Goal: Information Seeking & Learning: Check status

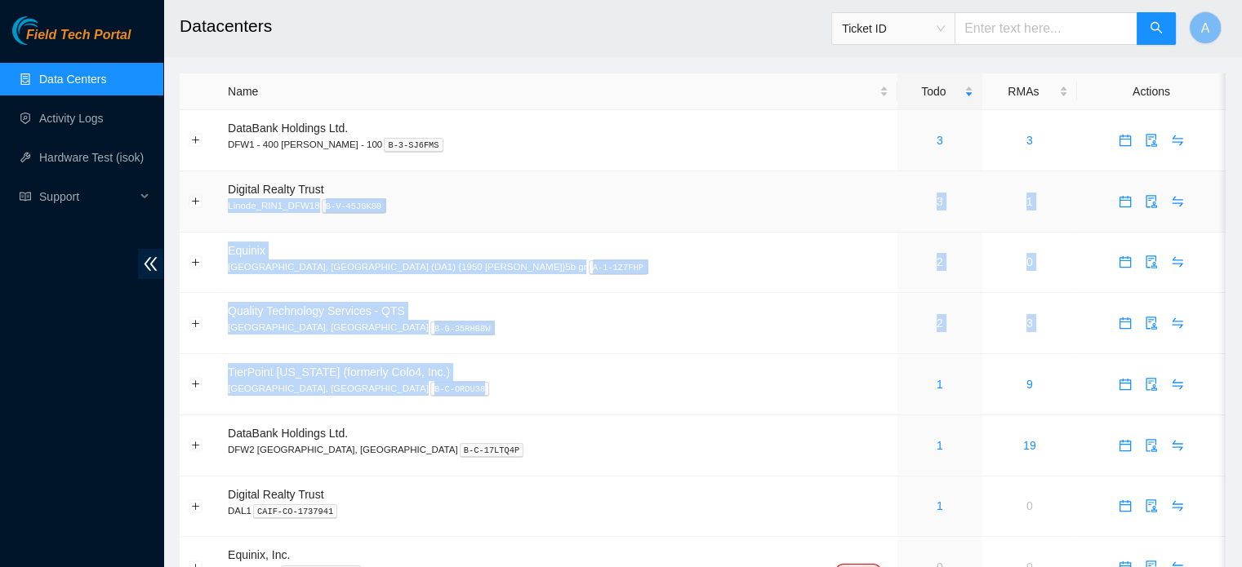
drag, startPoint x: 0, startPoint y: 0, endPoint x: 578, endPoint y: 180, distance: 605.3
click at [578, 180] on tbody "DataBank Holdings Ltd. DFW1 - 400 [PERSON_NAME] - 100 B-3-SJ6FMS 3 3 Digital Re…" at bounding box center [703, 354] width 1046 height 488
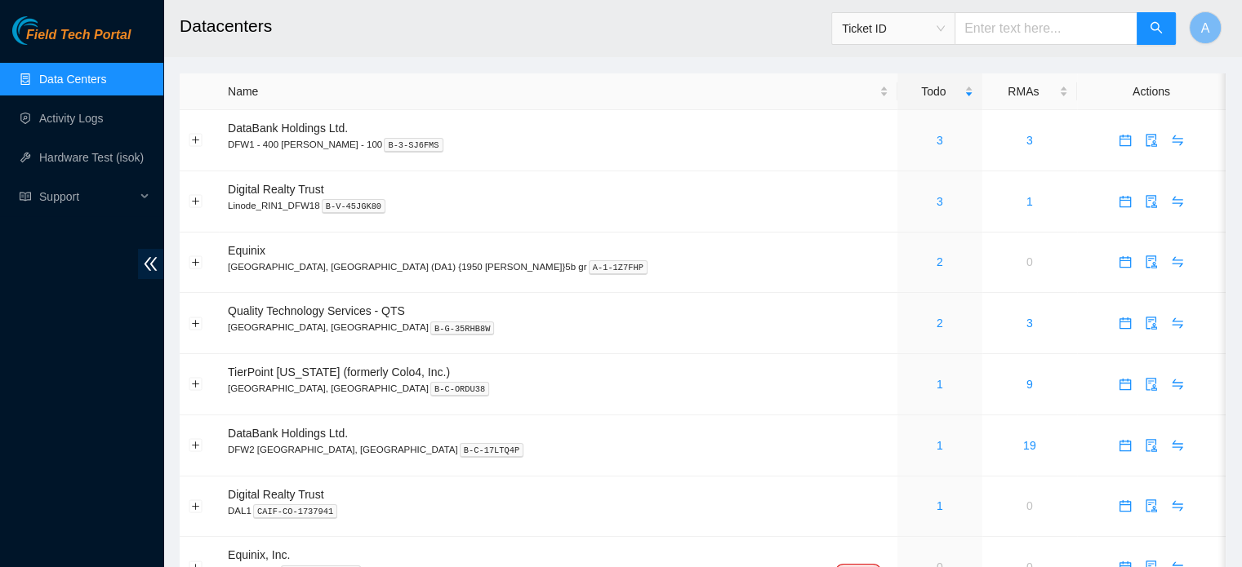
click at [509, 38] on h2 "Datacenters" at bounding box center [603, 26] width 847 height 52
click at [937, 205] on link "3" at bounding box center [940, 201] width 7 height 13
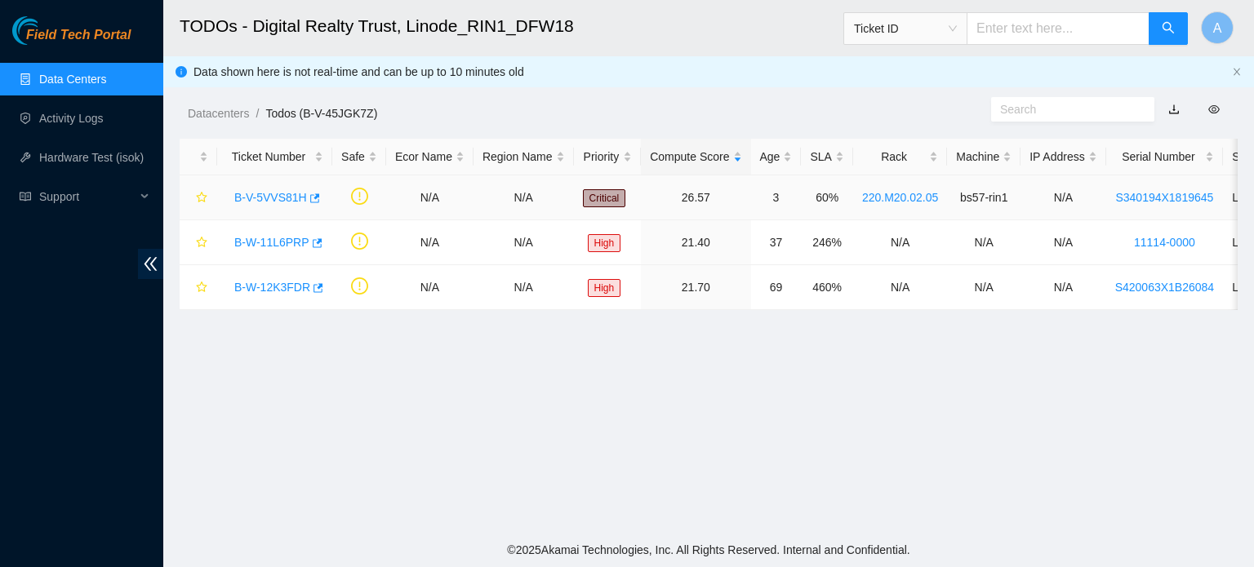
click at [289, 198] on link "B-V-5VVS81H" at bounding box center [270, 197] width 73 height 13
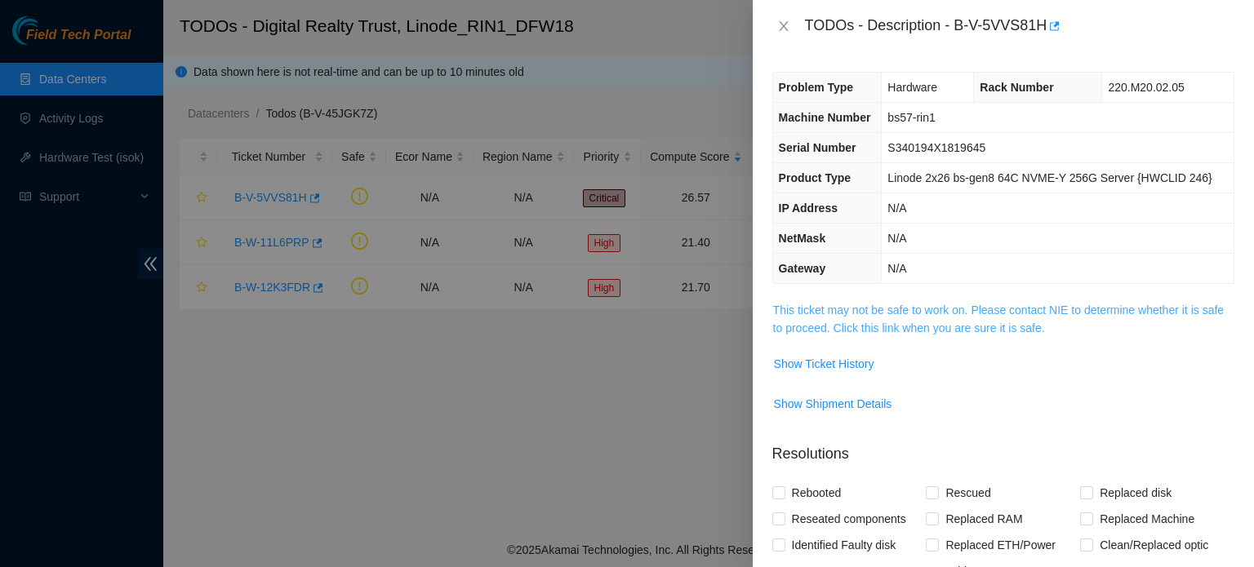
click at [904, 332] on link "This ticket may not be safe to work on. Please contact NIE to determine whether…" at bounding box center [998, 319] width 451 height 31
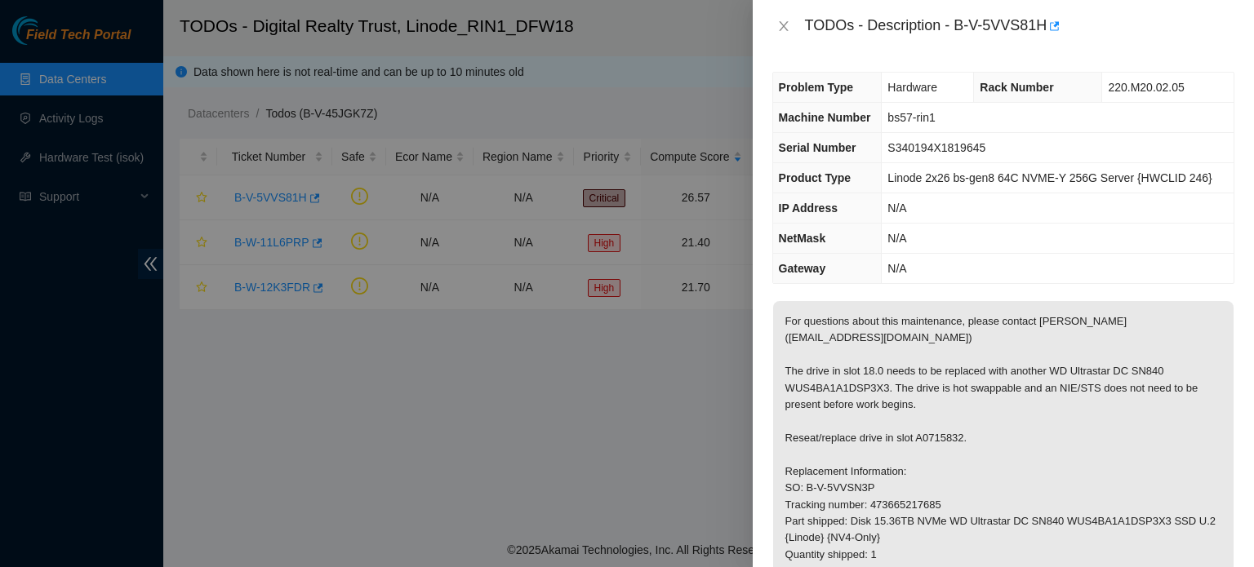
click at [503, 439] on div at bounding box center [627, 283] width 1254 height 567
click at [776, 21] on button "Close" at bounding box center [783, 27] width 23 height 16
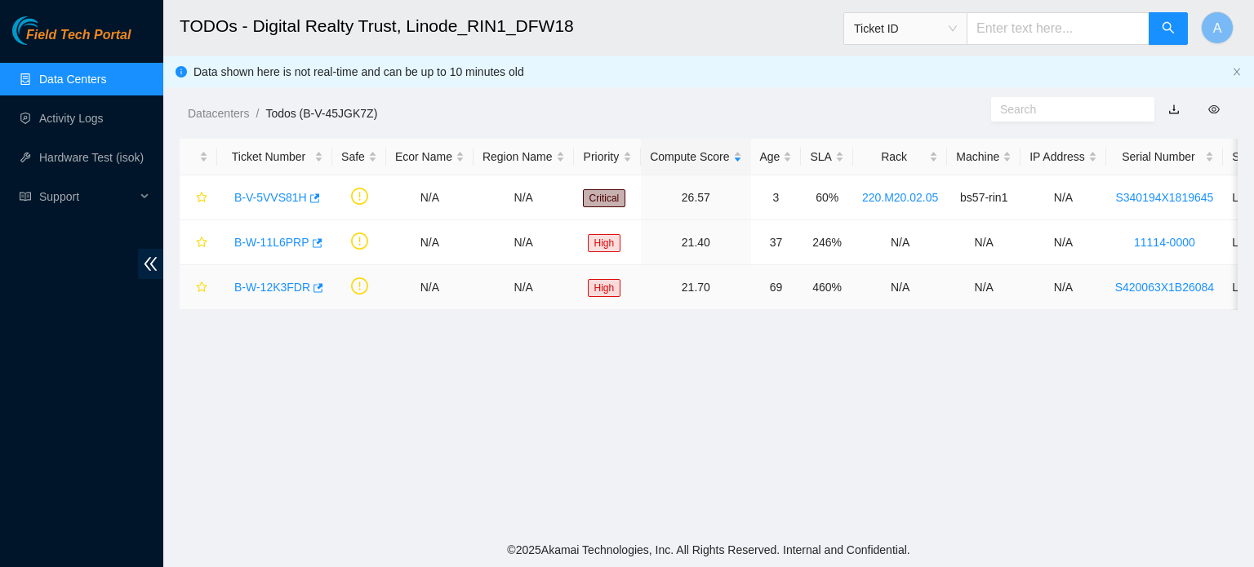
click at [272, 292] on link "B-W-12K3FDR" at bounding box center [272, 287] width 76 height 13
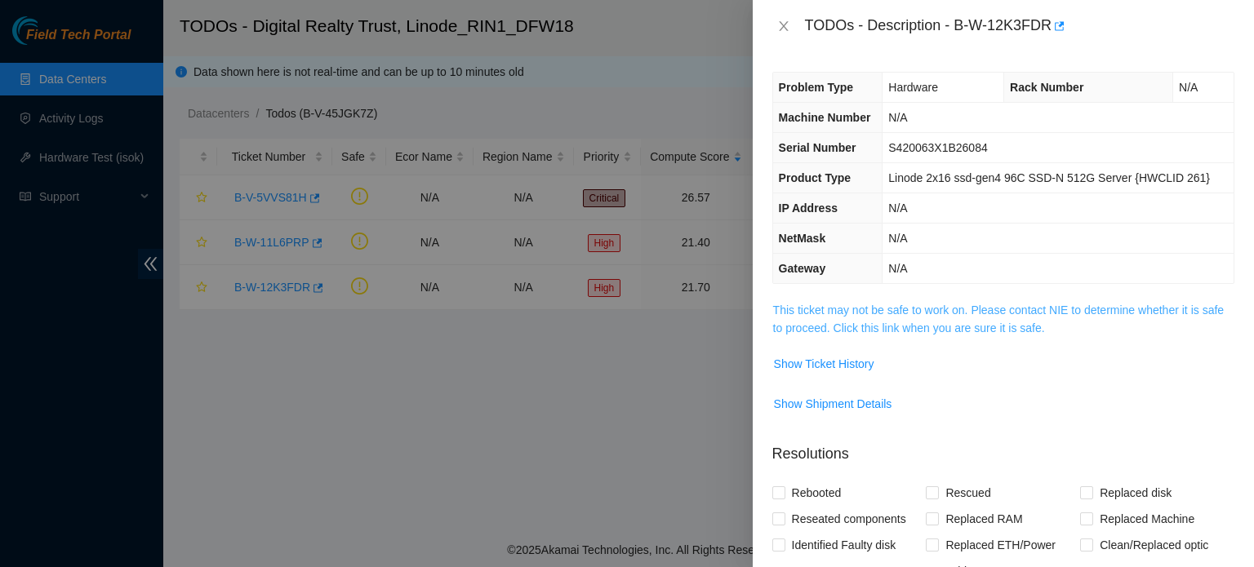
click at [1006, 327] on link "This ticket may not be safe to work on. Please contact NIE to determine whether…" at bounding box center [998, 319] width 451 height 31
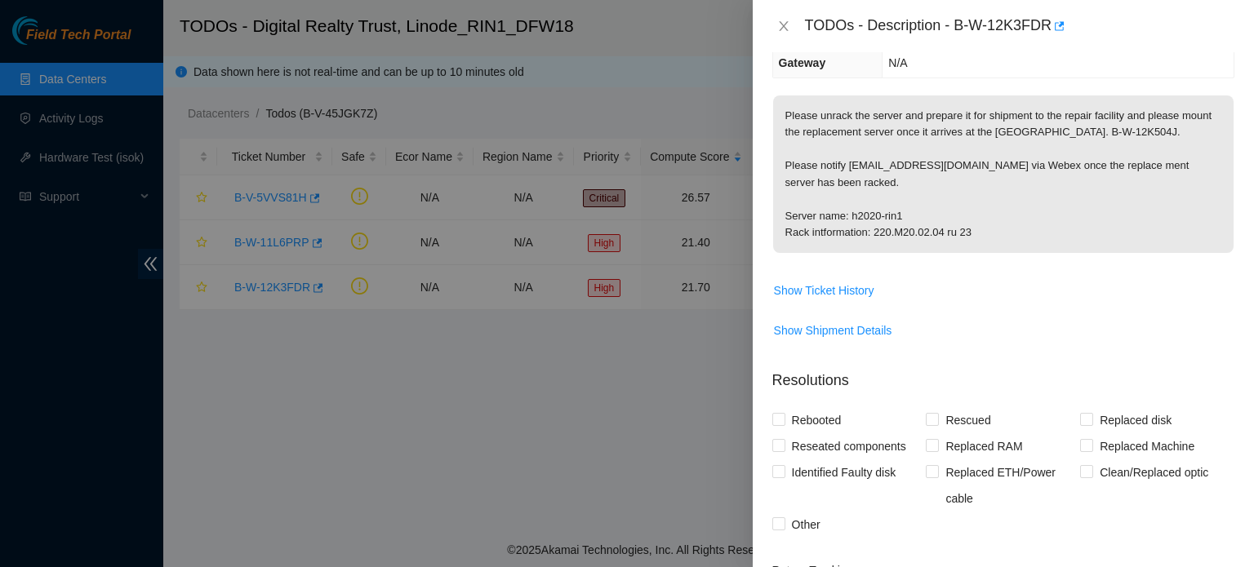
scroll to position [211, 0]
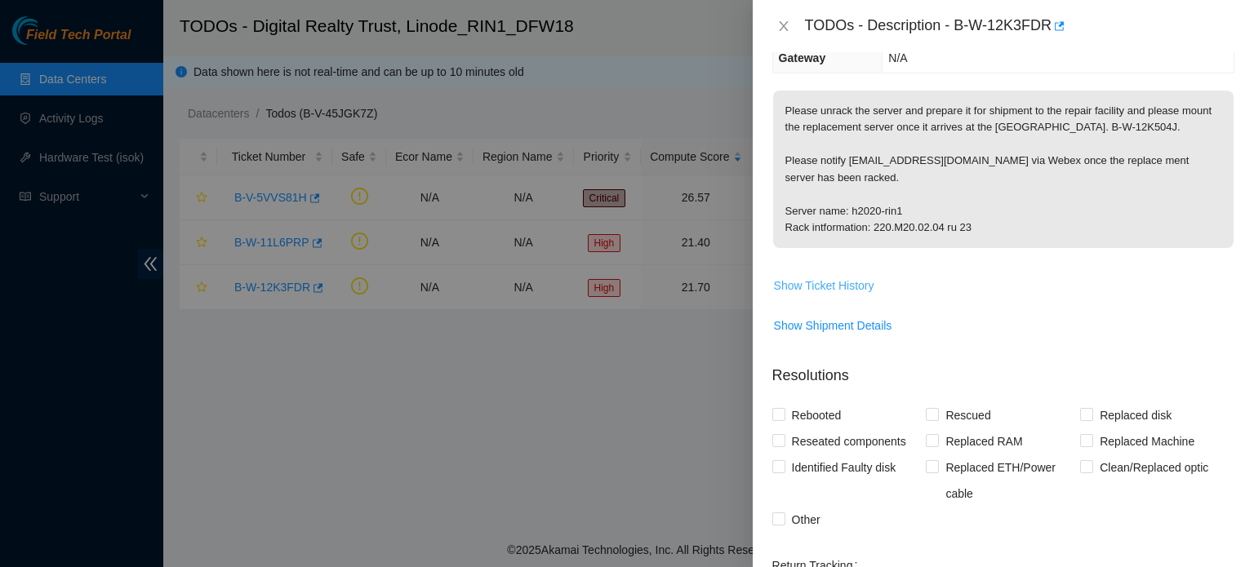
click at [832, 278] on span "Show Ticket History" at bounding box center [824, 286] width 100 height 18
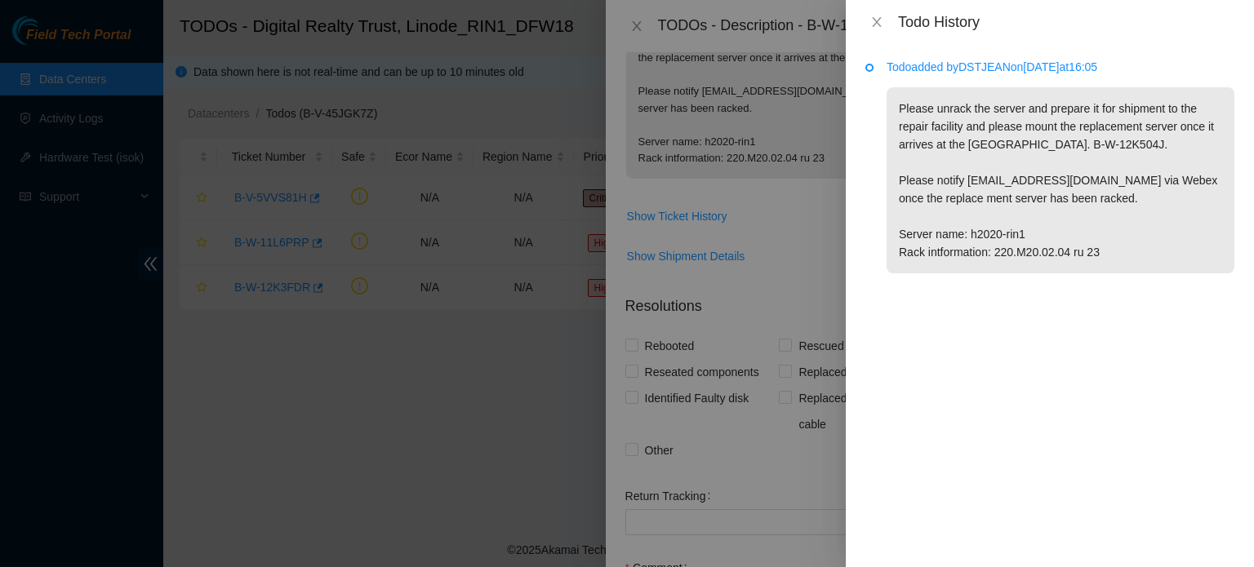
scroll to position [283, 0]
click at [879, 20] on icon "close" at bounding box center [876, 22] width 13 height 13
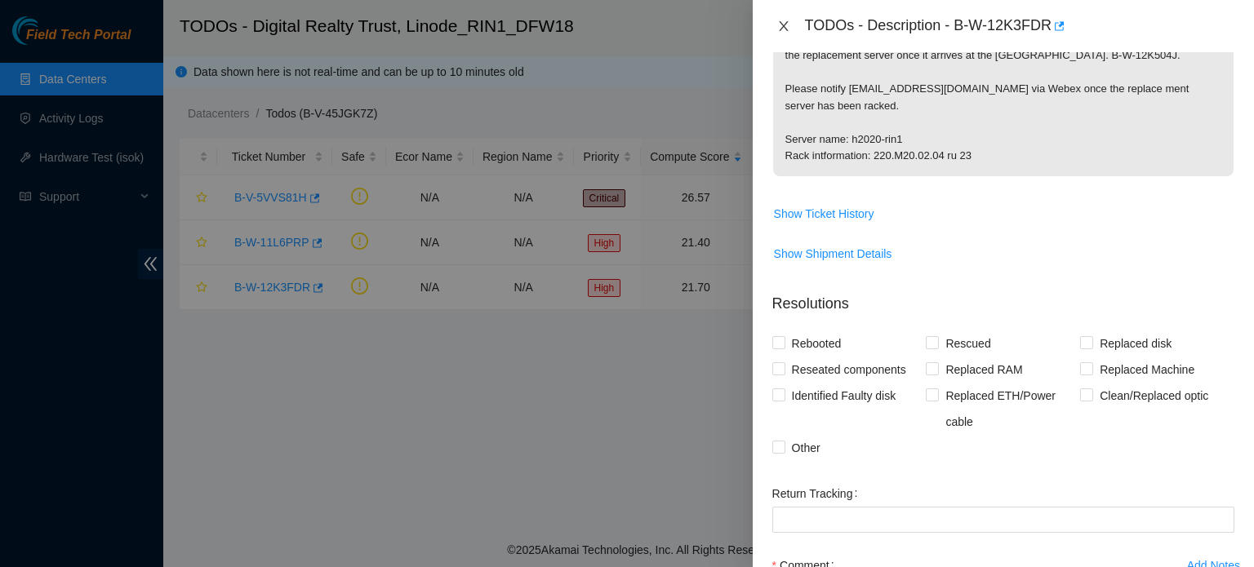
click at [781, 25] on icon "close" at bounding box center [783, 26] width 13 height 13
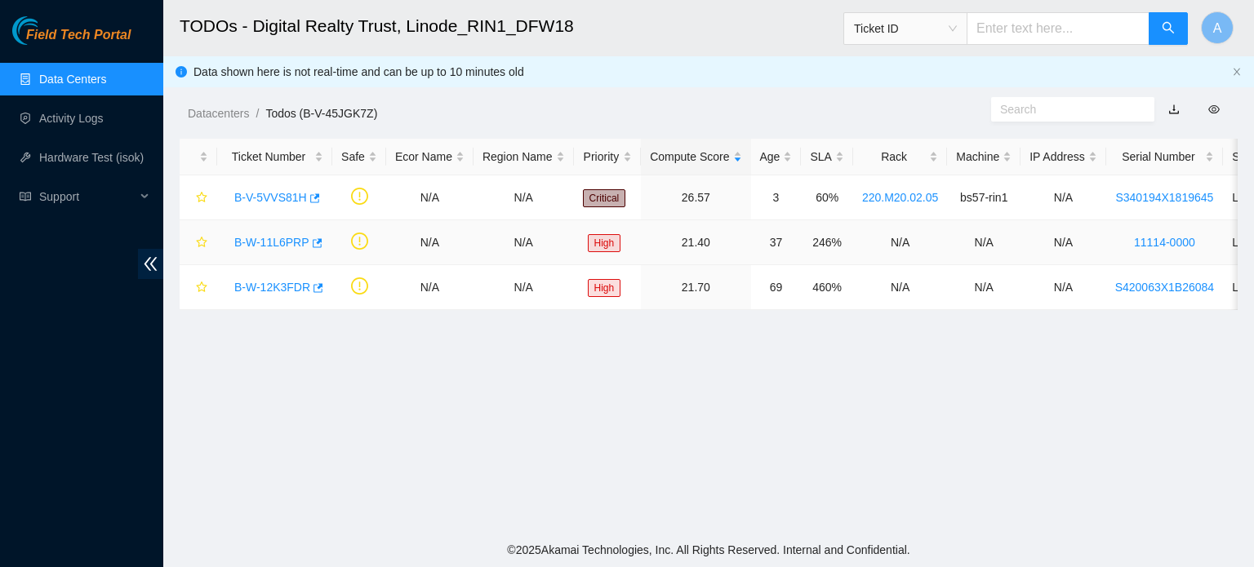
scroll to position [336, 0]
click at [293, 241] on link "B-W-11L6PRP" at bounding box center [271, 242] width 75 height 13
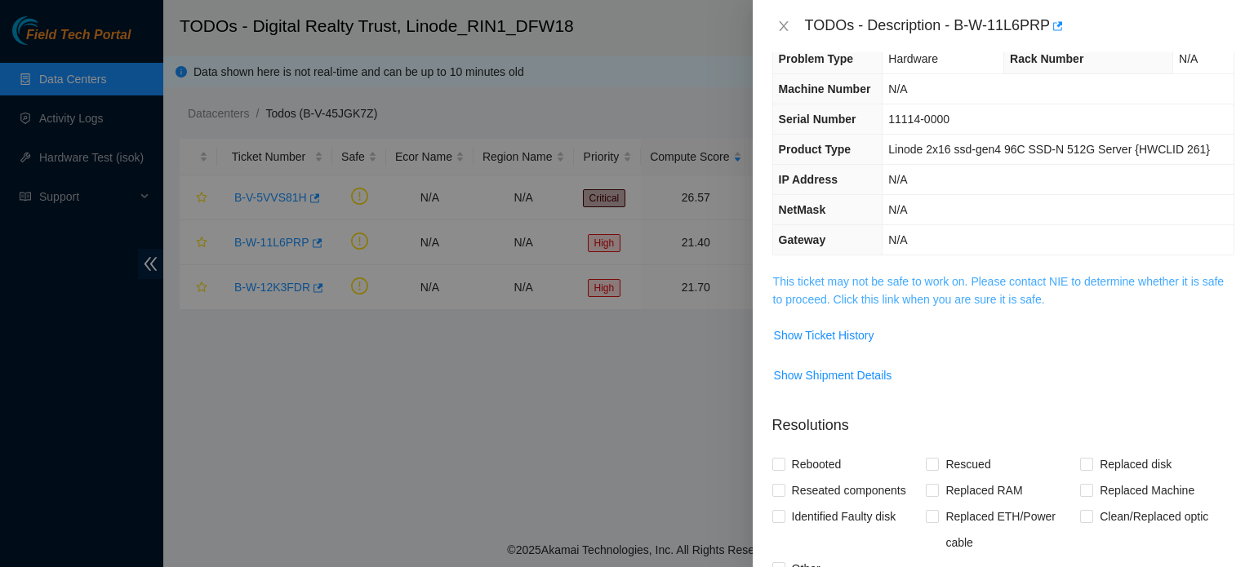
scroll to position [28, 0]
click at [905, 288] on span "This ticket may not be safe to work on. Please contact NIE to determine whether…" at bounding box center [1003, 292] width 461 height 36
click at [897, 285] on link "This ticket may not be safe to work on. Please contact NIE to determine whether…" at bounding box center [998, 291] width 451 height 31
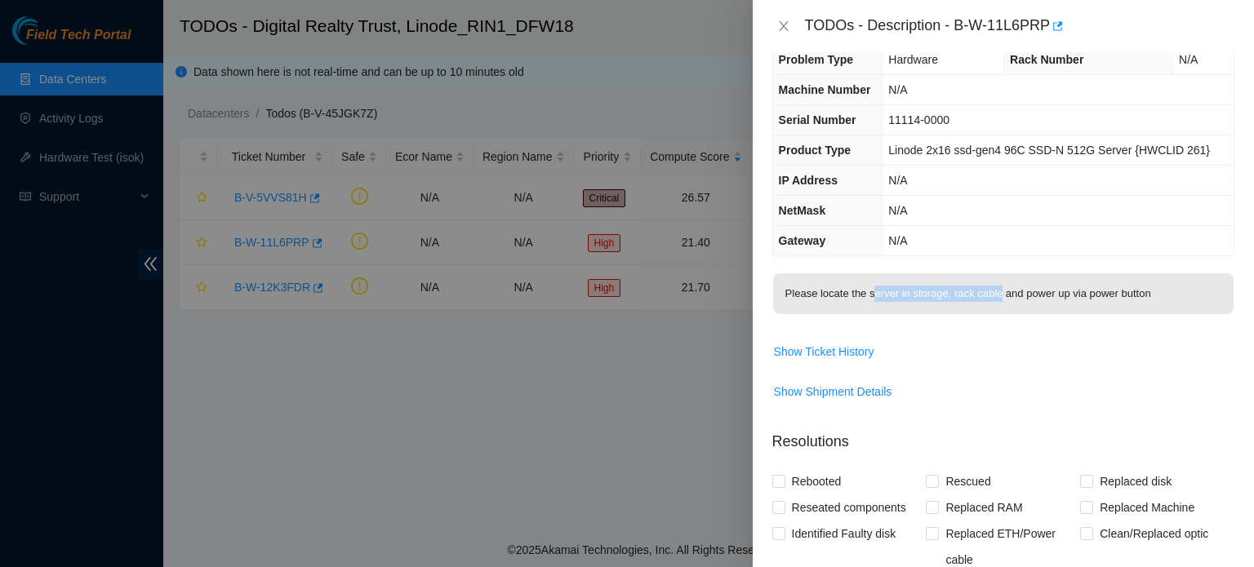
drag, startPoint x: 871, startPoint y: 286, endPoint x: 997, endPoint y: 300, distance: 126.5
click at [997, 300] on p "Please locate the server in storage, rack cable and power up via power button" at bounding box center [1003, 294] width 461 height 41
click at [1039, 293] on p "Please locate the server in storage, rack cable and power up via power button" at bounding box center [1003, 294] width 461 height 41
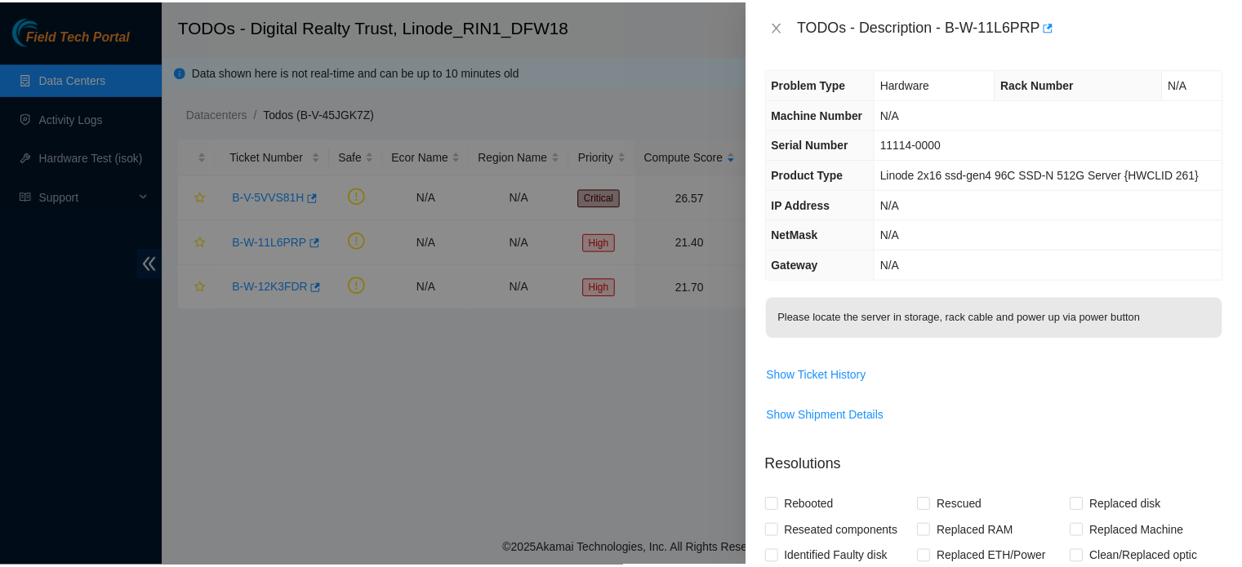
scroll to position [0, 0]
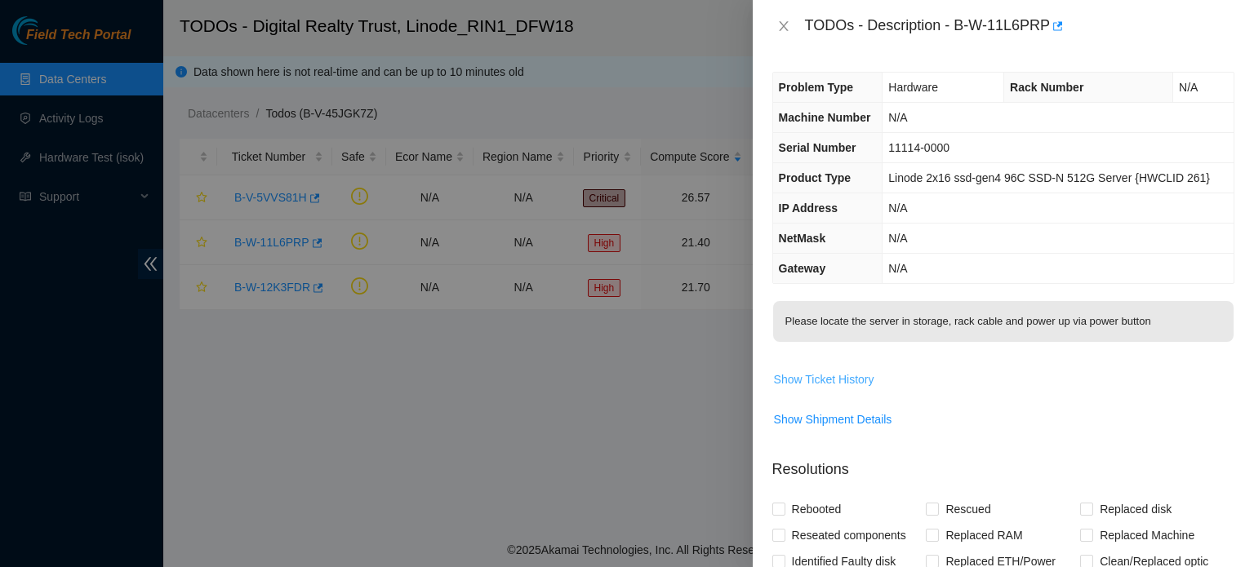
click at [831, 386] on span "Show Ticket History" at bounding box center [824, 380] width 100 height 18
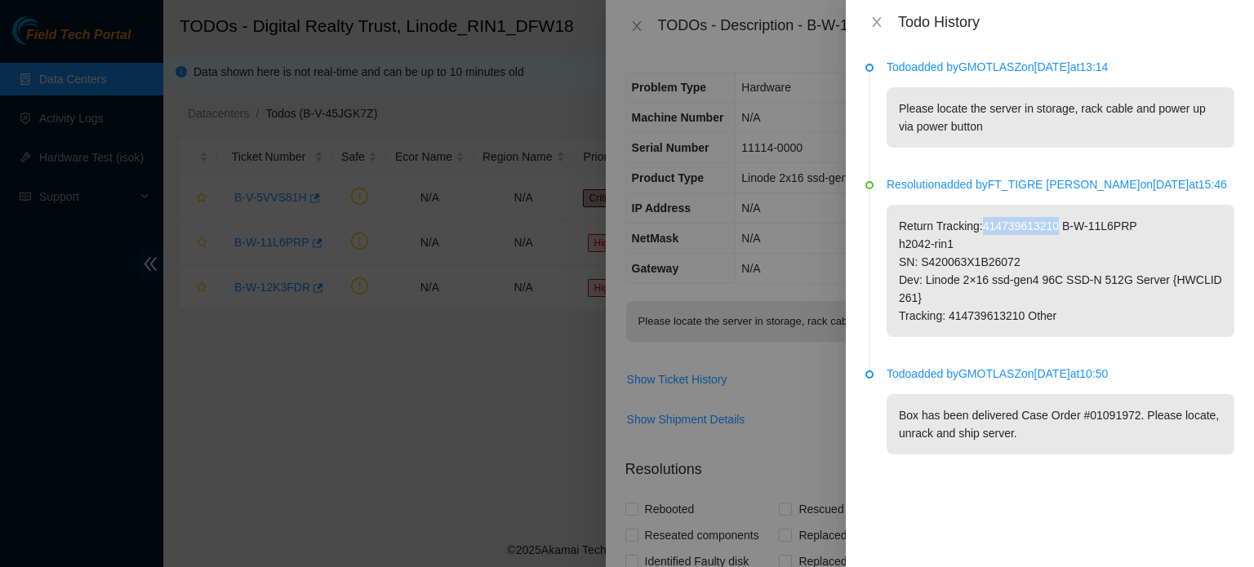
drag, startPoint x: 981, startPoint y: 221, endPoint x: 1052, endPoint y: 230, distance: 71.6
click at [1052, 230] on p "Return Tracking:414739613210 B-W-11L6PRP h2042-rin1 SN: S420063X1B26072 Dev: Li…" at bounding box center [1061, 271] width 348 height 132
copy p "414739613210"
click at [836, 75] on div at bounding box center [627, 283] width 1254 height 567
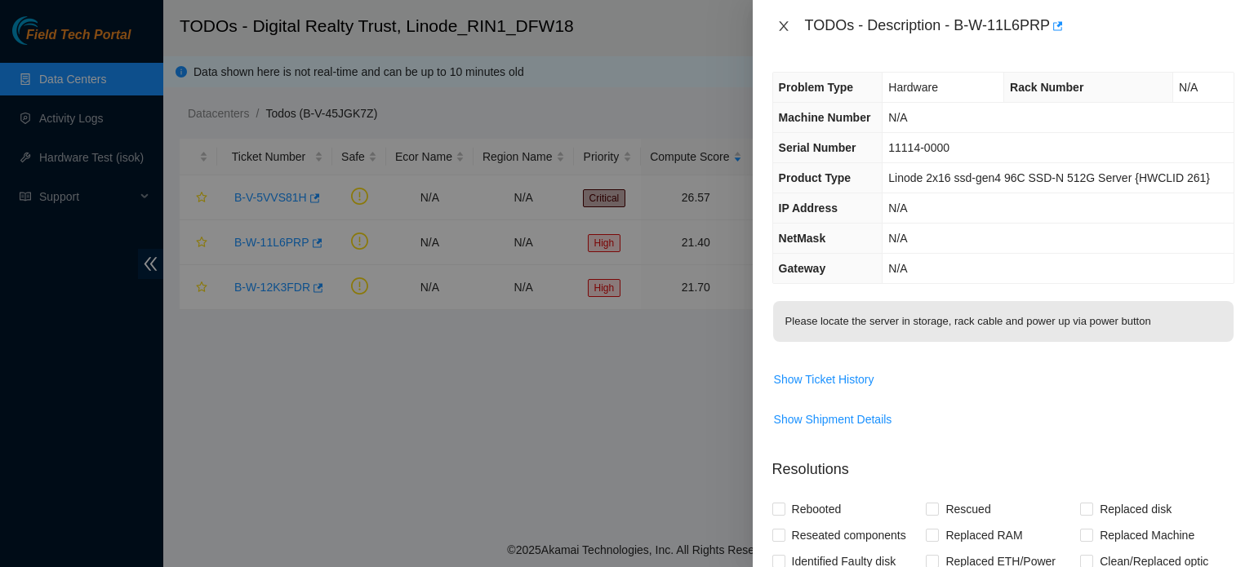
click at [777, 20] on icon "close" at bounding box center [783, 26] width 13 height 13
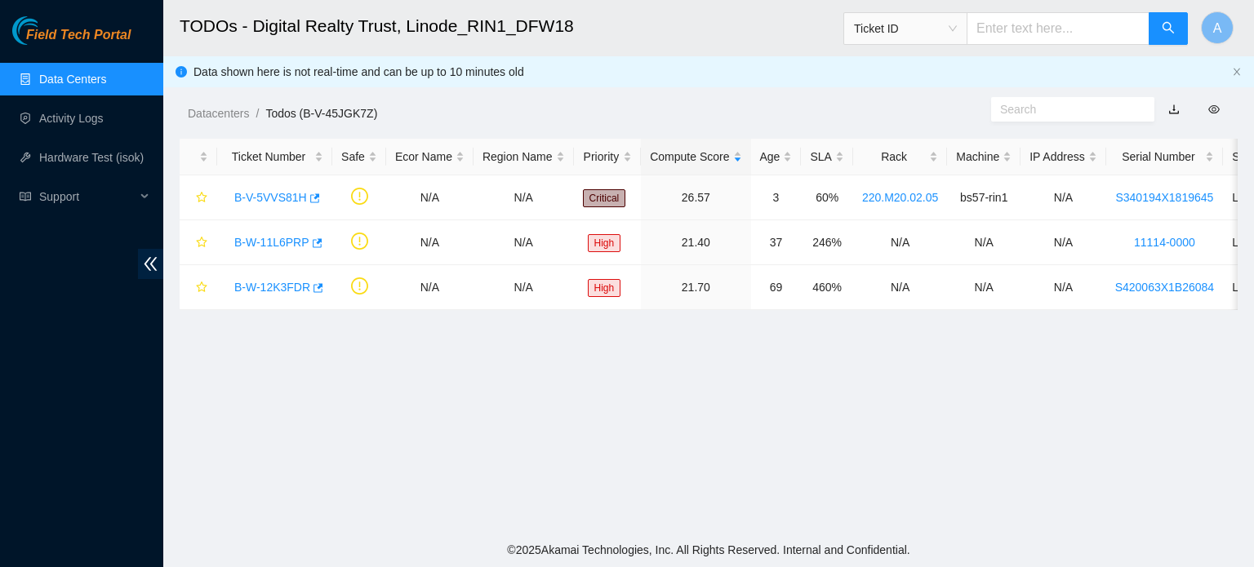
click at [872, 23] on span "Ticket ID" at bounding box center [905, 28] width 103 height 24
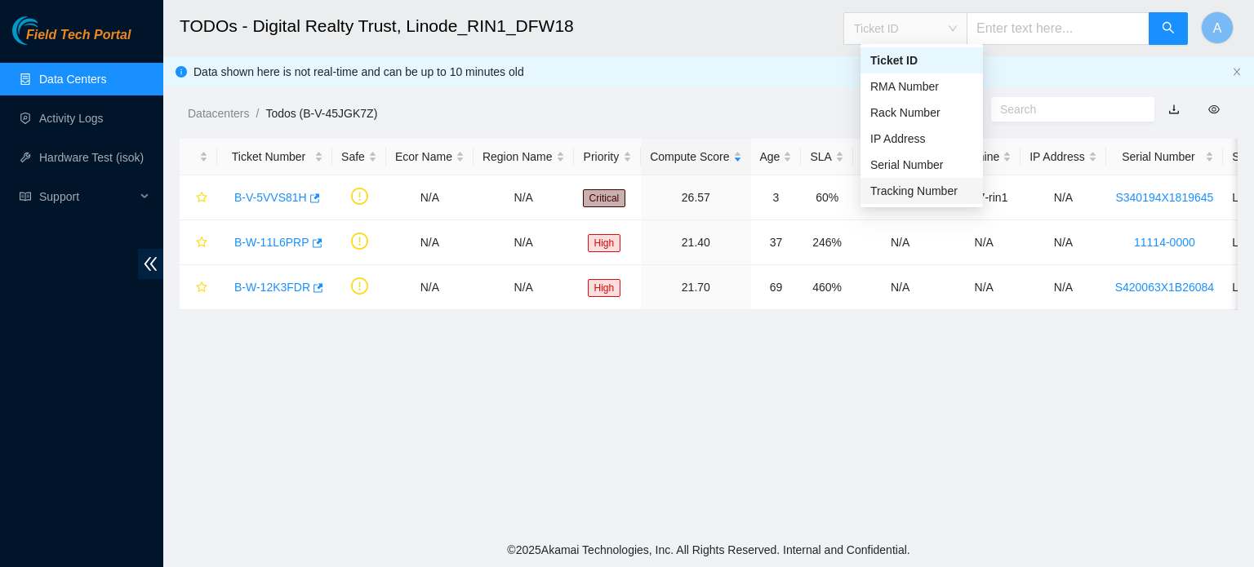
click at [901, 192] on div "Tracking Number" at bounding box center [921, 191] width 103 height 18
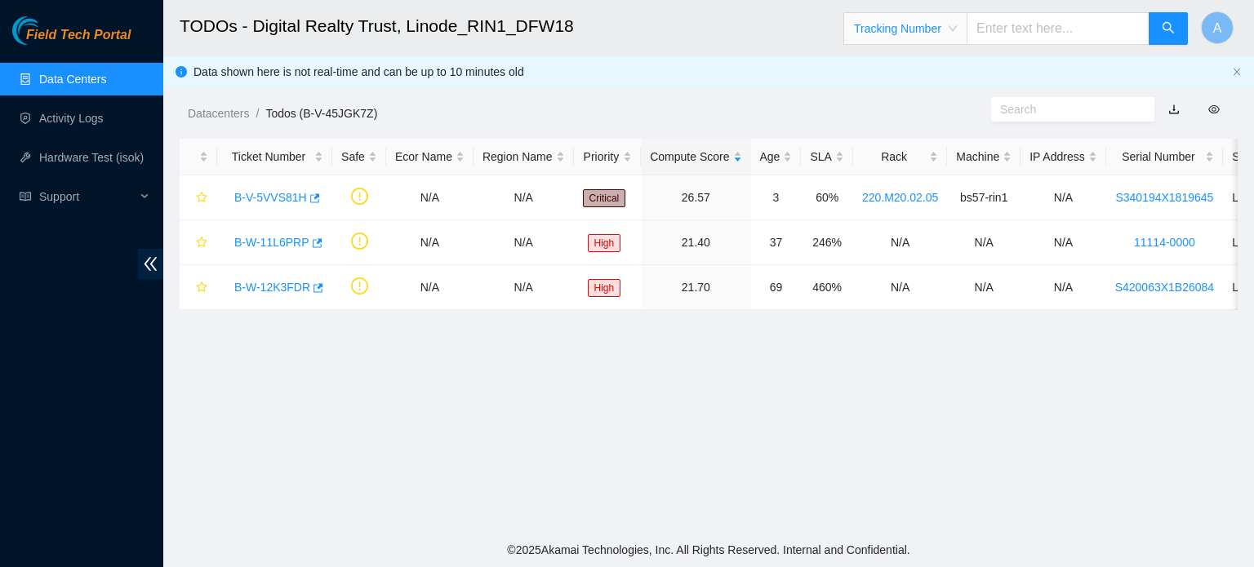
click at [1075, 20] on input "text" at bounding box center [1058, 28] width 183 height 33
paste input "414739613210"
type input "414739613210"
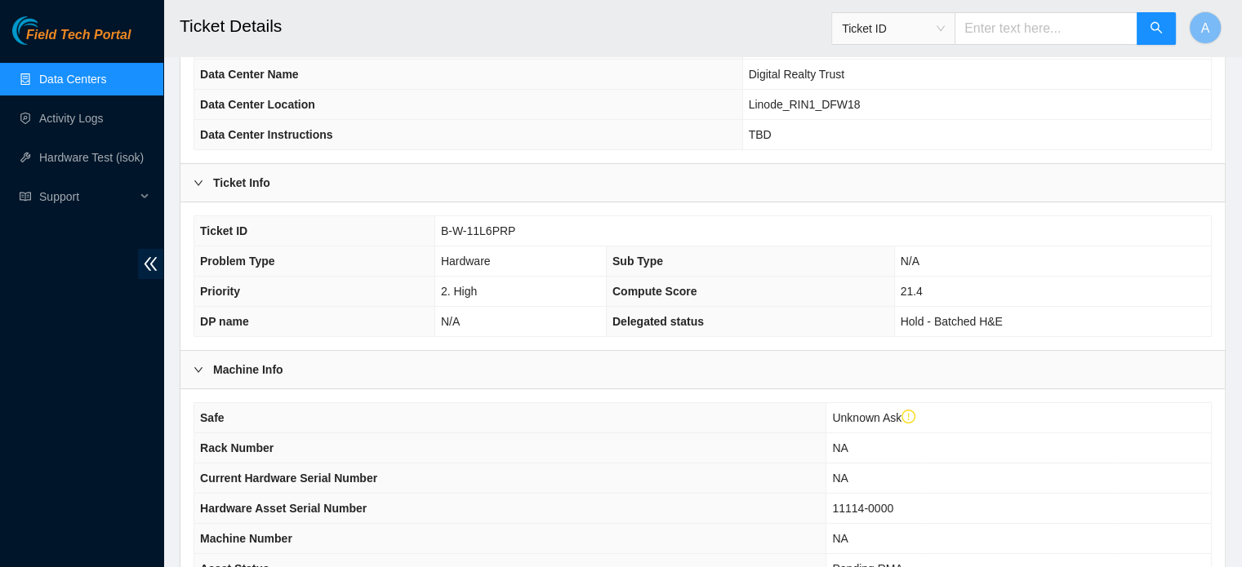
scroll to position [477, 0]
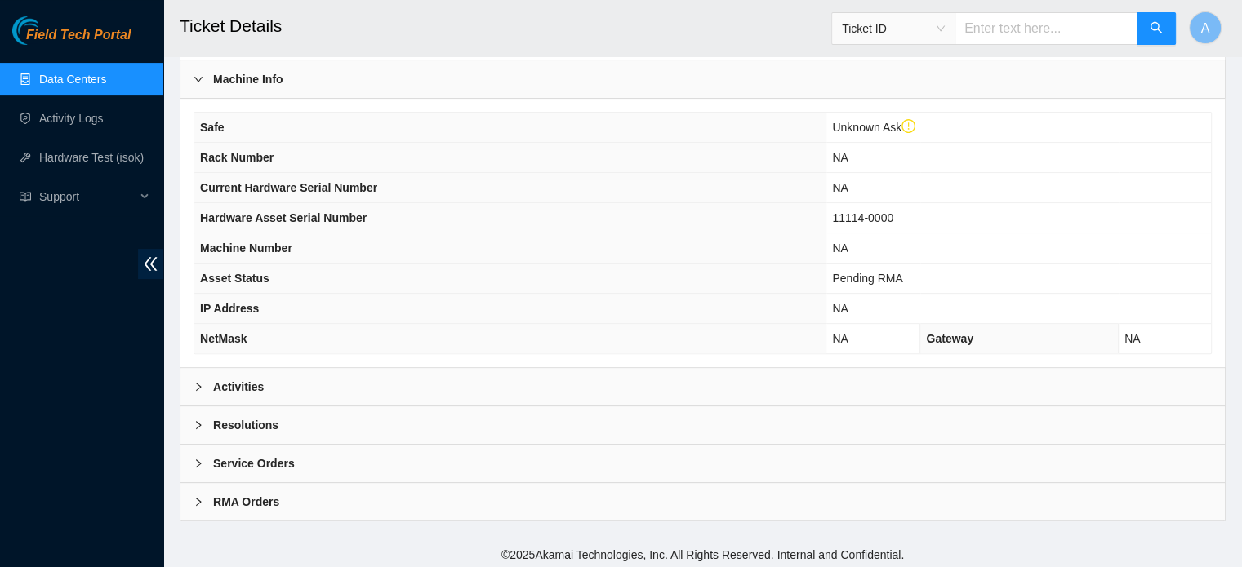
click at [911, 120] on icon "exclamation-circle" at bounding box center [908, 126] width 15 height 15
click at [614, 381] on div "Activities" at bounding box center [702, 387] width 1044 height 38
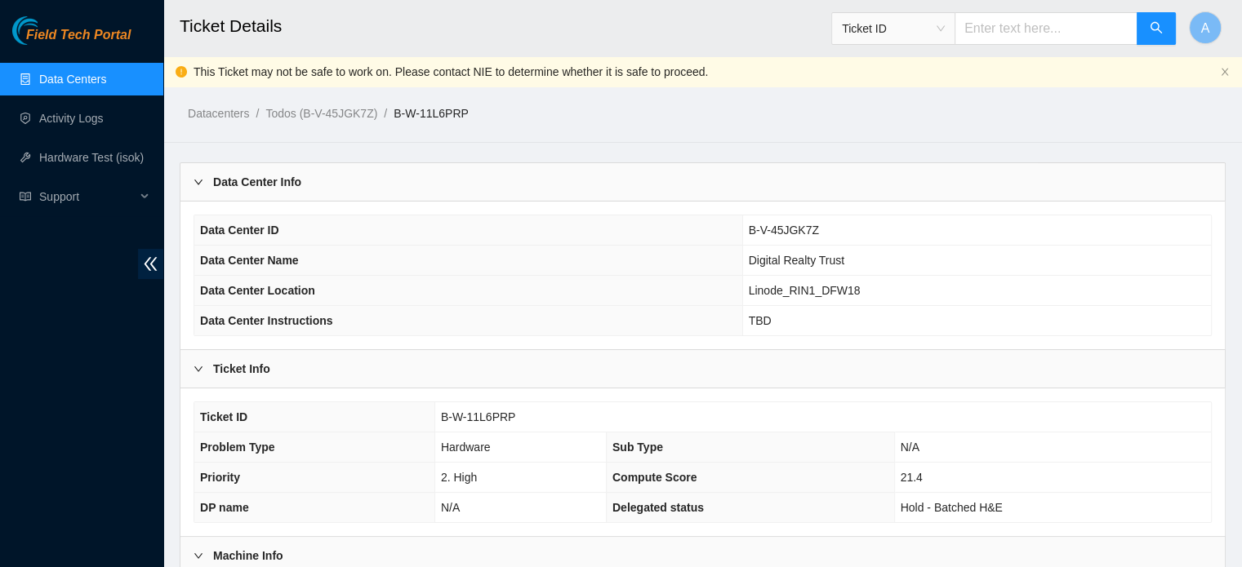
scroll to position [13, 0]
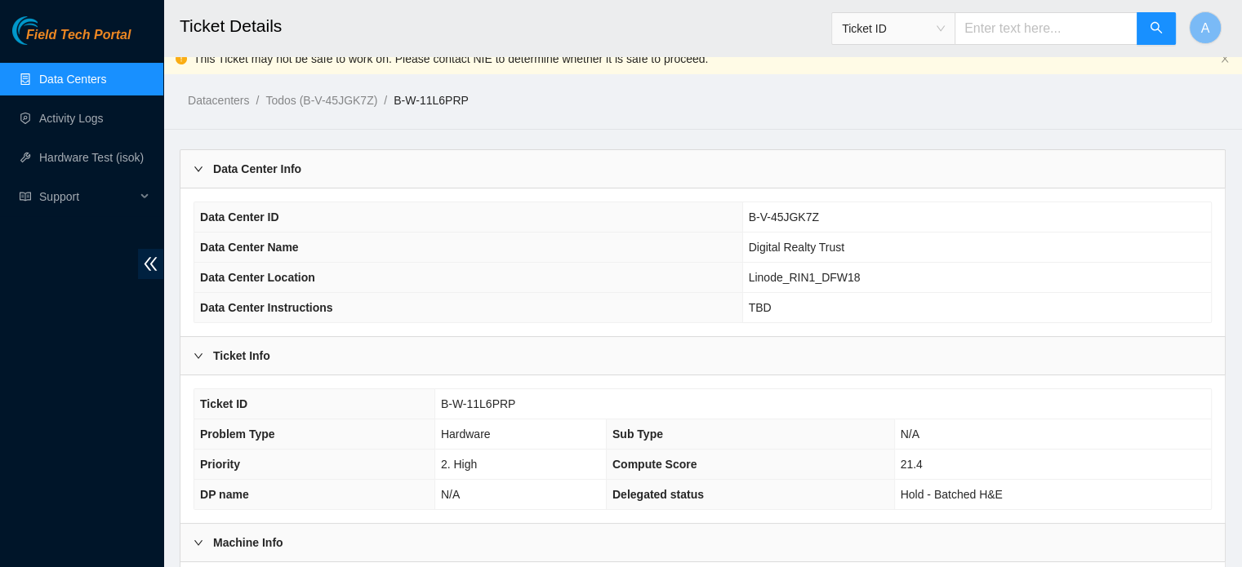
click at [96, 74] on link "Data Centers" at bounding box center [72, 79] width 67 height 13
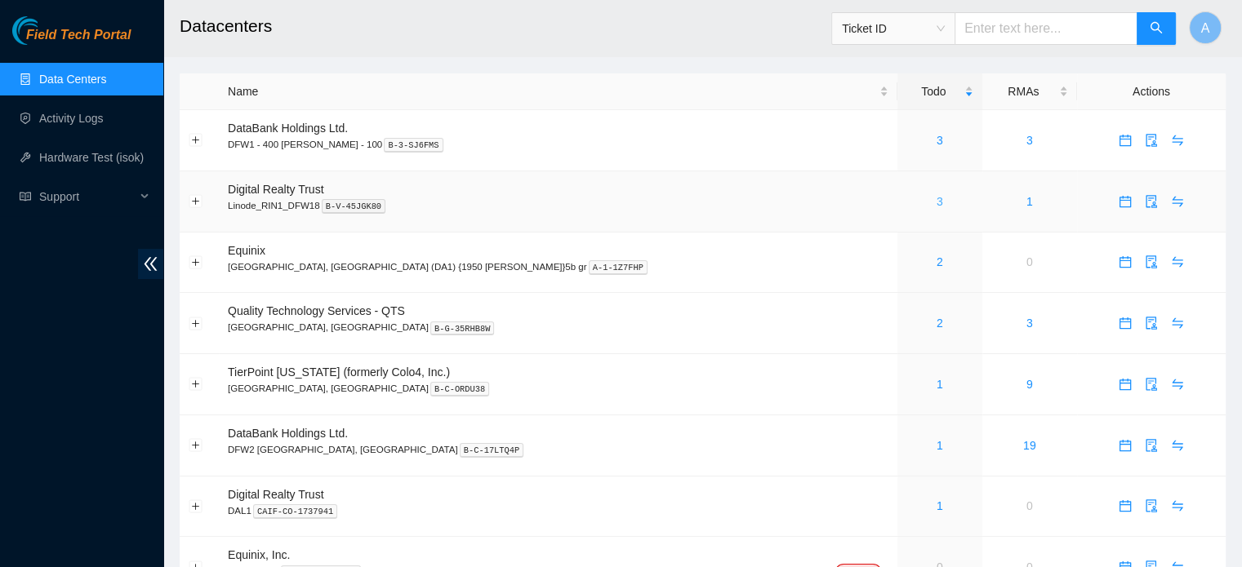
click at [937, 205] on link "3" at bounding box center [940, 201] width 7 height 13
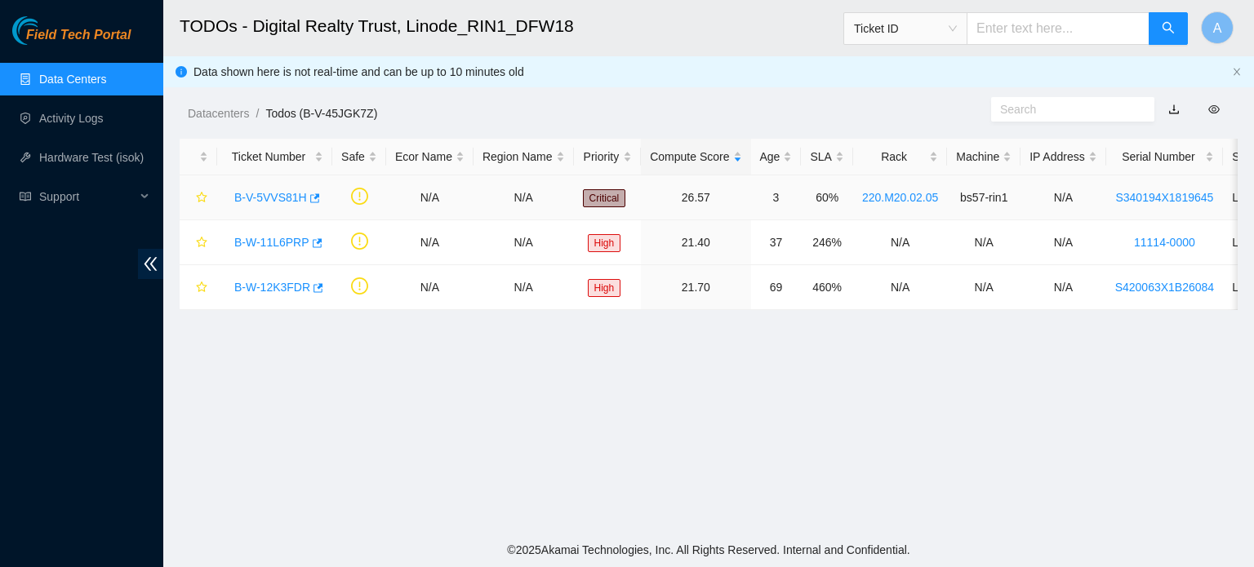
click at [263, 192] on link "B-V-5VVS81H" at bounding box center [270, 197] width 73 height 13
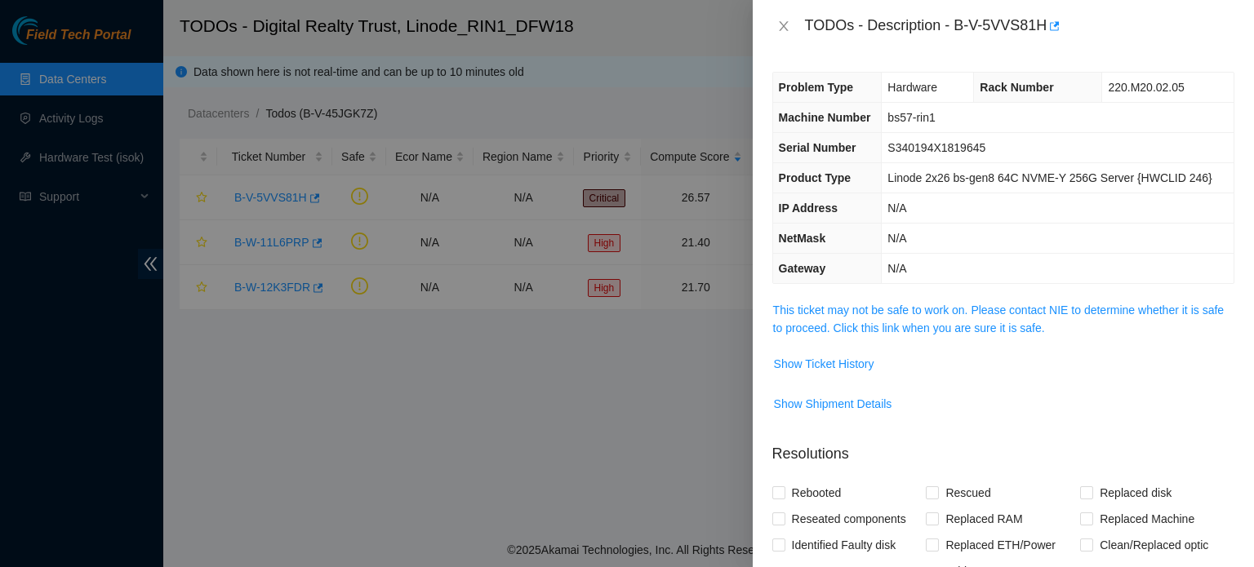
click at [854, 336] on span "This ticket may not be safe to work on. Please contact NIE to determine whether…" at bounding box center [1003, 319] width 461 height 36
click at [848, 327] on link "This ticket may not be safe to work on. Please contact NIE to determine whether…" at bounding box center [998, 319] width 451 height 31
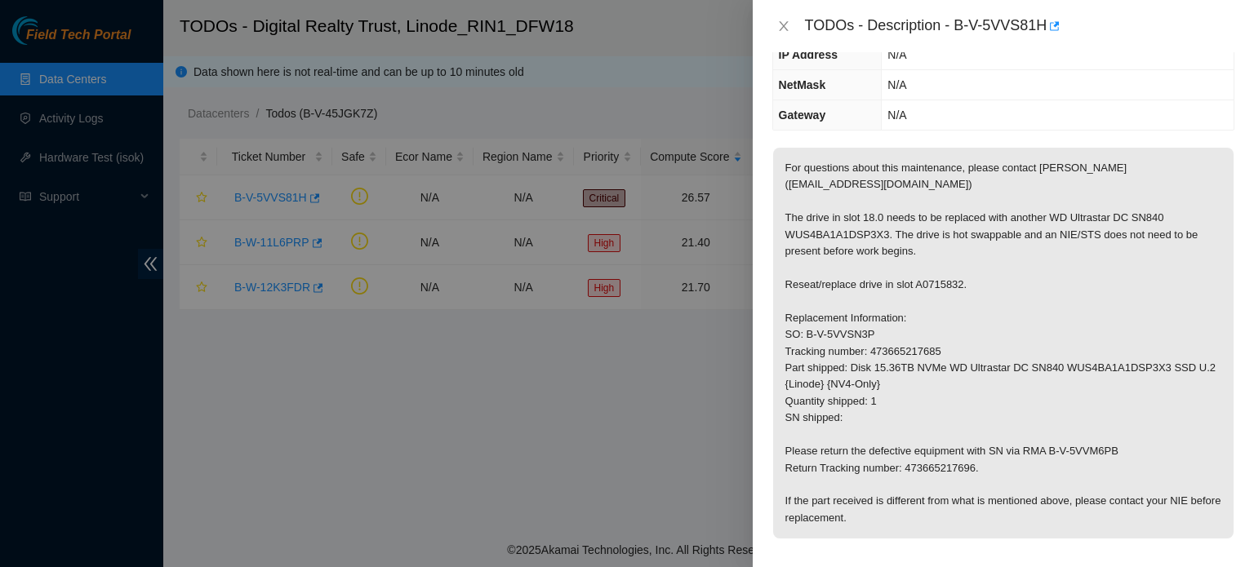
scroll to position [162, 0]
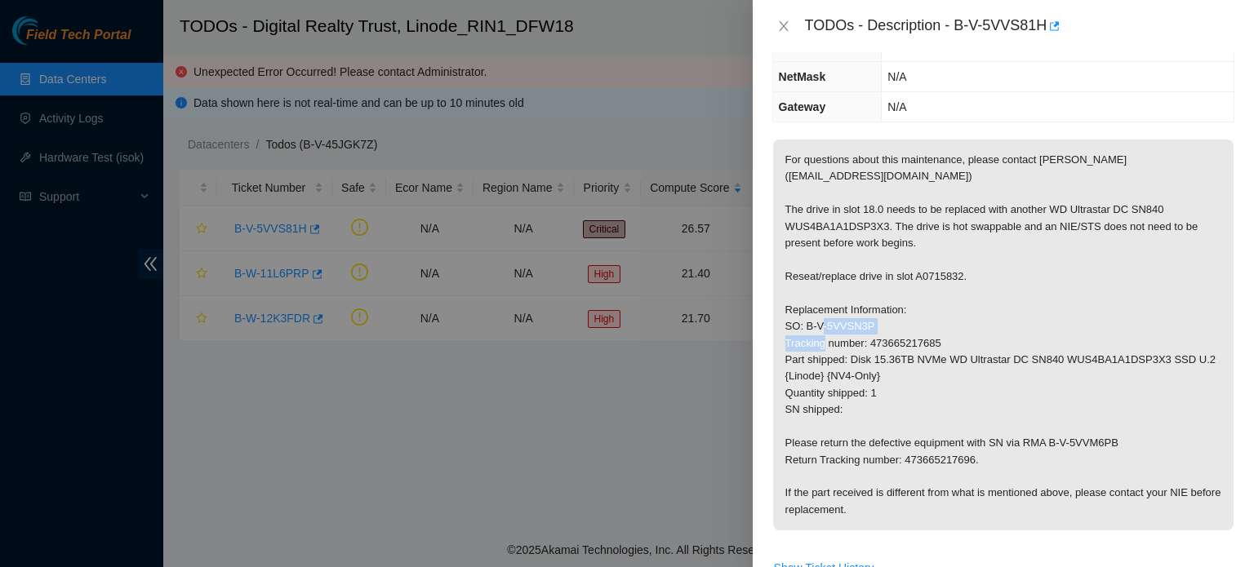
drag, startPoint x: 872, startPoint y: 341, endPoint x: 930, endPoint y: 327, distance: 59.6
click at [930, 327] on p "For questions about this maintenance, please contact Alex Abelson (aabelson@aka…" at bounding box center [1003, 335] width 461 height 391
drag, startPoint x: 906, startPoint y: 330, endPoint x: 908, endPoint y: 340, distance: 10.7
click at [908, 340] on p "For questions about this maintenance, please contact Alex Abelson (aabelson@aka…" at bounding box center [1003, 335] width 461 height 391
click at [892, 340] on p "For questions about this maintenance, please contact Alex Abelson (aabelson@aka…" at bounding box center [1003, 335] width 461 height 391
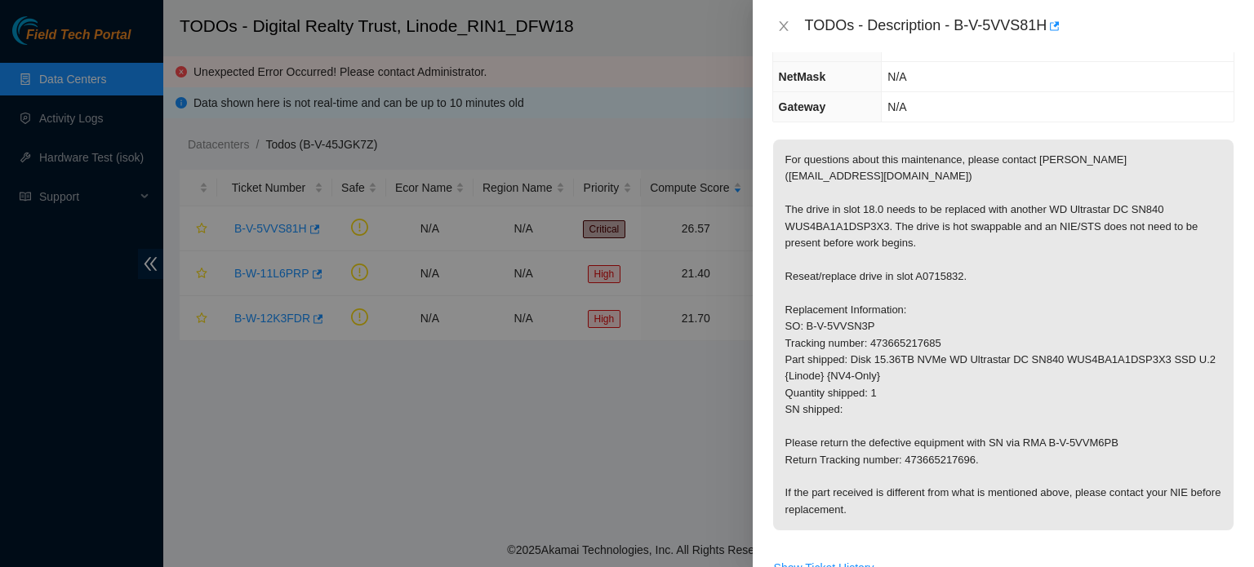
click at [895, 292] on p "For questions about this maintenance, please contact Alex Abelson (aabelson@aka…" at bounding box center [1003, 335] width 461 height 391
drag, startPoint x: 867, startPoint y: 340, endPoint x: 937, endPoint y: 344, distance: 69.5
click at [937, 344] on p "For questions about this maintenance, please contact Alex Abelson (aabelson@aka…" at bounding box center [1003, 335] width 461 height 391
copy p "473665217685"
click at [784, 24] on icon "close" at bounding box center [783, 26] width 9 height 10
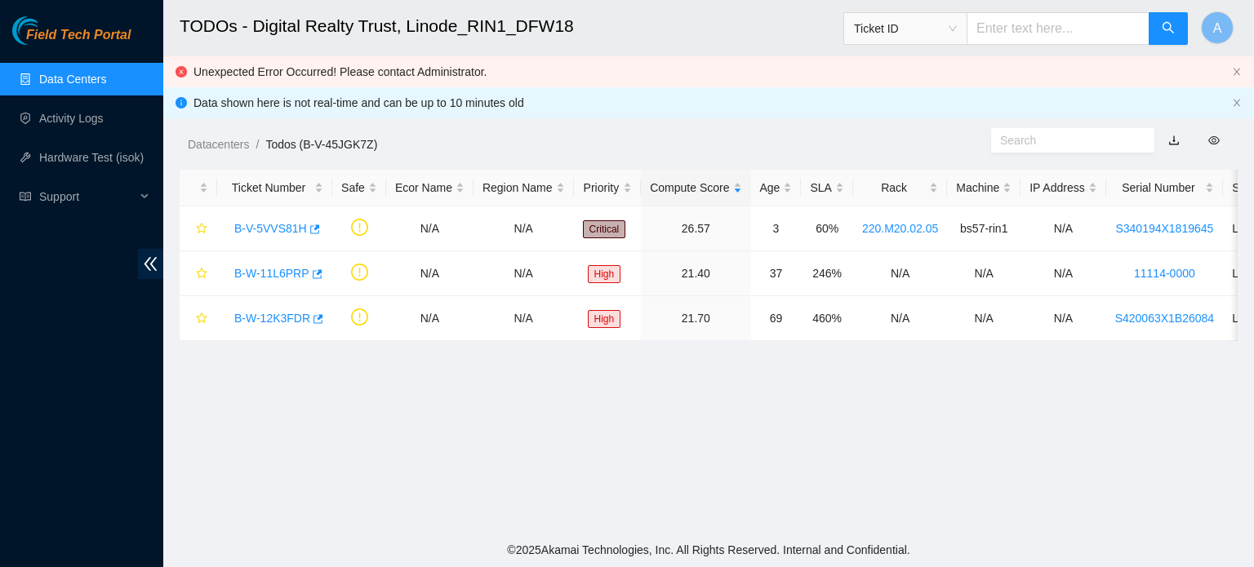
scroll to position [216, 0]
click at [282, 272] on link "B-W-11L6PRP" at bounding box center [271, 273] width 75 height 13
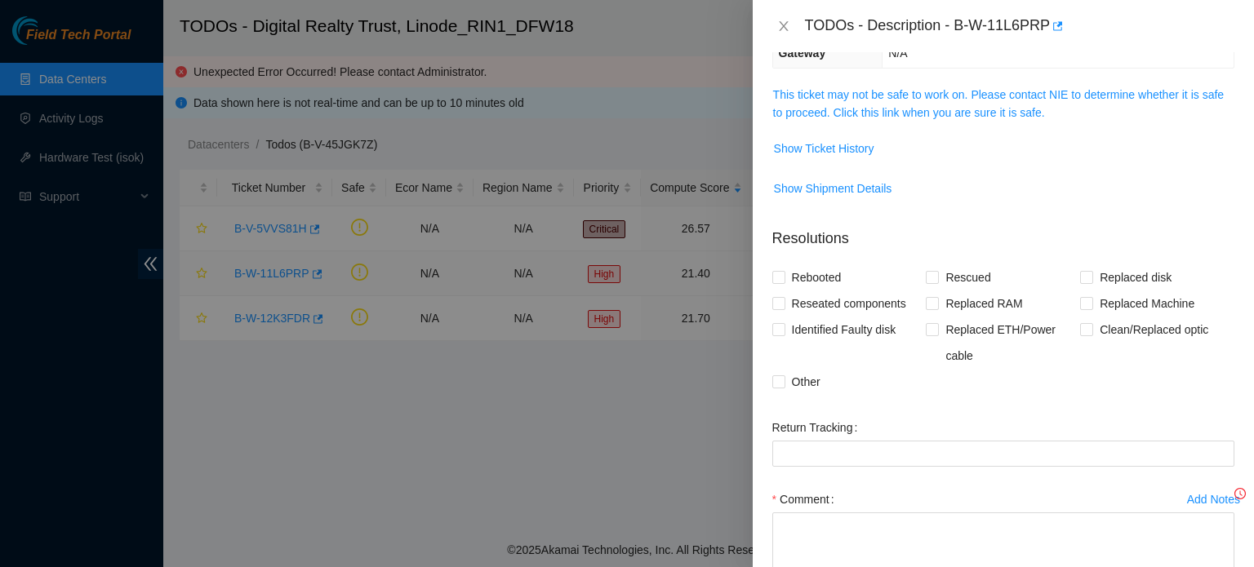
scroll to position [162, 0]
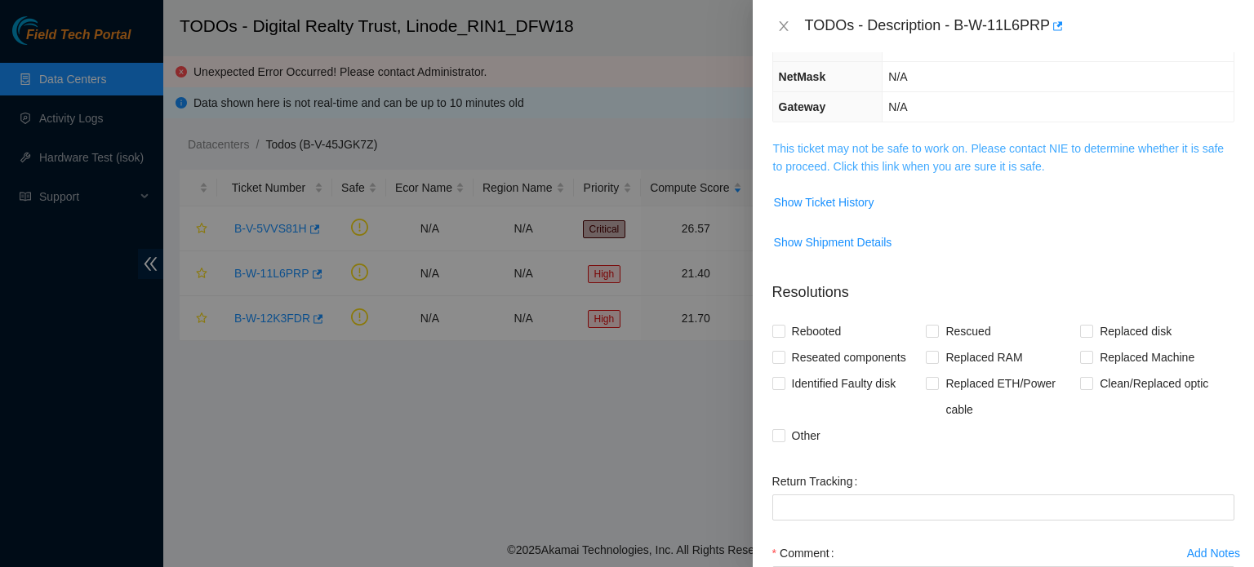
click at [931, 171] on link "This ticket may not be safe to work on. Please contact NIE to determine whether…" at bounding box center [998, 157] width 451 height 31
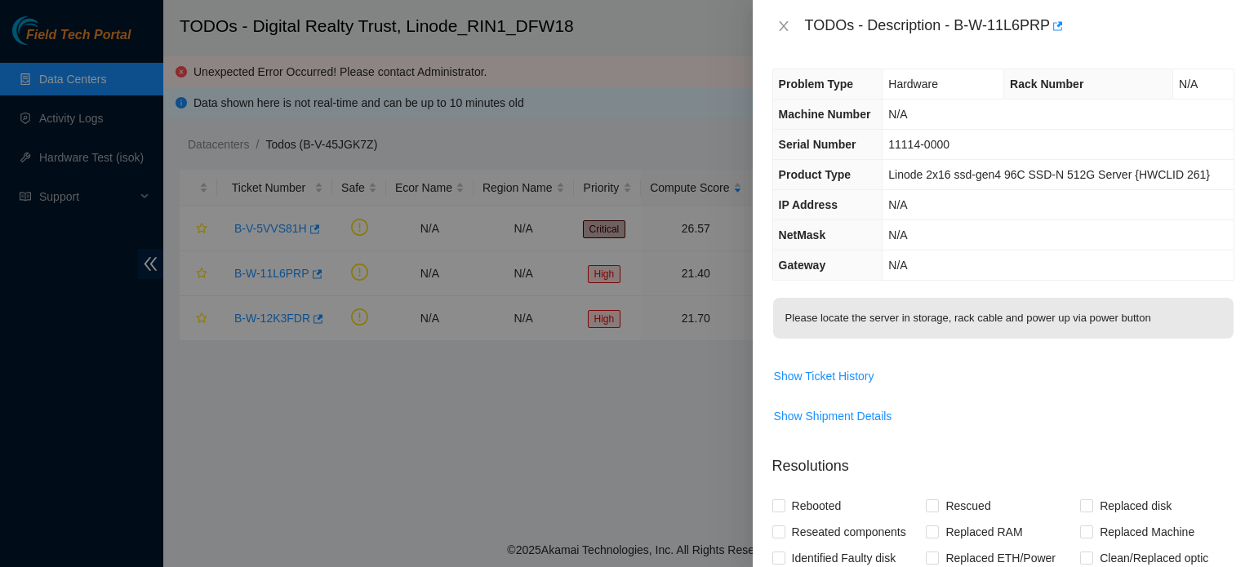
scroll to position [0, 0]
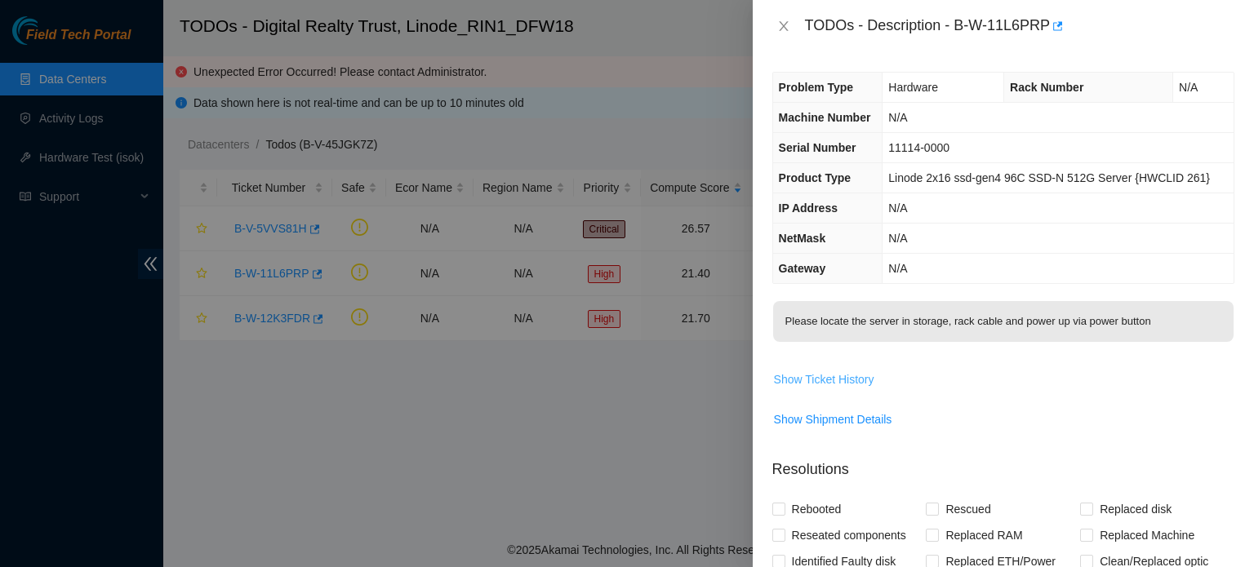
click at [848, 377] on span "Show Ticket History" at bounding box center [824, 380] width 100 height 18
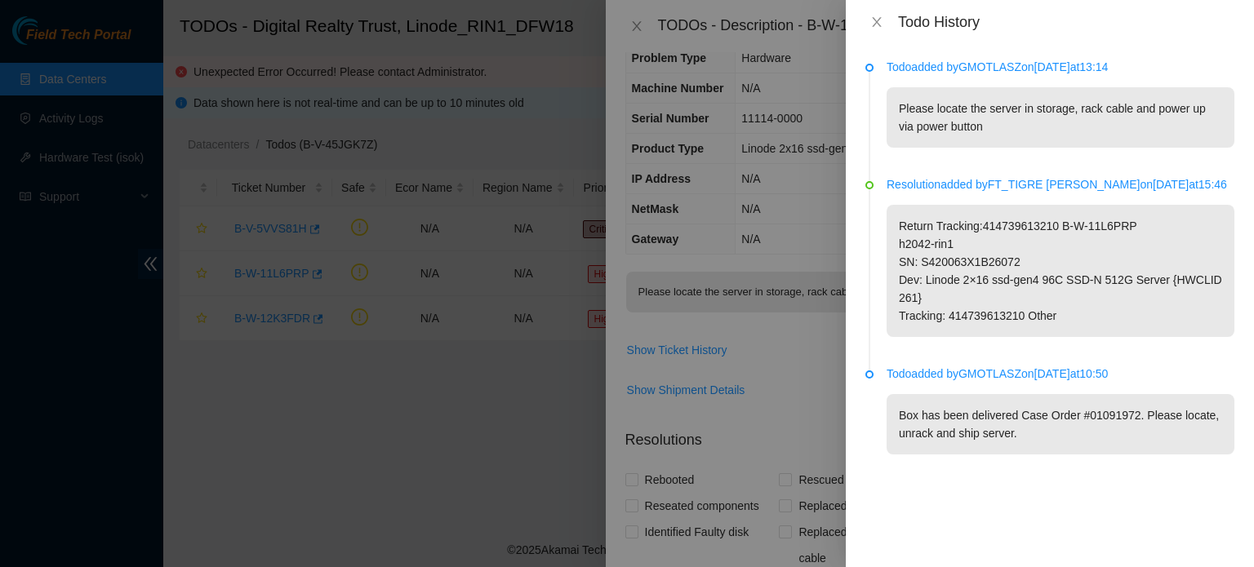
scroll to position [26, 0]
click at [878, 21] on icon "close" at bounding box center [876, 22] width 9 height 10
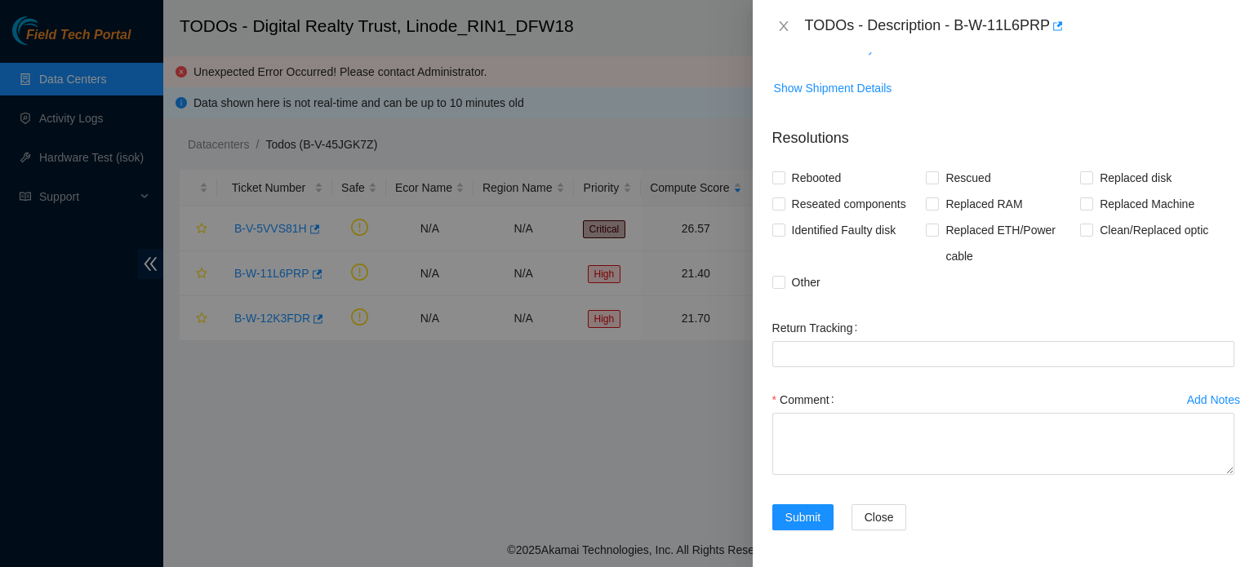
scroll to position [331, 0]
click at [781, 20] on icon "close" at bounding box center [783, 26] width 13 height 13
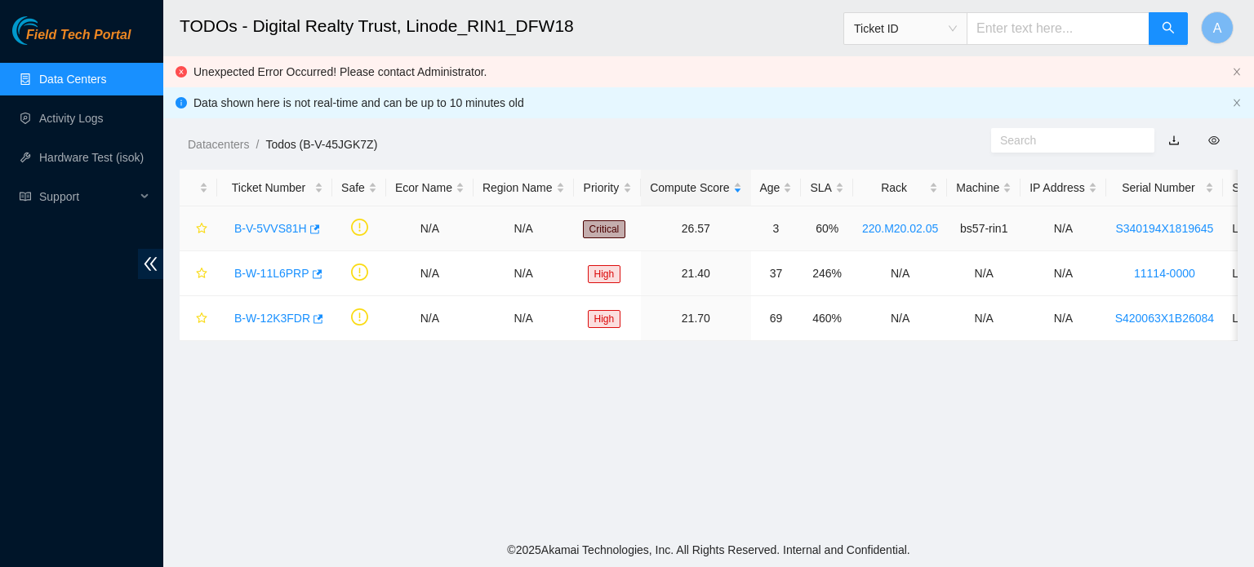
scroll to position [369, 0]
click at [278, 319] on link "B-W-12K3FDR" at bounding box center [272, 318] width 76 height 13
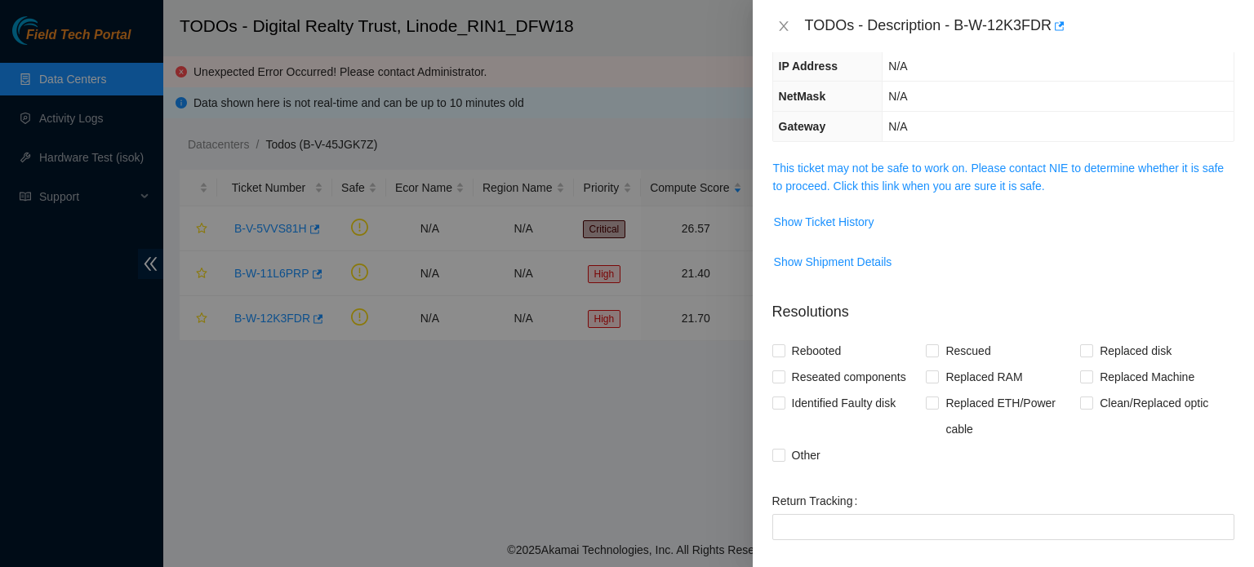
scroll to position [139, 0]
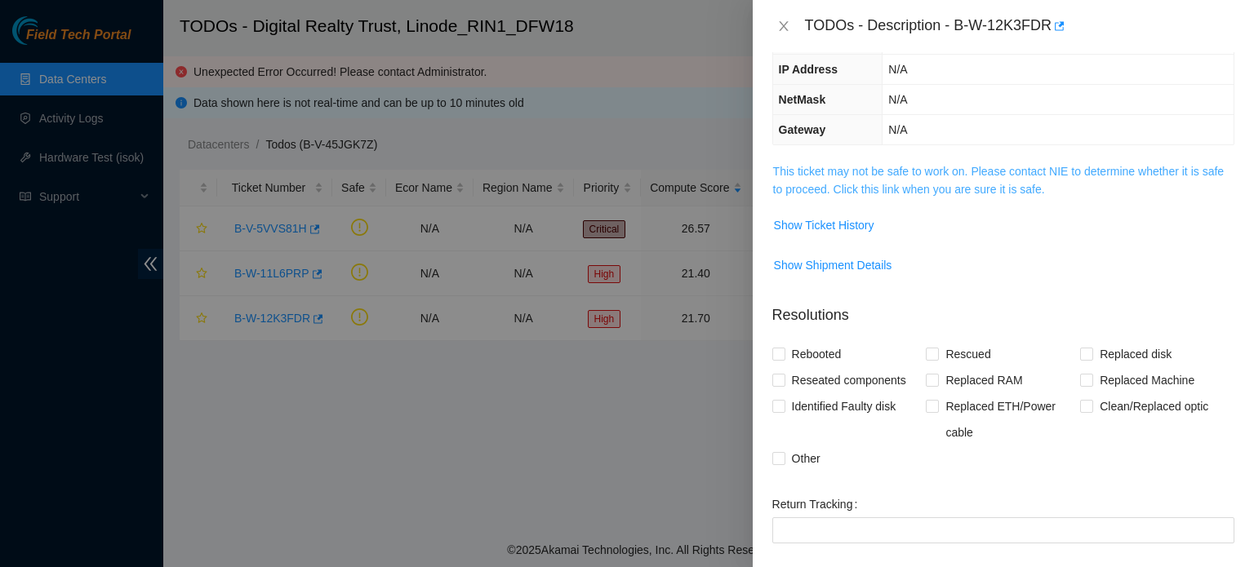
click at [891, 189] on link "This ticket may not be safe to work on. Please contact NIE to determine whether…" at bounding box center [998, 180] width 451 height 31
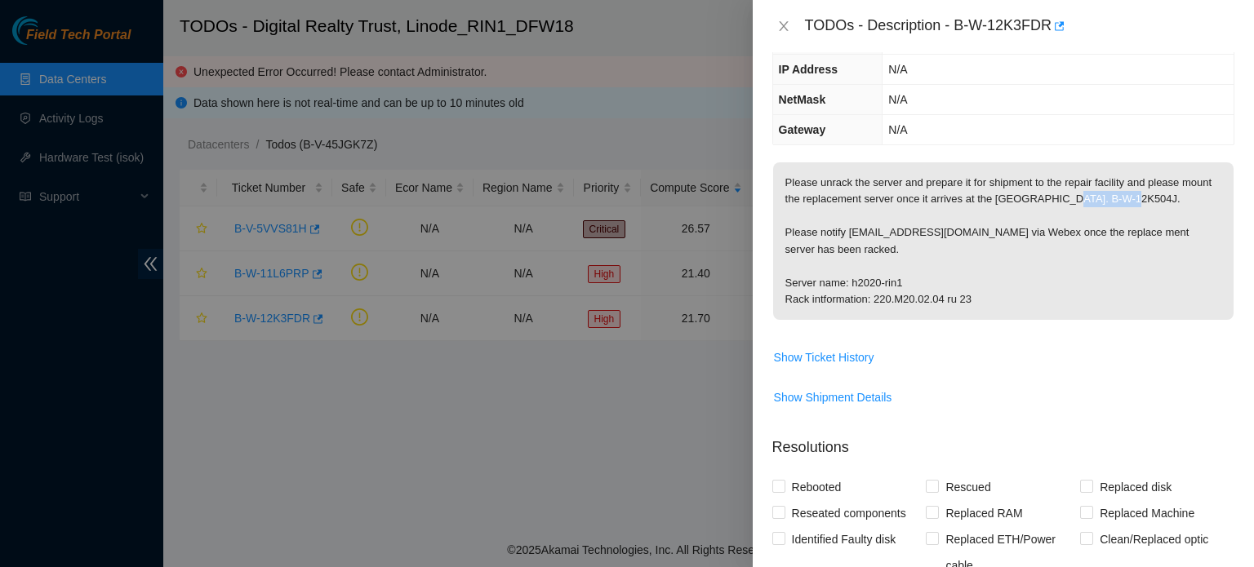
drag, startPoint x: 1089, startPoint y: 199, endPoint x: 1151, endPoint y: 199, distance: 62.1
click at [1151, 199] on p "Please unrack the server and prepare it for shipment to the repair facility and…" at bounding box center [1003, 241] width 461 height 158
copy p "B-W-12K504J"
click at [777, 19] on button "Close" at bounding box center [783, 27] width 23 height 16
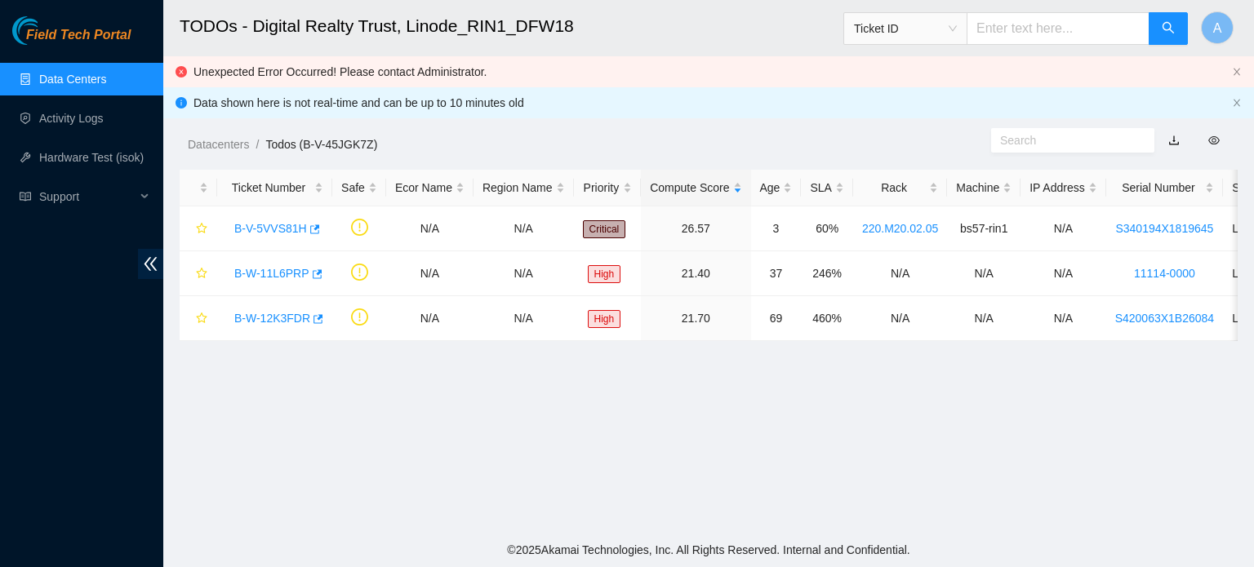
scroll to position [193, 0]
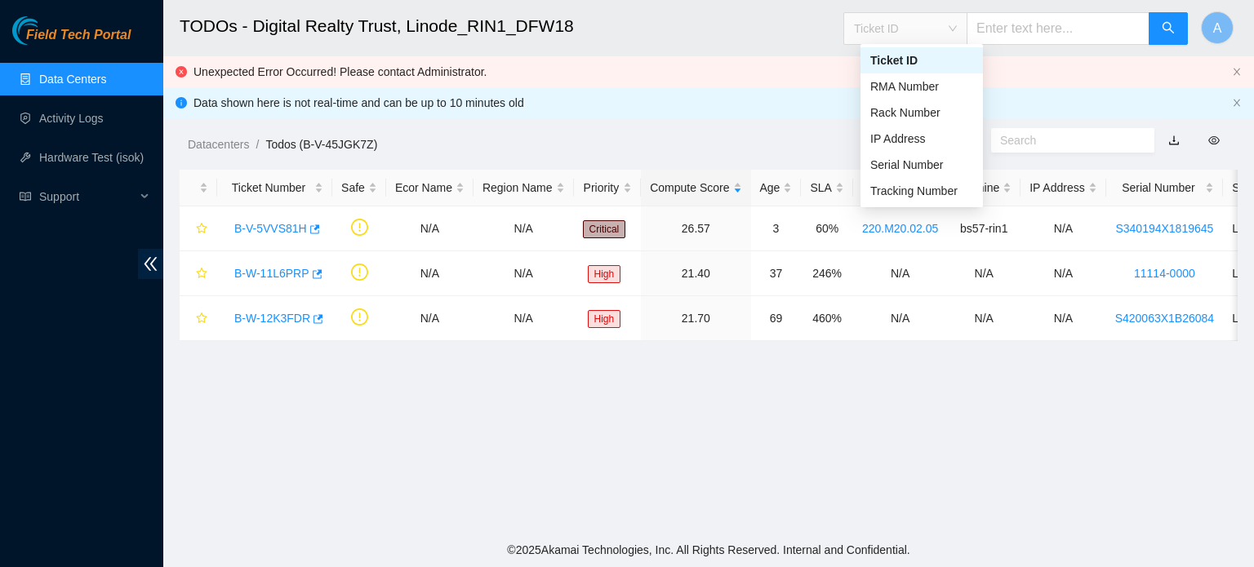
click at [947, 29] on span "Ticket ID" at bounding box center [905, 28] width 103 height 24
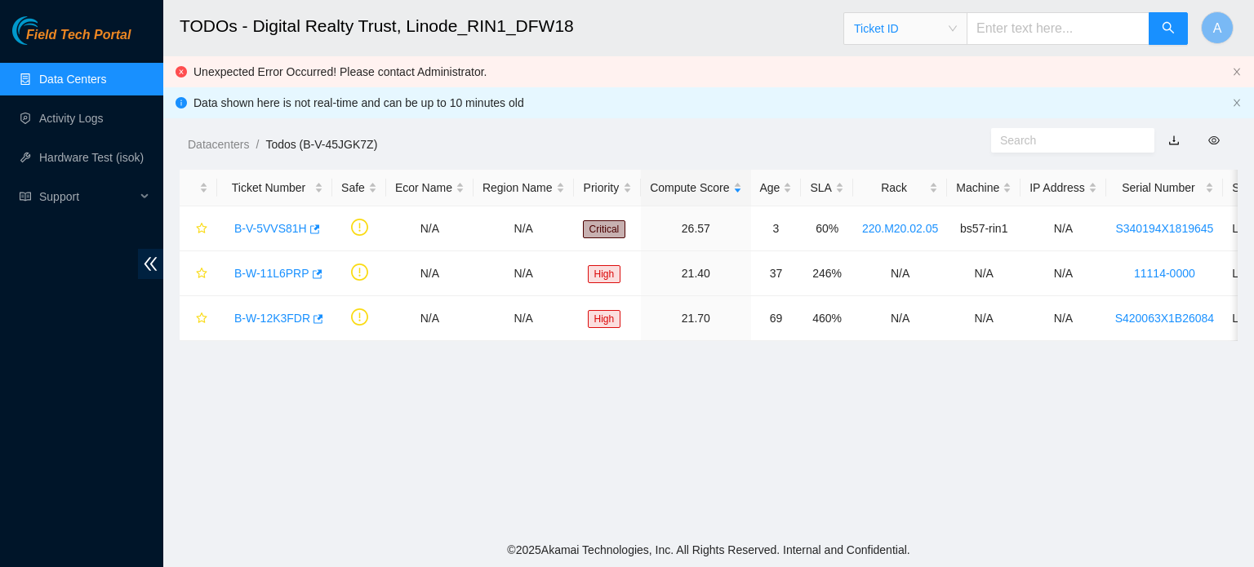
click at [947, 29] on span "Ticket ID" at bounding box center [905, 28] width 103 height 24
click at [1020, 19] on input "text" at bounding box center [1058, 28] width 183 height 33
paste input "B-W-12K504J"
type input "B-W-12K504J"
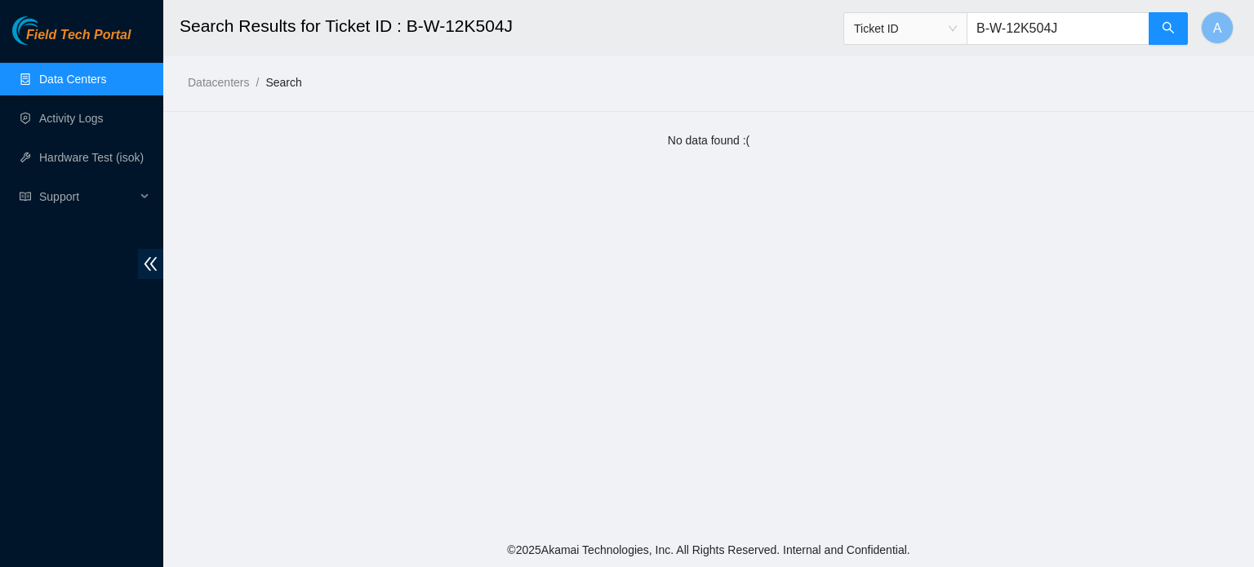
click at [1074, 23] on input "B-W-12K504J" at bounding box center [1058, 28] width 183 height 33
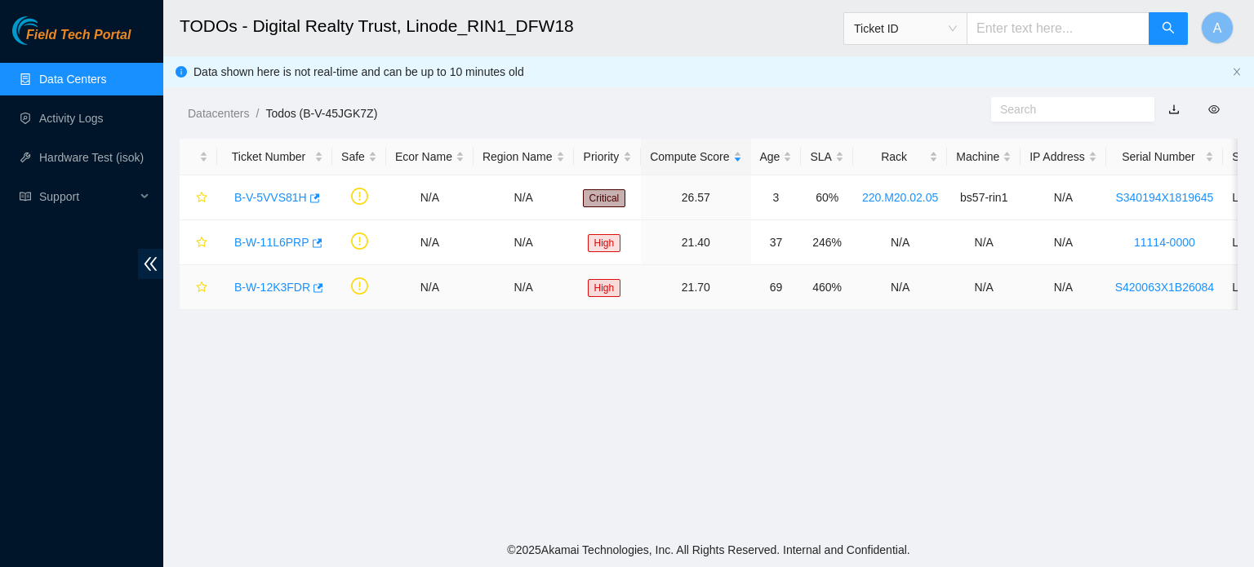
click at [283, 293] on link "B-W-12K3FDR" at bounding box center [272, 287] width 76 height 13
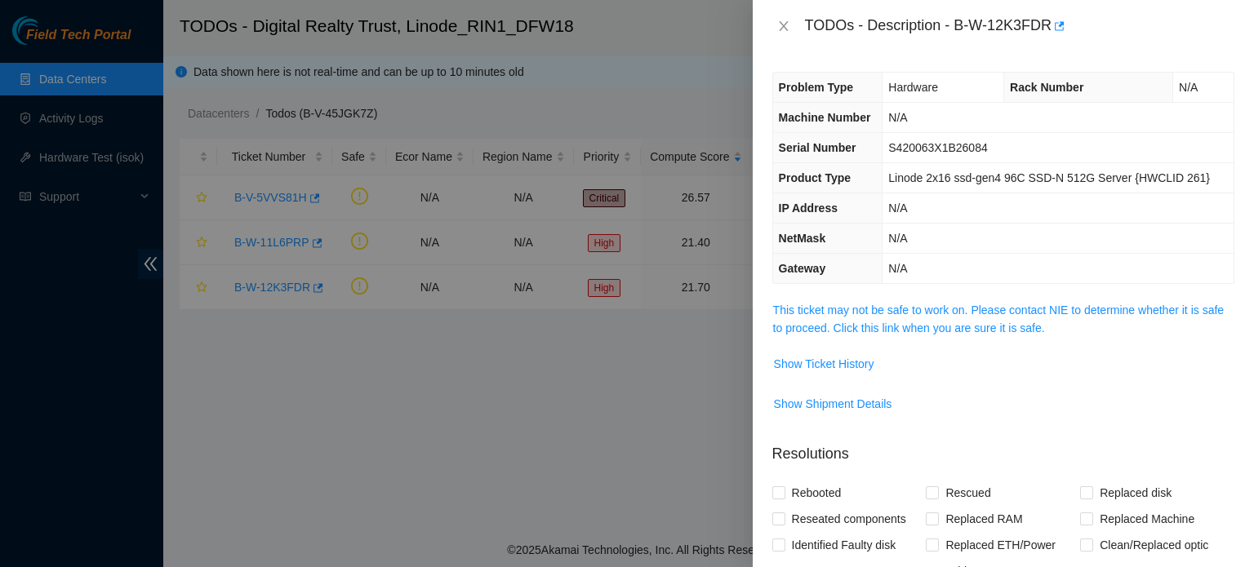
click at [931, 318] on span "This ticket may not be safe to work on. Please contact NIE to determine whether…" at bounding box center [1003, 319] width 461 height 36
click at [944, 313] on link "This ticket may not be safe to work on. Please contact NIE to determine whether…" at bounding box center [998, 319] width 451 height 31
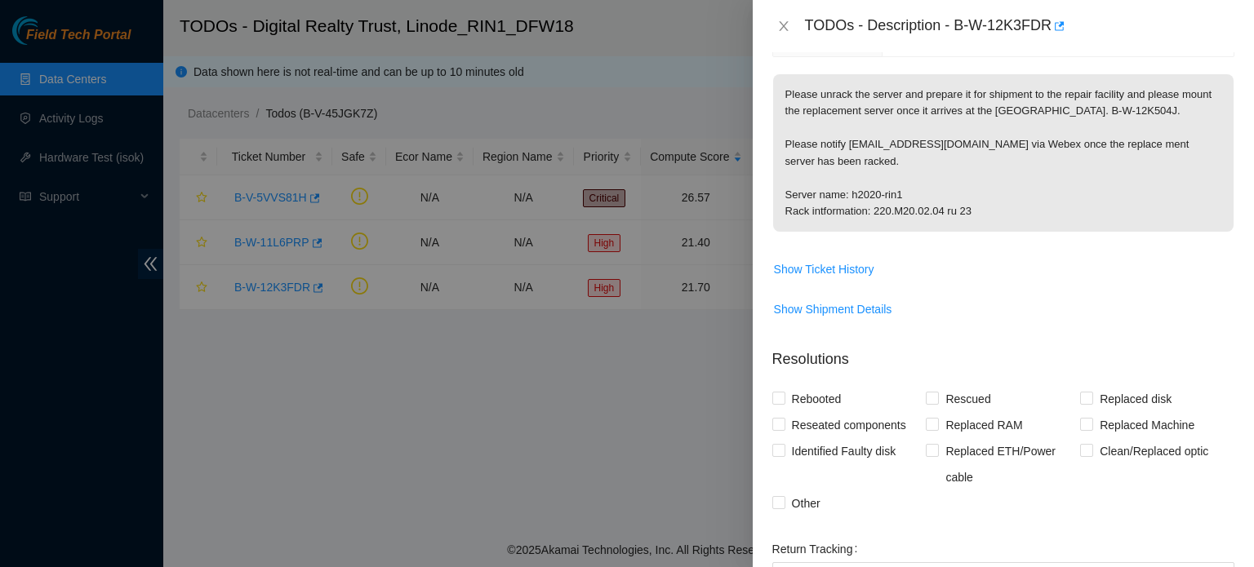
scroll to position [142, 0]
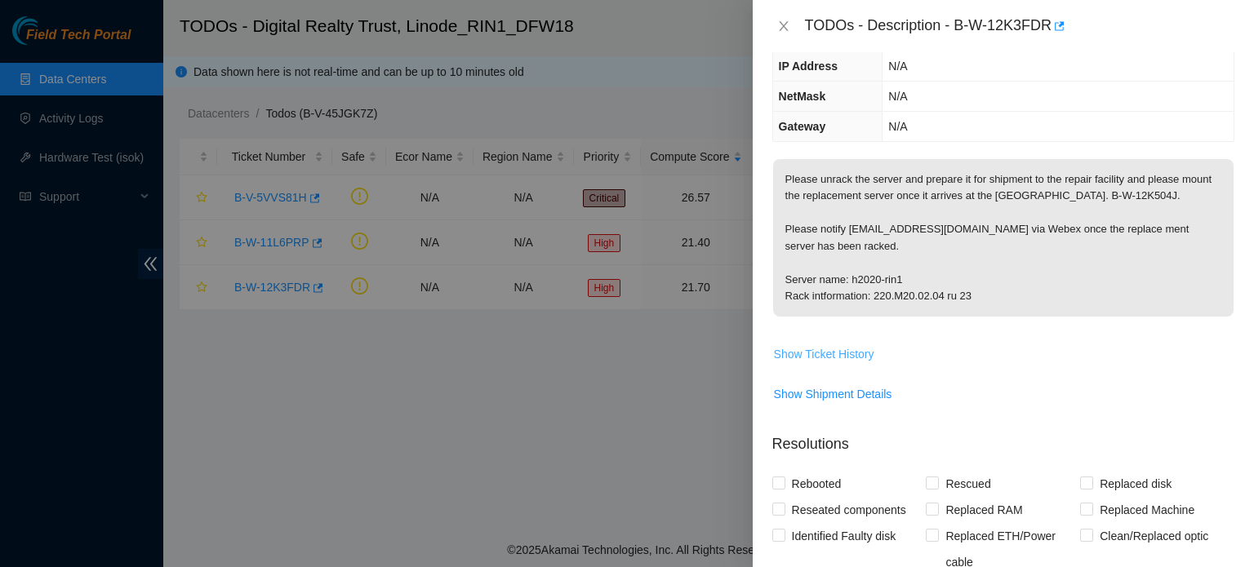
click at [819, 349] on span "Show Ticket History" at bounding box center [824, 354] width 100 height 18
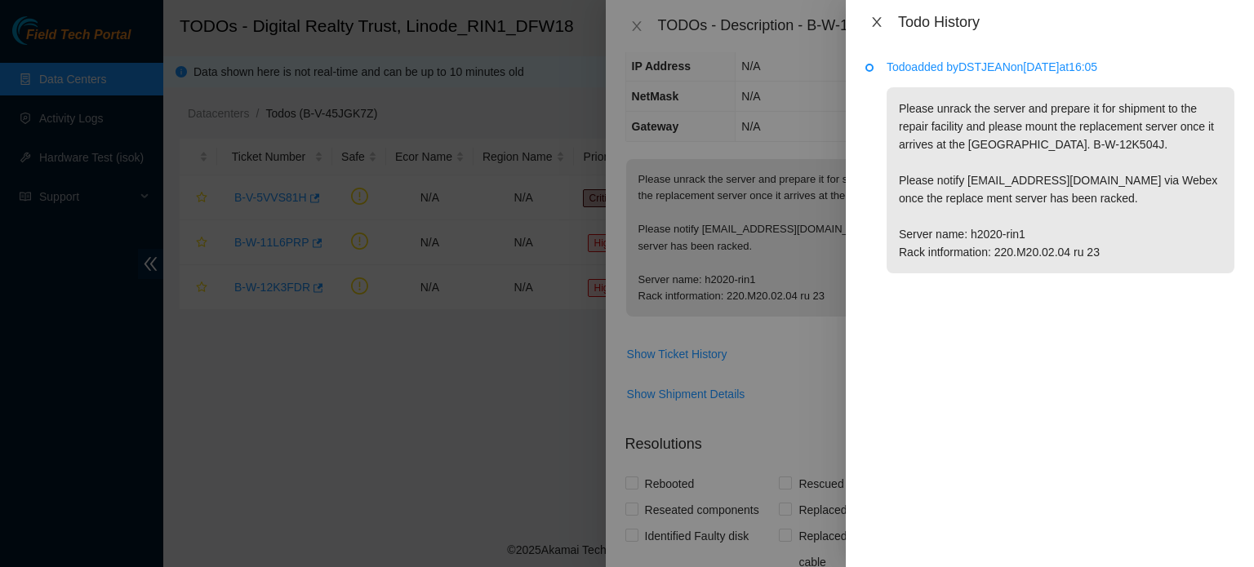
click at [870, 16] on icon "close" at bounding box center [876, 22] width 13 height 13
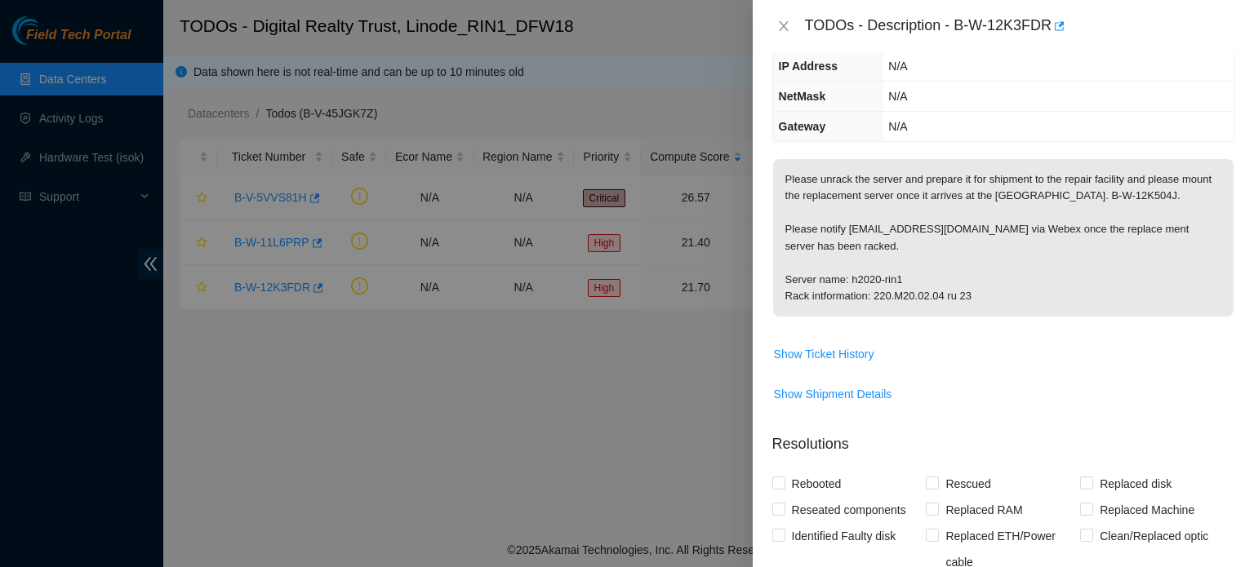
scroll to position [33, 0]
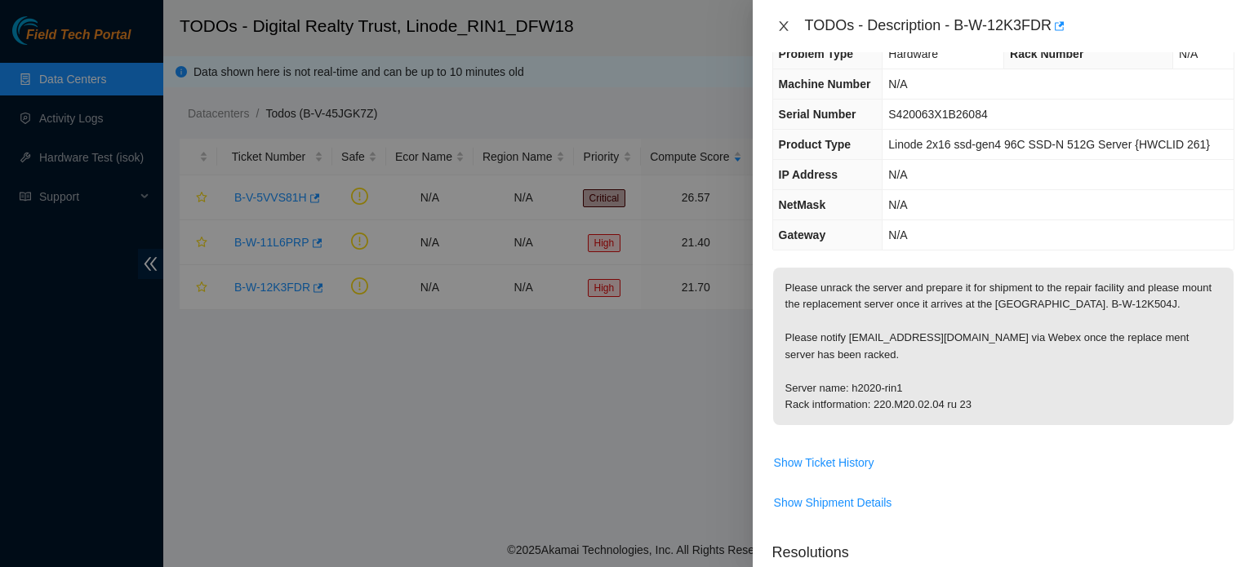
click at [781, 23] on icon "close" at bounding box center [783, 26] width 9 height 10
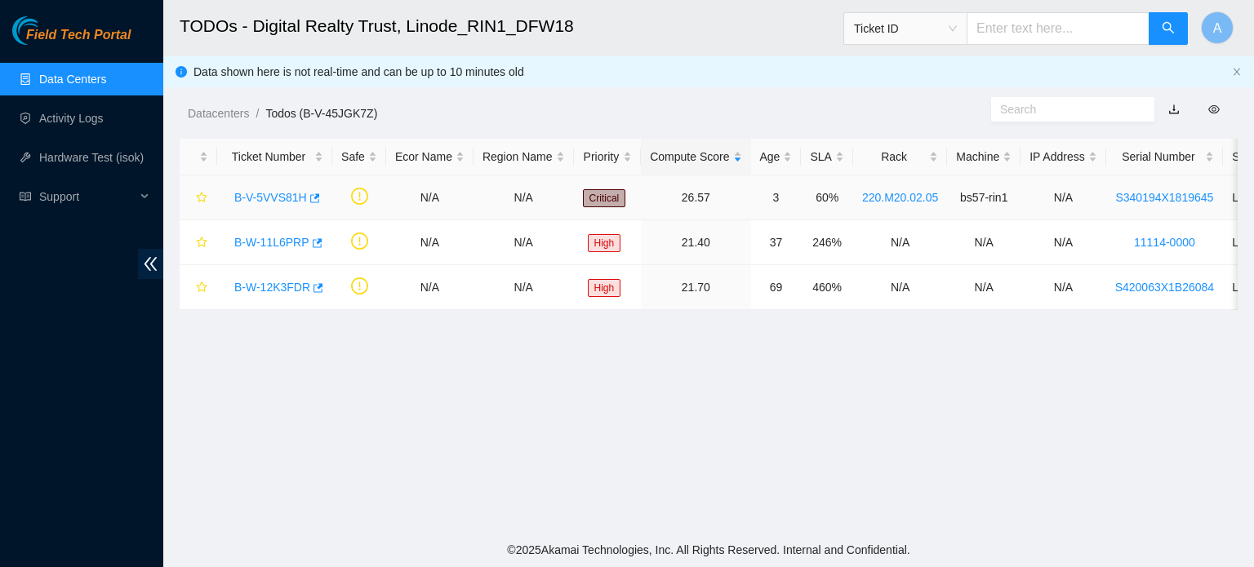
click at [281, 206] on div "B-V-5VVS81H" at bounding box center [274, 198] width 97 height 26
click at [262, 200] on link "B-V-5VVS81H" at bounding box center [270, 197] width 73 height 13
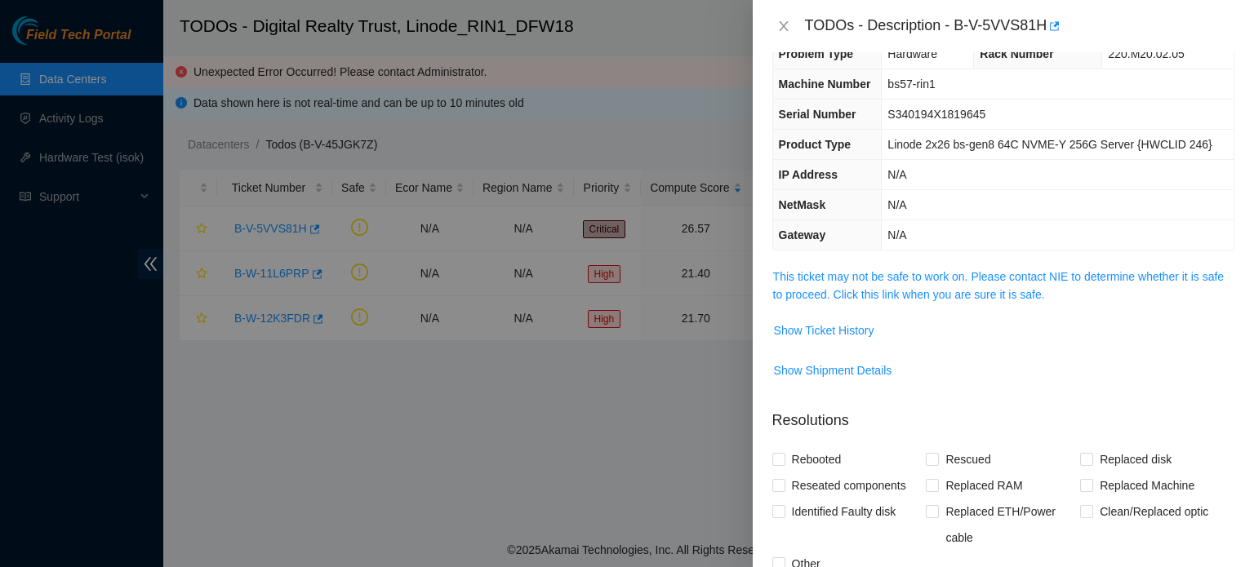
scroll to position [0, 0]
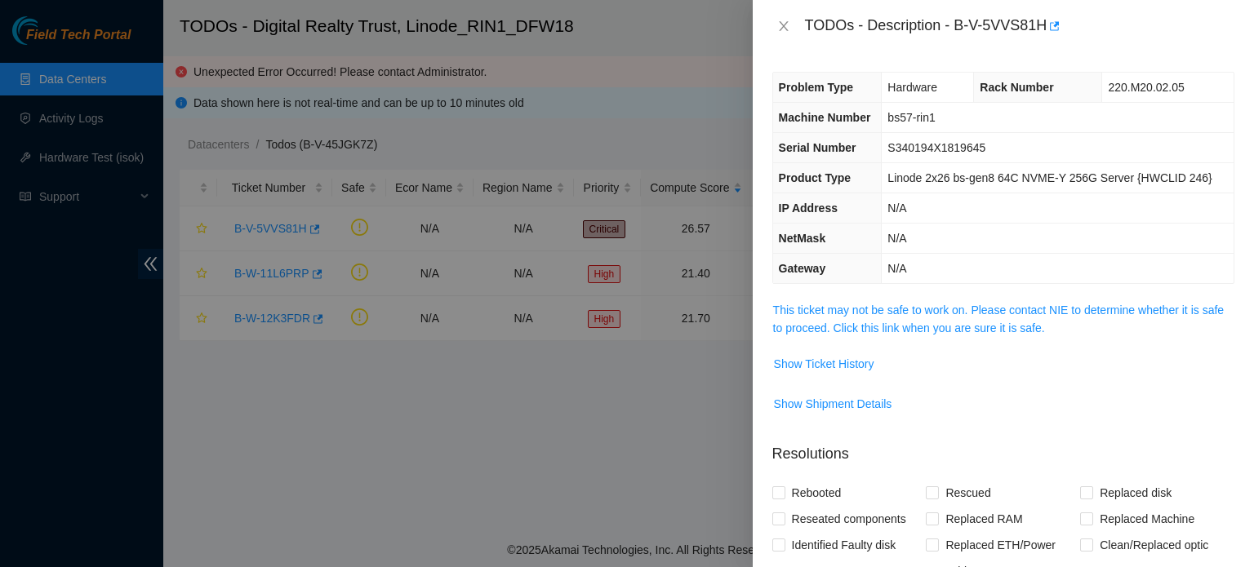
click at [937, 310] on link "This ticket may not be safe to work on. Please contact NIE to determine whether…" at bounding box center [998, 319] width 451 height 31
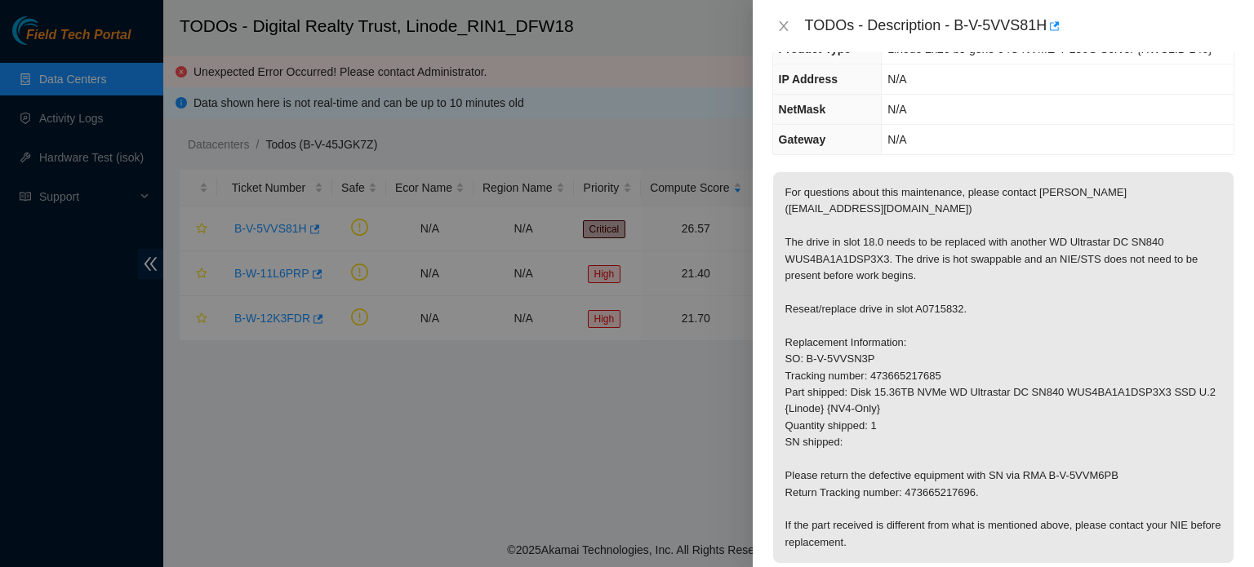
scroll to position [146, 0]
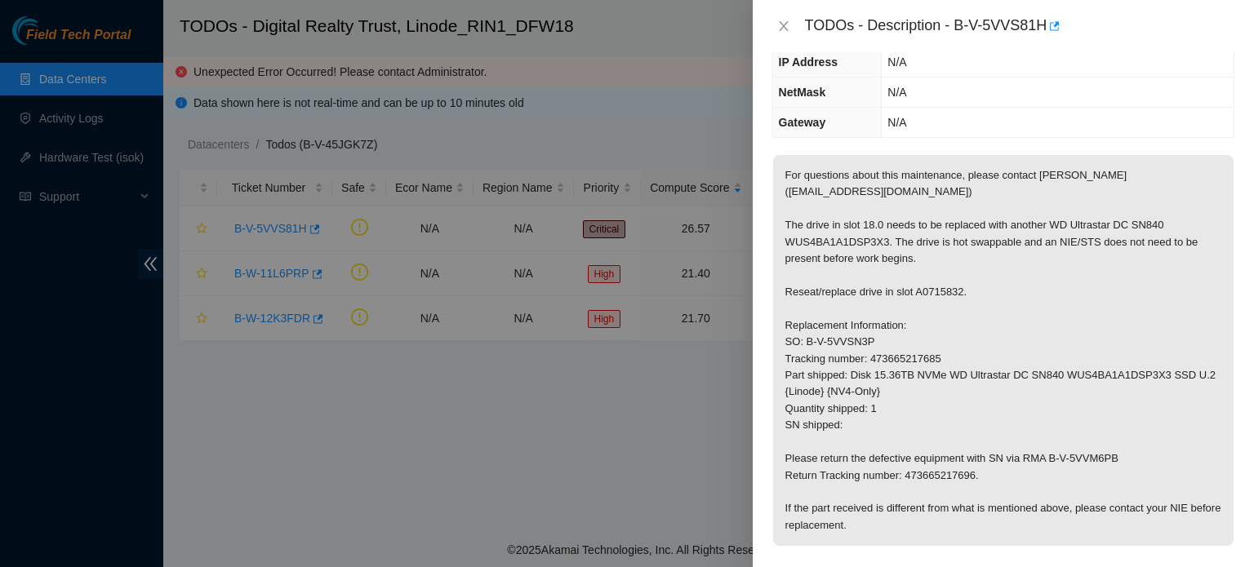
click at [656, 185] on div at bounding box center [627, 283] width 1254 height 567
click at [777, 28] on icon "close" at bounding box center [783, 26] width 13 height 13
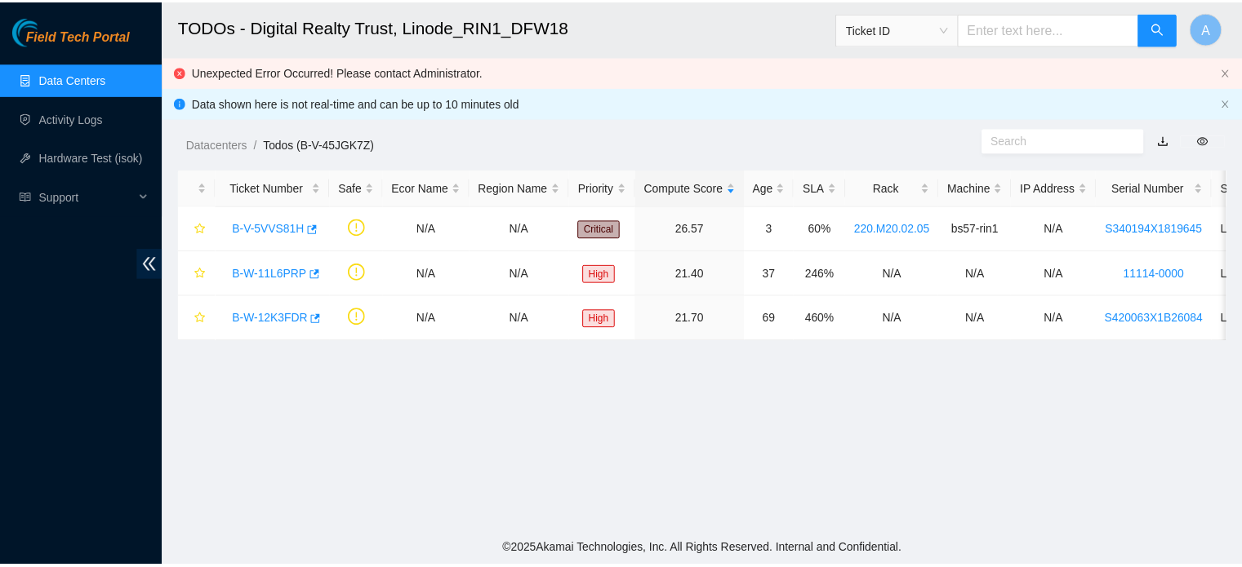
scroll to position [199, 0]
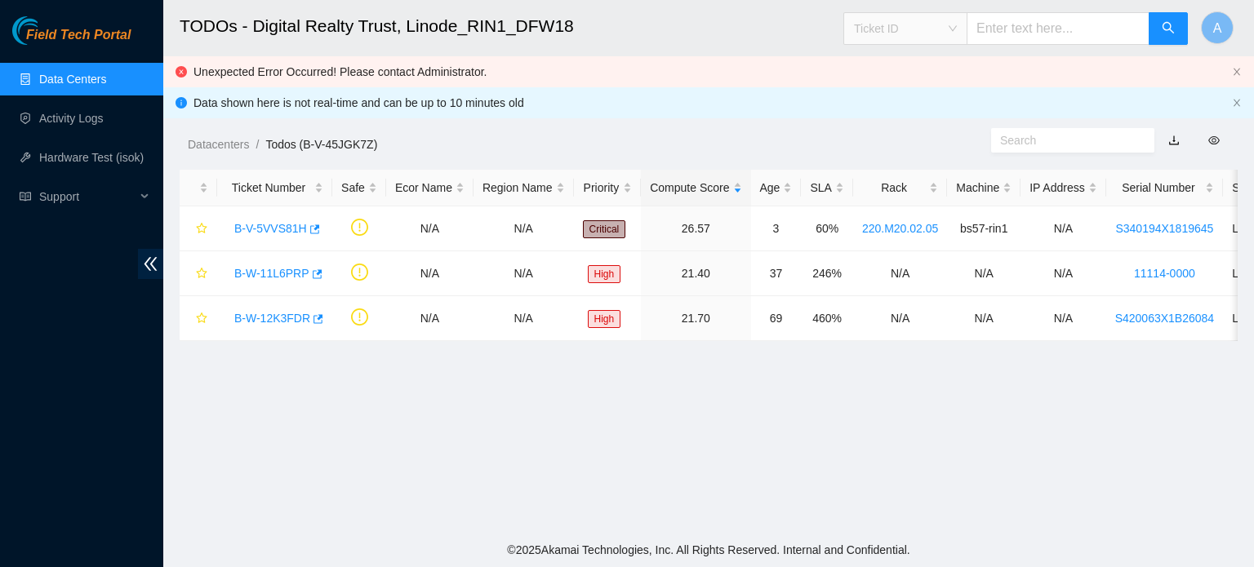
click at [895, 31] on span "Ticket ID" at bounding box center [905, 28] width 103 height 24
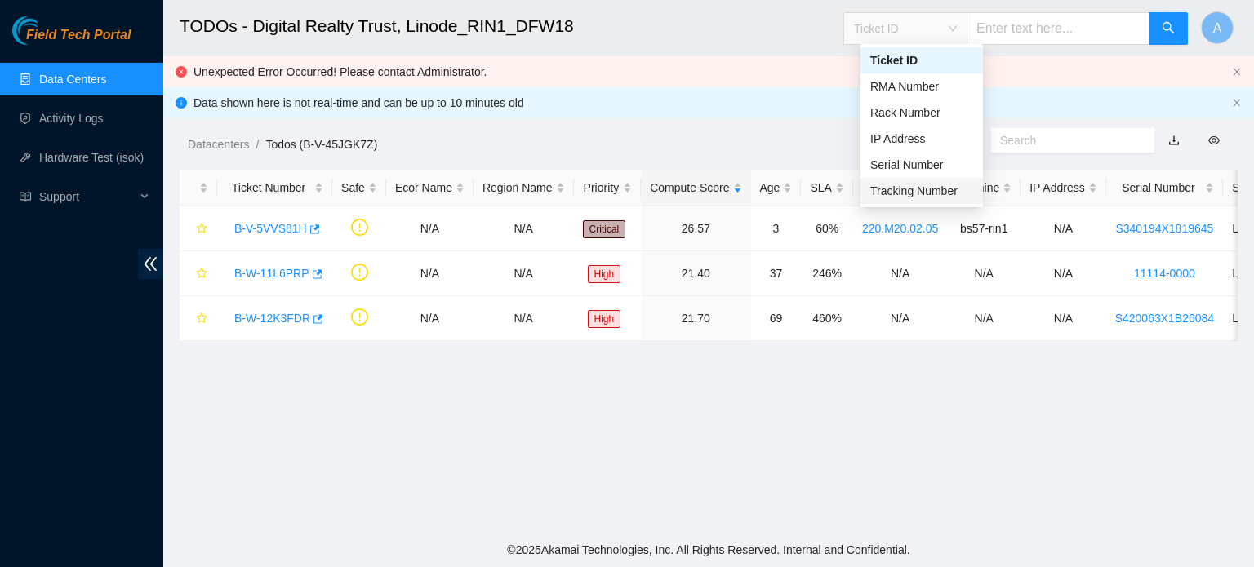
click at [901, 197] on div "Tracking Number" at bounding box center [921, 191] width 103 height 18
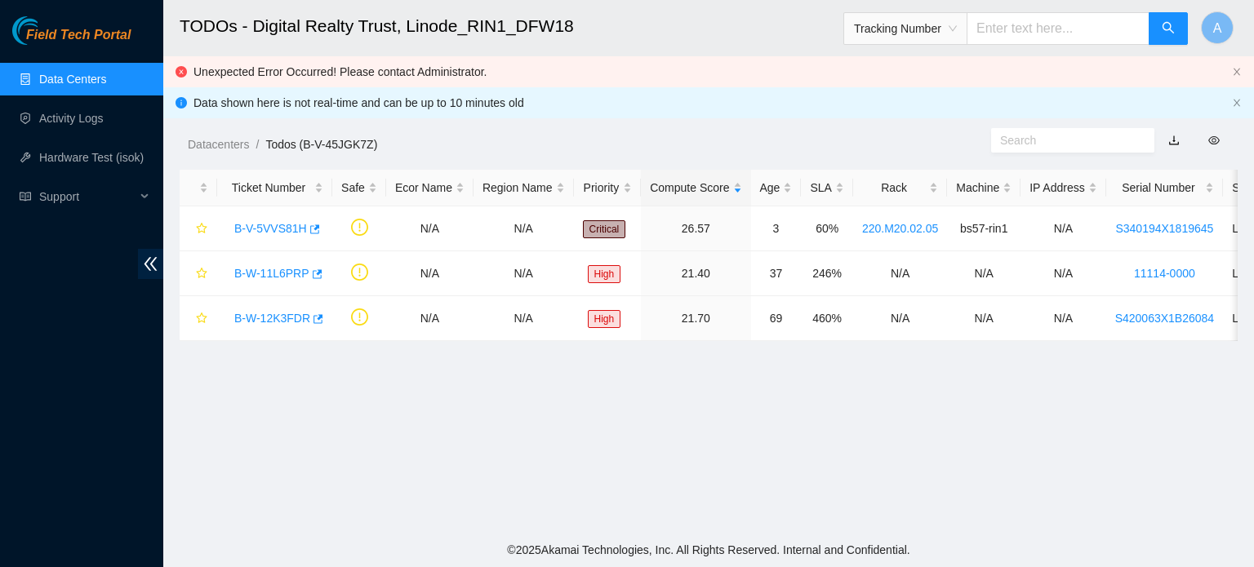
click at [1030, 37] on input "text" at bounding box center [1058, 28] width 183 height 33
type input "463470056602"
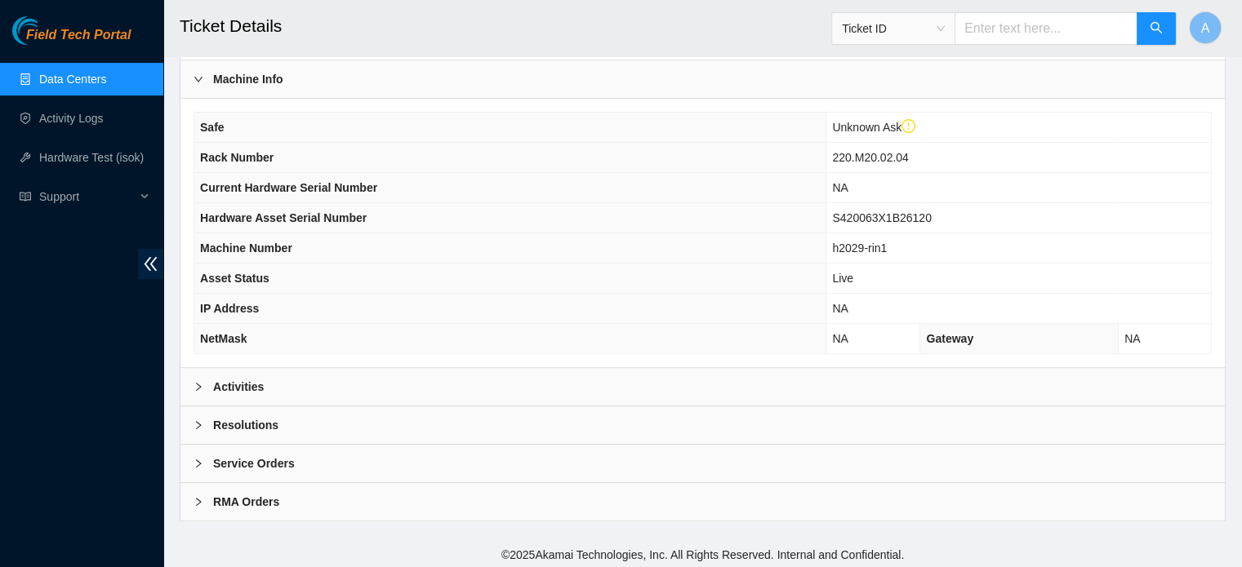
scroll to position [476, 0]
click at [355, 390] on div "Activities" at bounding box center [702, 388] width 1044 height 38
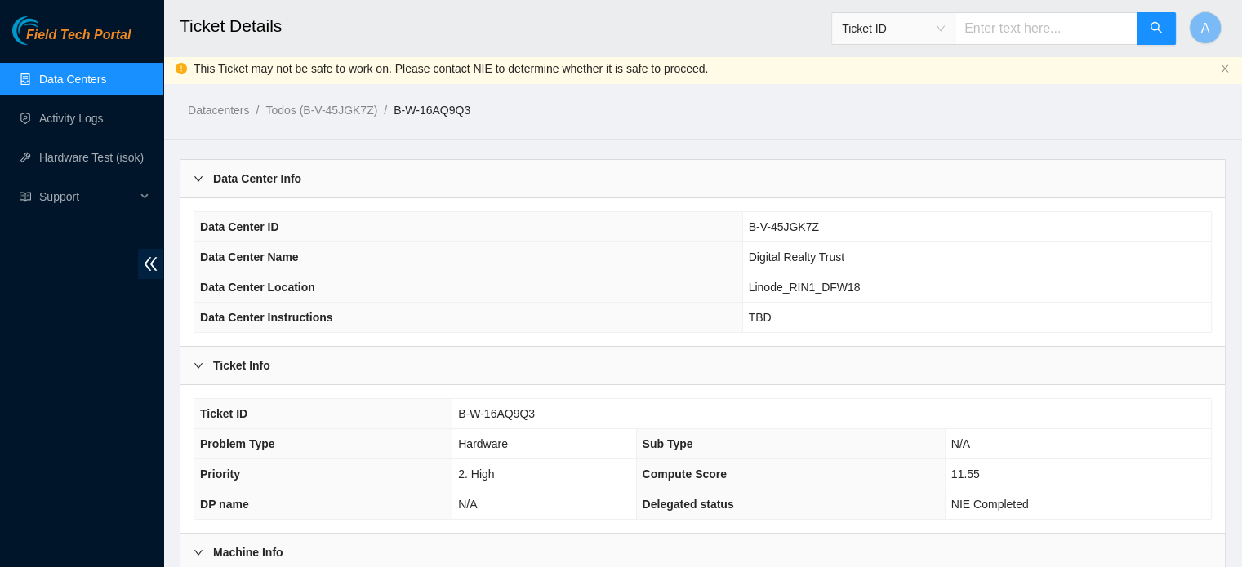
scroll to position [0, 0]
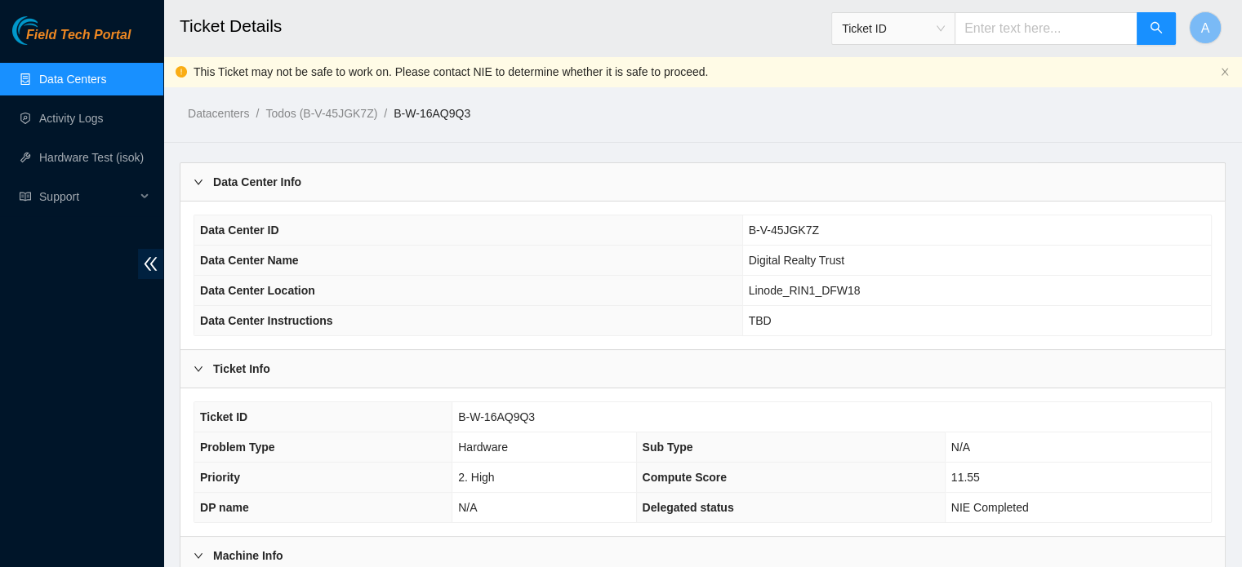
click at [1009, 35] on input "text" at bounding box center [1045, 28] width 183 height 33
click at [918, 37] on span "Ticket ID" at bounding box center [893, 28] width 103 height 24
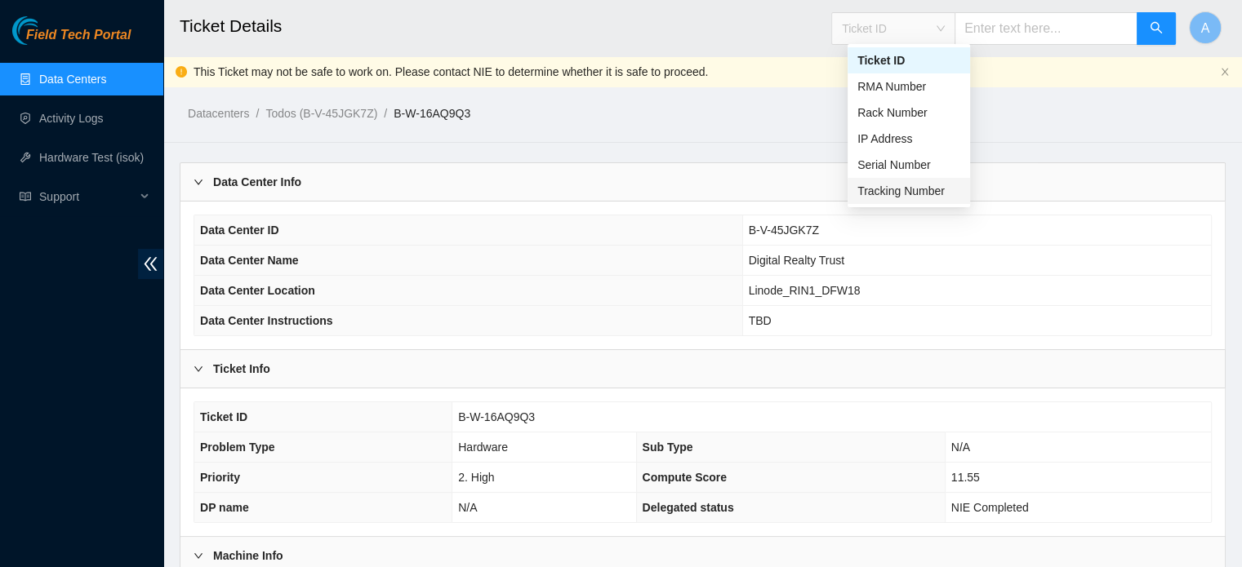
click at [903, 185] on div "Tracking Number" at bounding box center [908, 191] width 103 height 18
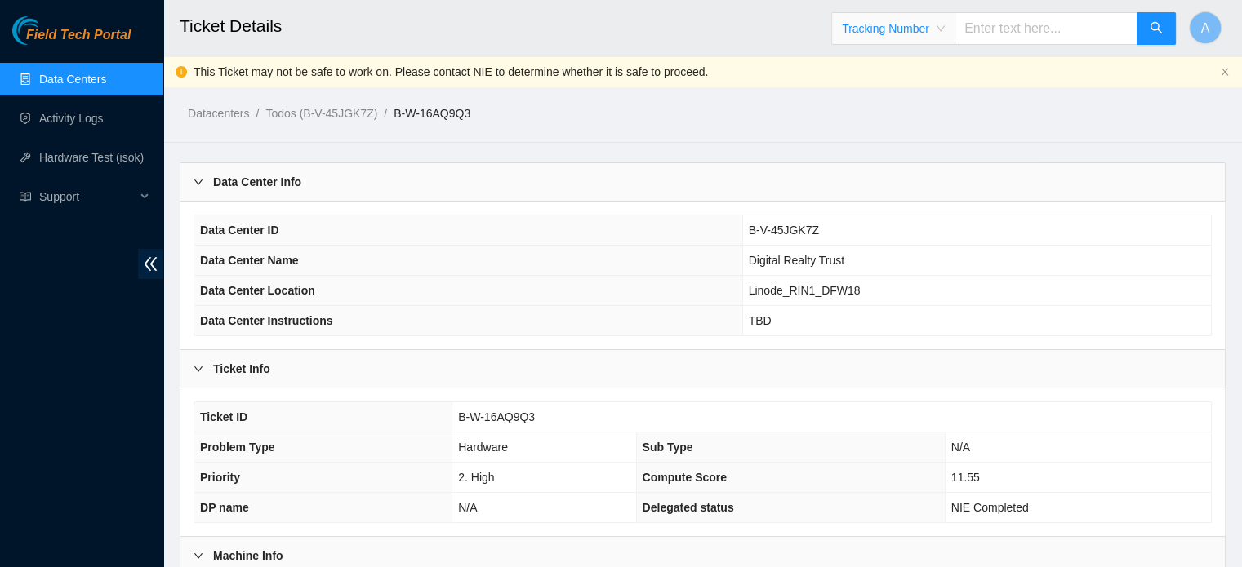
click at [1011, 38] on input "text" at bounding box center [1045, 28] width 183 height 33
type input "463470053257"
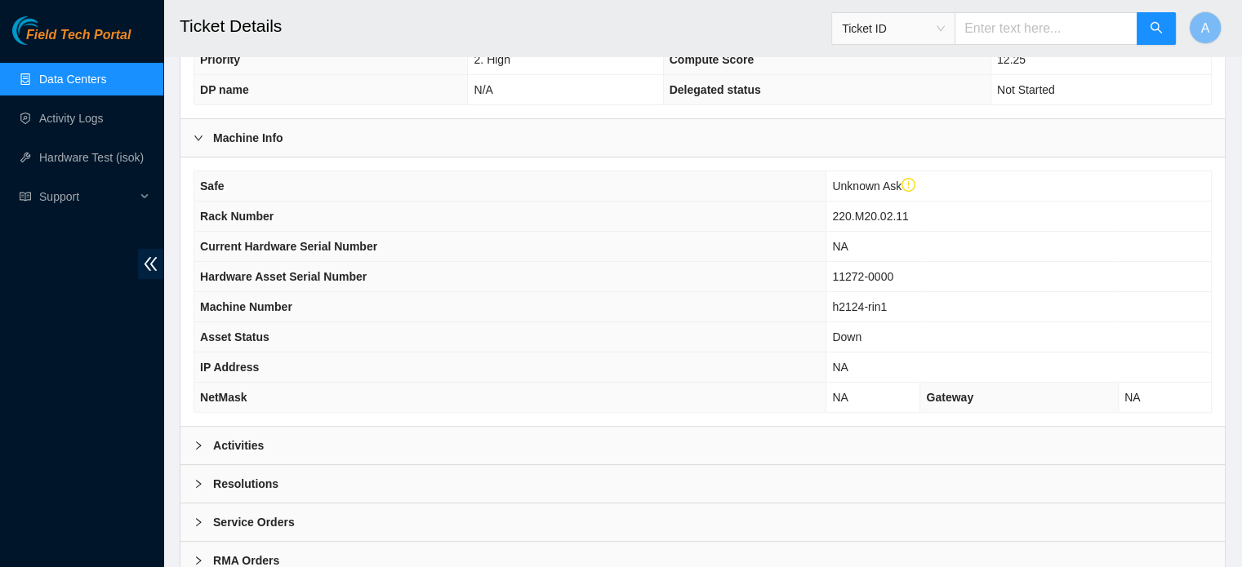
scroll to position [477, 0]
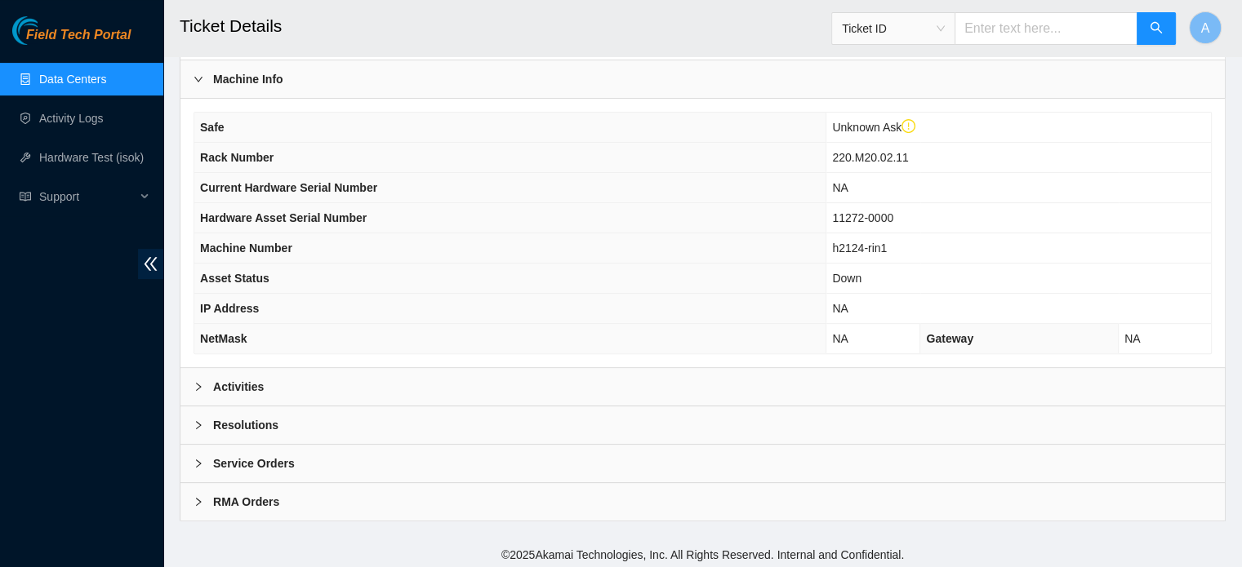
click at [794, 388] on div "Activities" at bounding box center [702, 387] width 1044 height 38
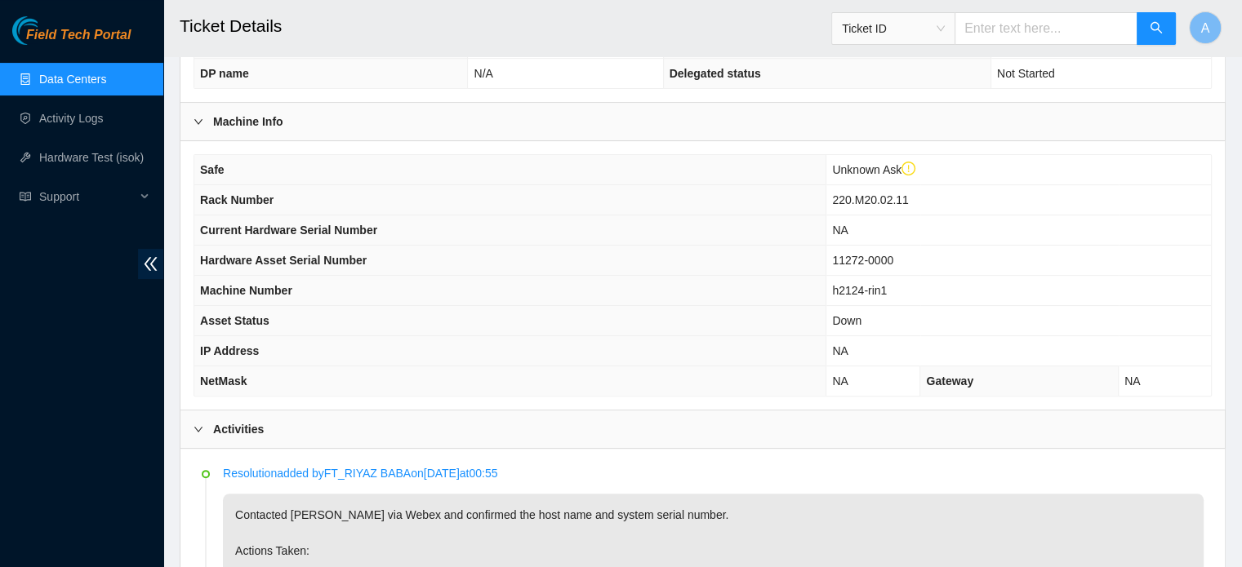
scroll to position [428, 0]
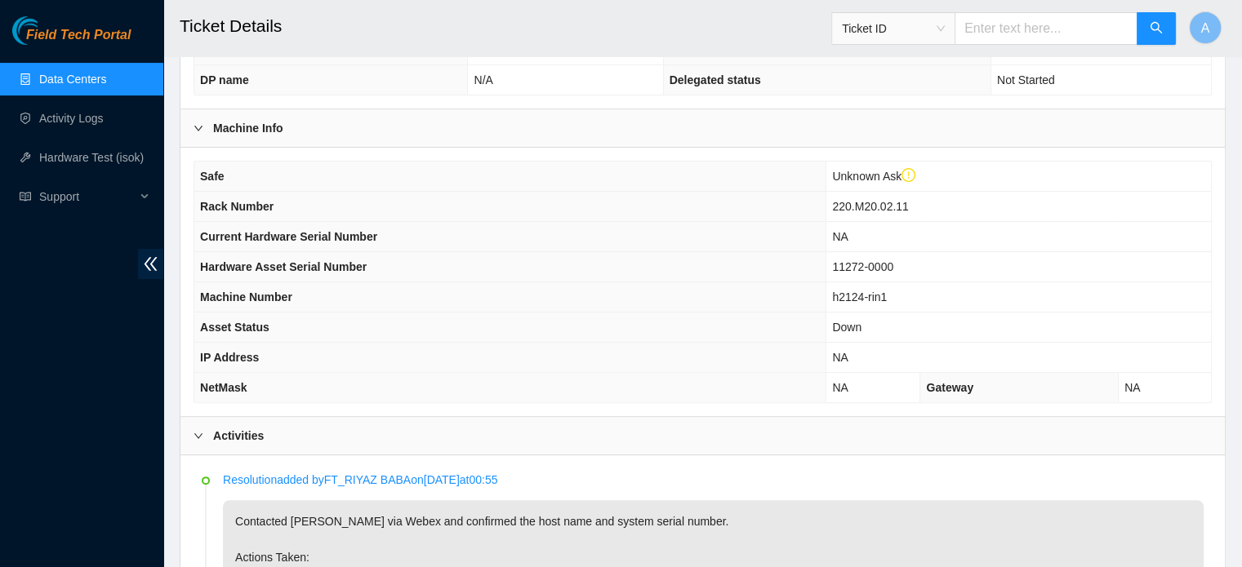
click at [692, 238] on th "Current Hardware Serial Number" at bounding box center [510, 237] width 632 height 30
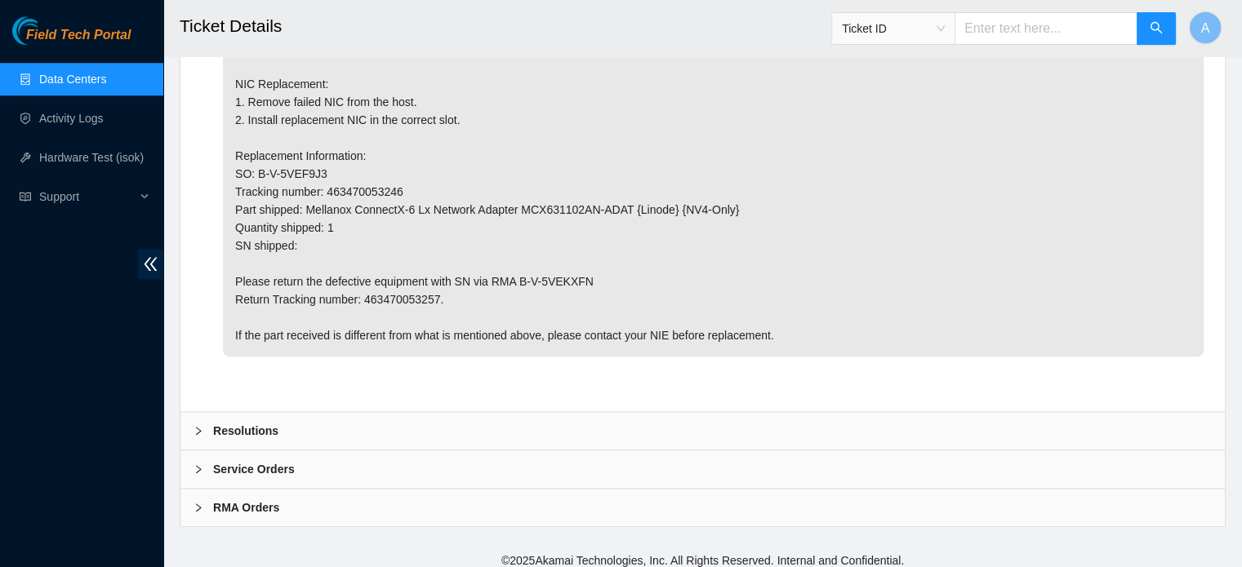
scroll to position [1592, 0]
click at [286, 431] on div "Resolutions" at bounding box center [702, 433] width 1044 height 38
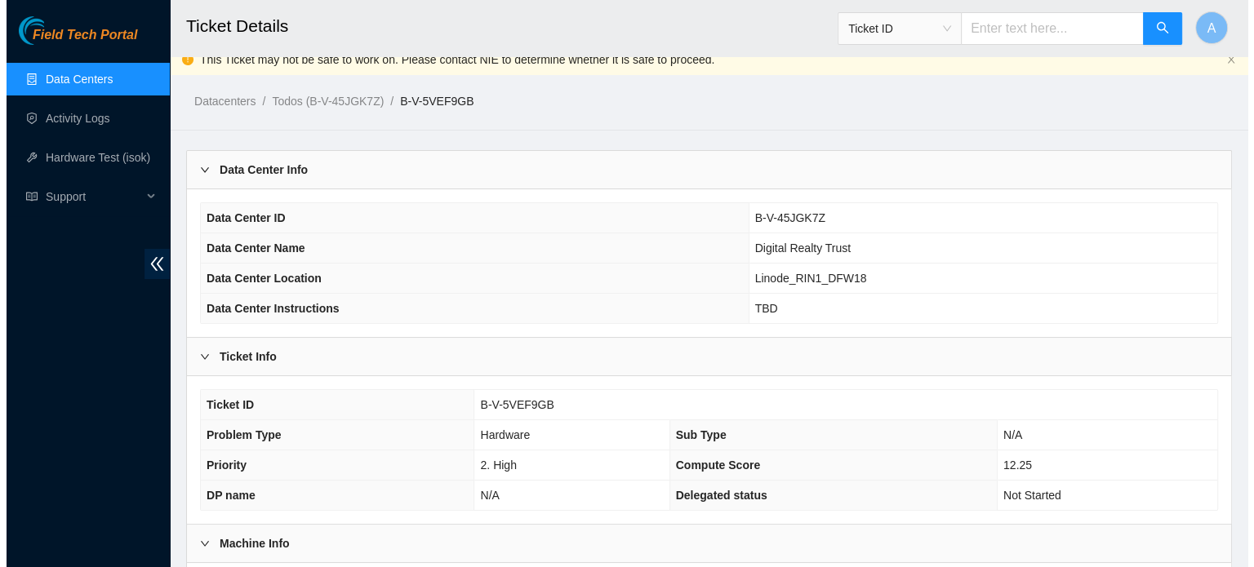
scroll to position [0, 0]
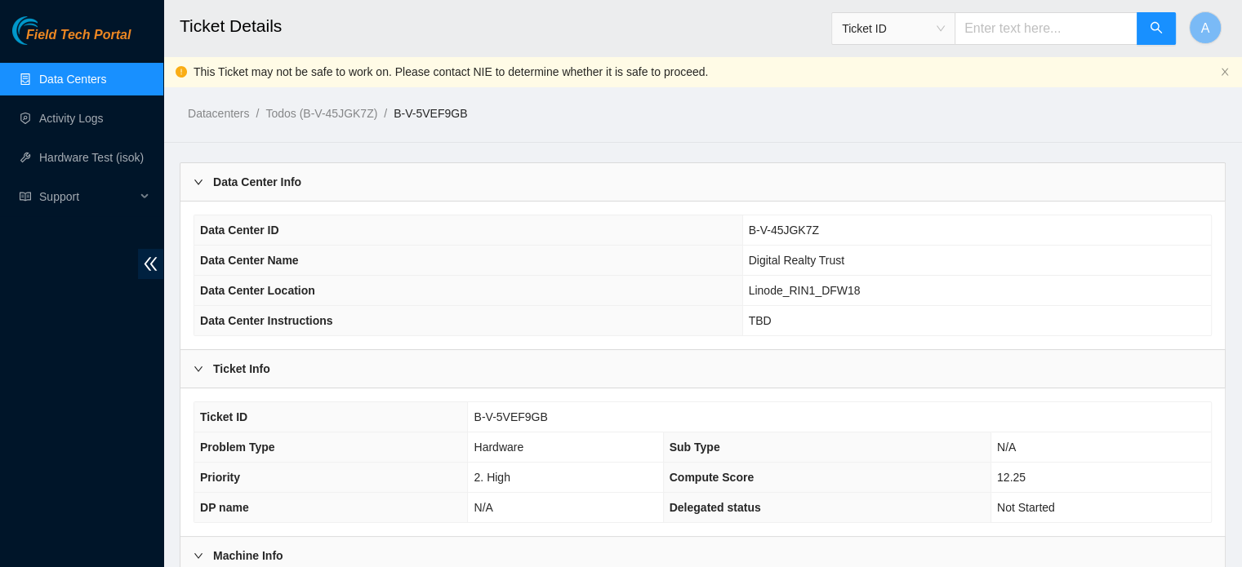
click at [94, 86] on link "Data Centers" at bounding box center [72, 79] width 67 height 13
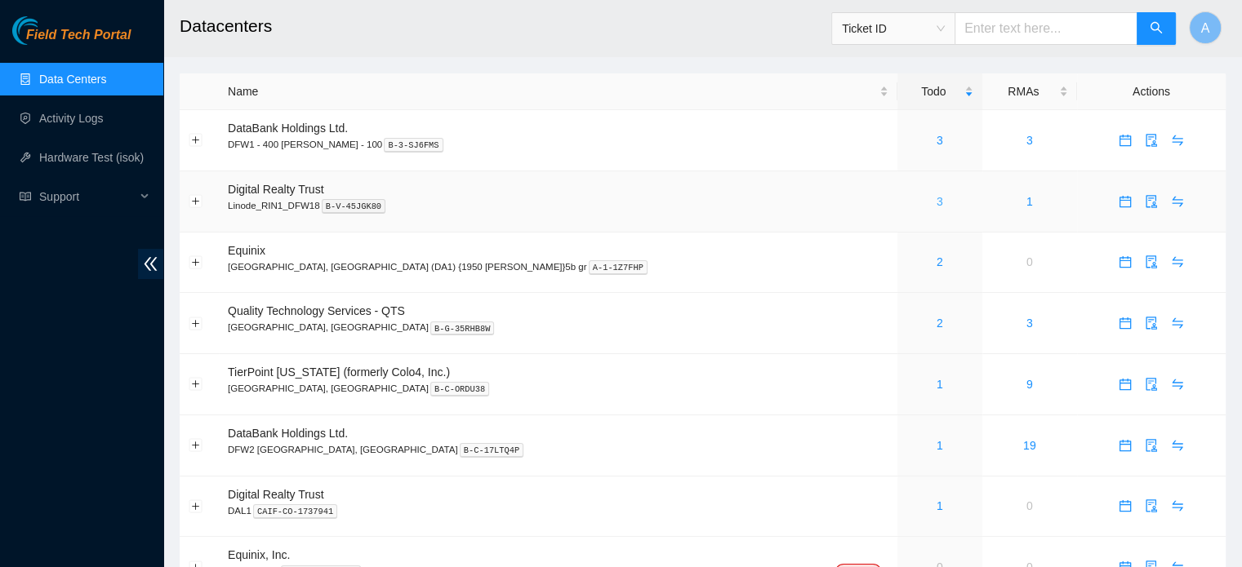
click at [937, 205] on link "3" at bounding box center [940, 201] width 7 height 13
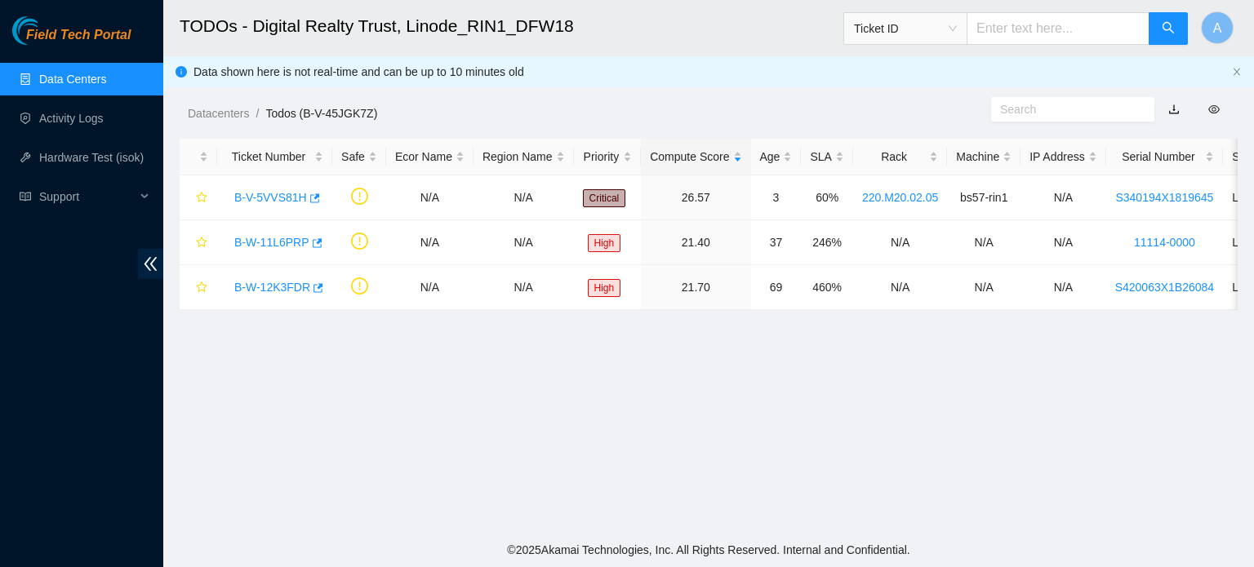
click at [106, 82] on link "Data Centers" at bounding box center [72, 79] width 67 height 13
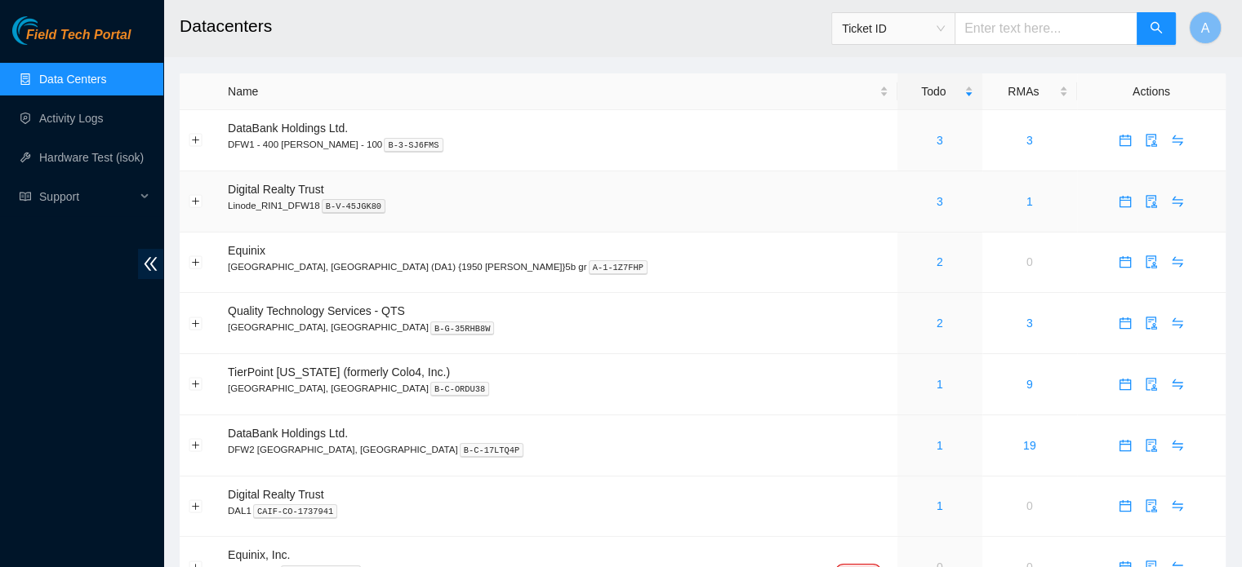
click at [982, 197] on td "1" at bounding box center [1029, 201] width 95 height 61
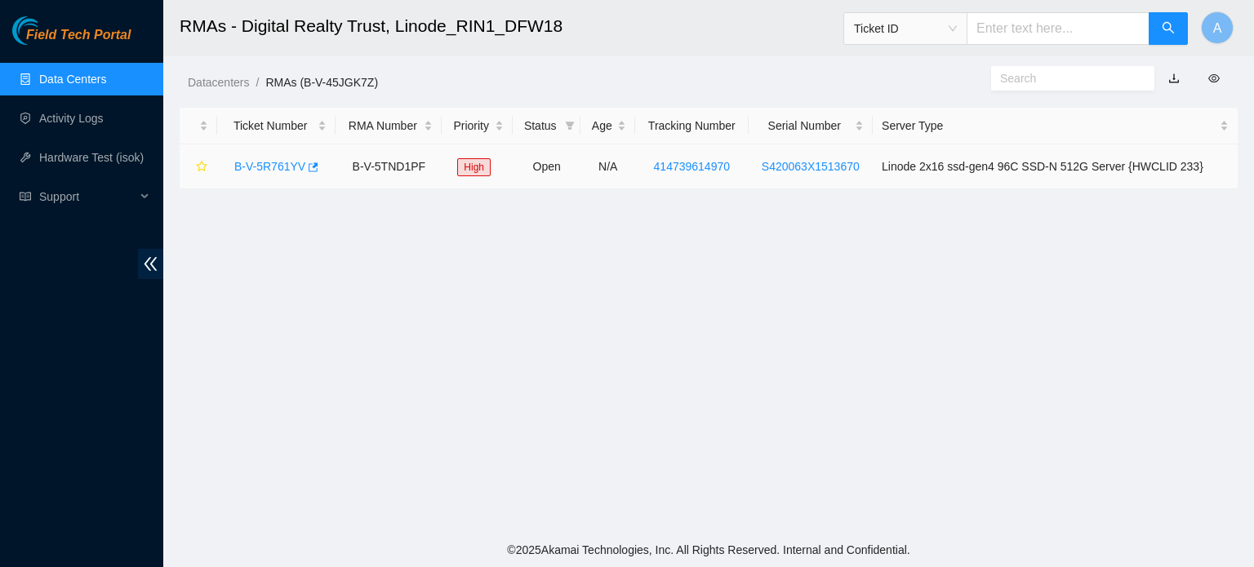
click at [282, 166] on link "B-V-5R761YV" at bounding box center [269, 166] width 71 height 13
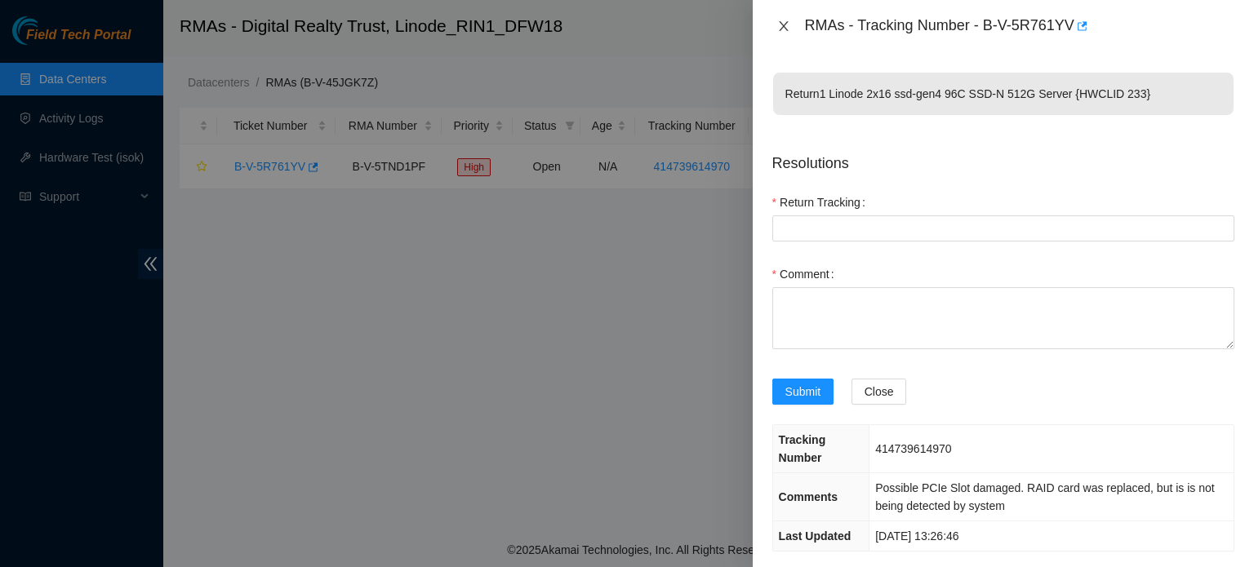
click at [793, 28] on button "Close" at bounding box center [783, 27] width 23 height 16
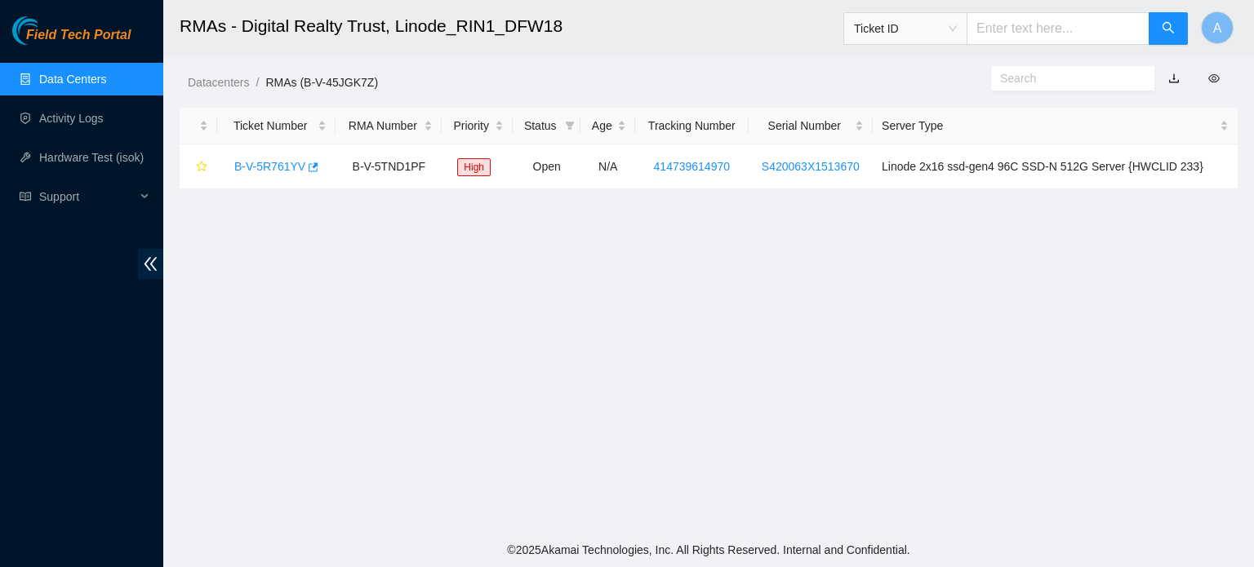
click at [91, 82] on link "Data Centers" at bounding box center [72, 79] width 67 height 13
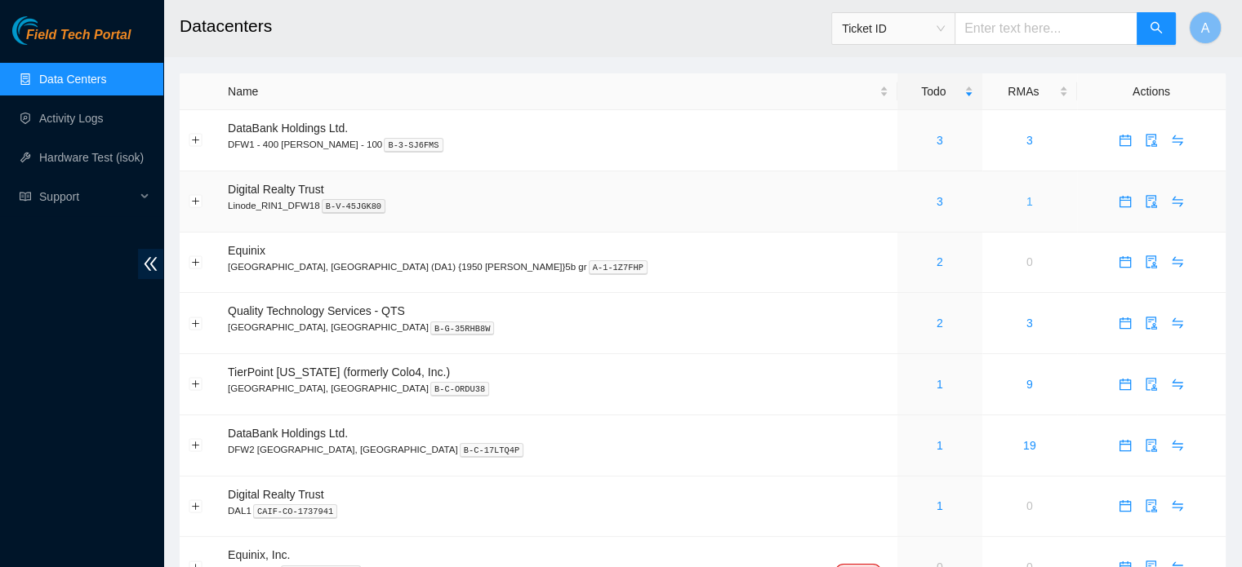
click at [1026, 197] on link "1" at bounding box center [1029, 201] width 7 height 13
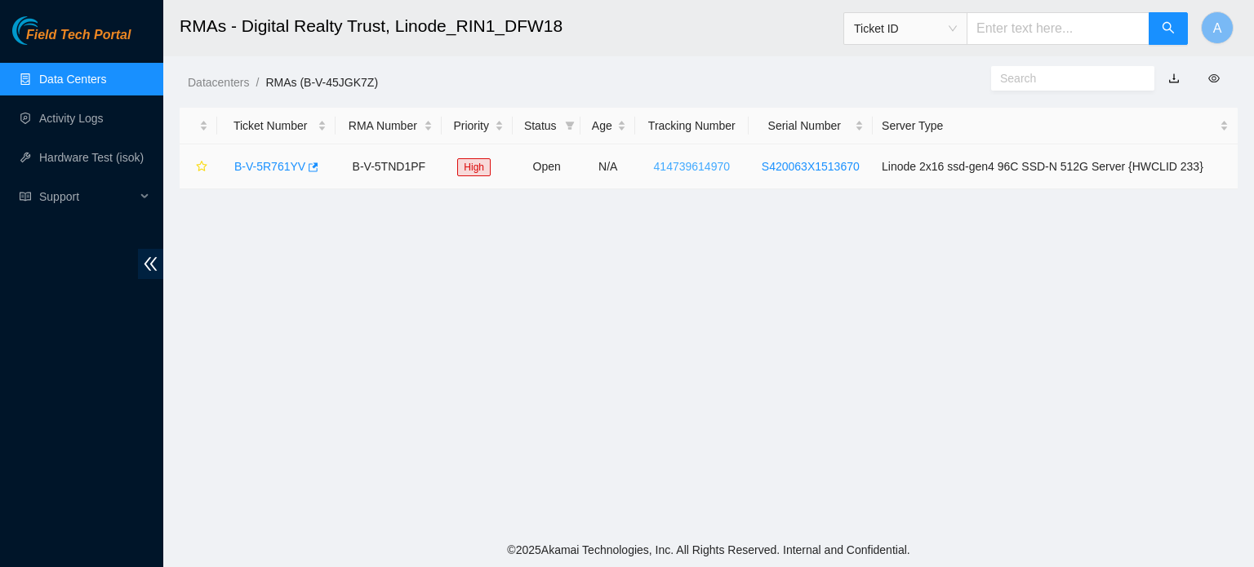
click at [687, 167] on link "414739614970" at bounding box center [692, 166] width 76 height 13
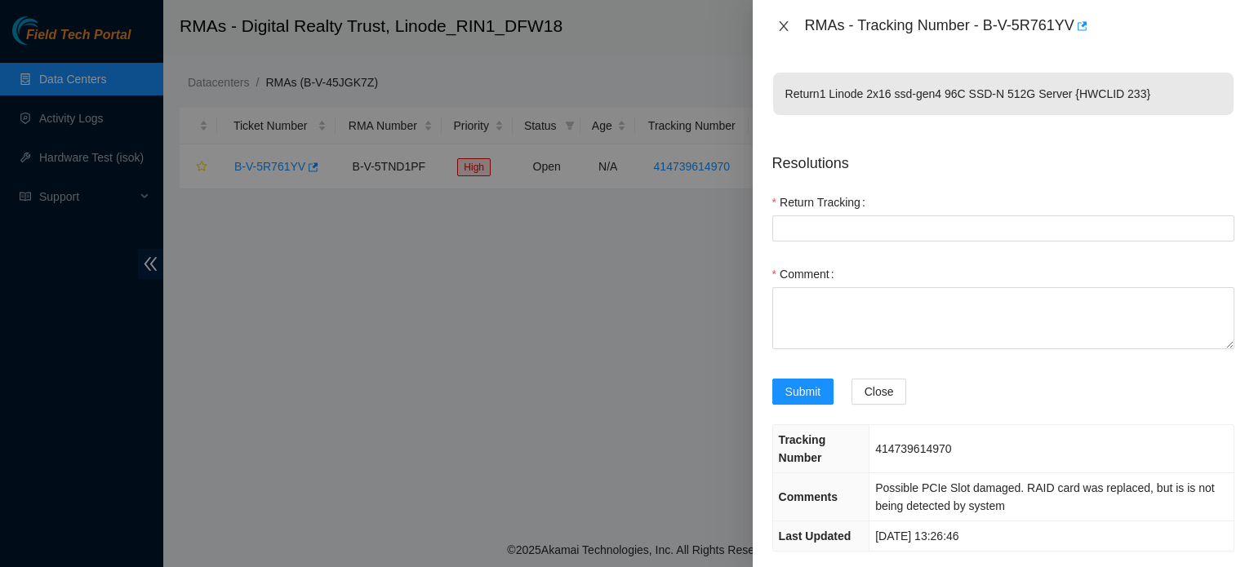
click at [781, 25] on icon "close" at bounding box center [783, 26] width 13 height 13
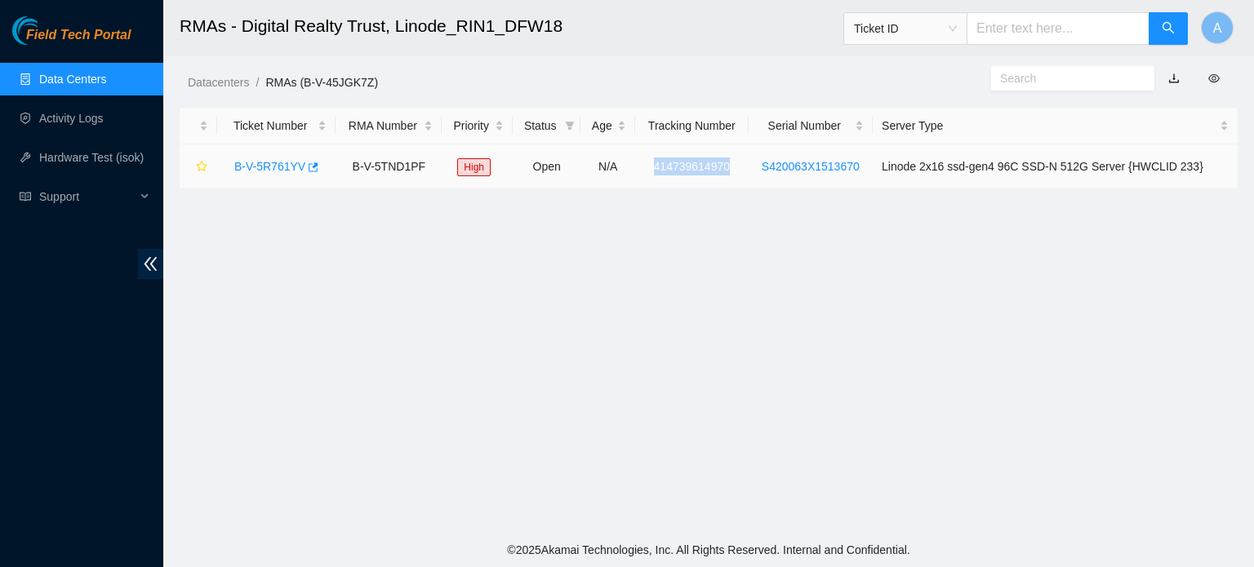
drag, startPoint x: 661, startPoint y: 162, endPoint x: 741, endPoint y: 182, distance: 83.2
click at [741, 182] on td "414739614970" at bounding box center [691, 167] width 113 height 45
copy link "414739614970"
click at [278, 163] on link "B-V-5R761YV" at bounding box center [269, 166] width 71 height 13
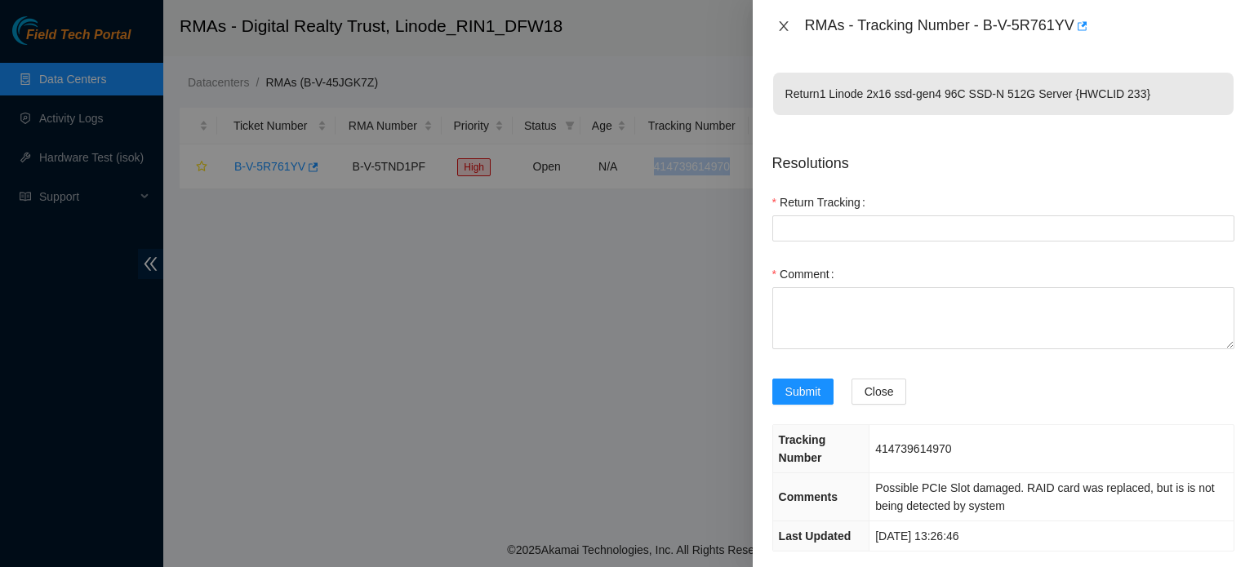
click at [787, 22] on icon "close" at bounding box center [783, 26] width 13 height 13
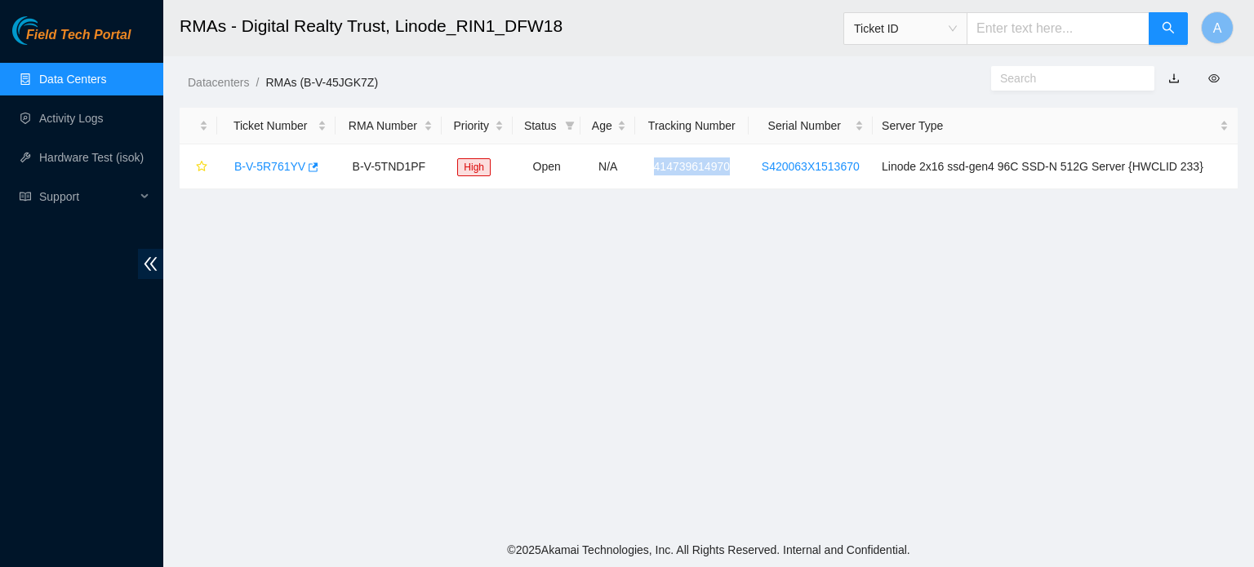
click at [106, 86] on link "Data Centers" at bounding box center [72, 79] width 67 height 13
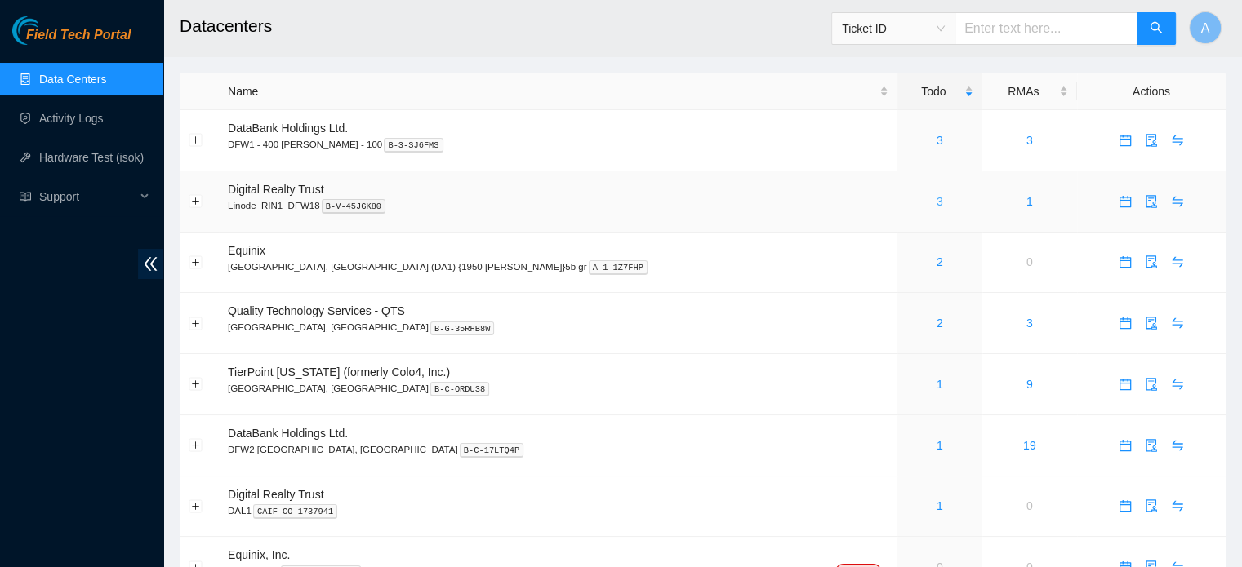
click at [937, 201] on link "3" at bounding box center [940, 201] width 7 height 13
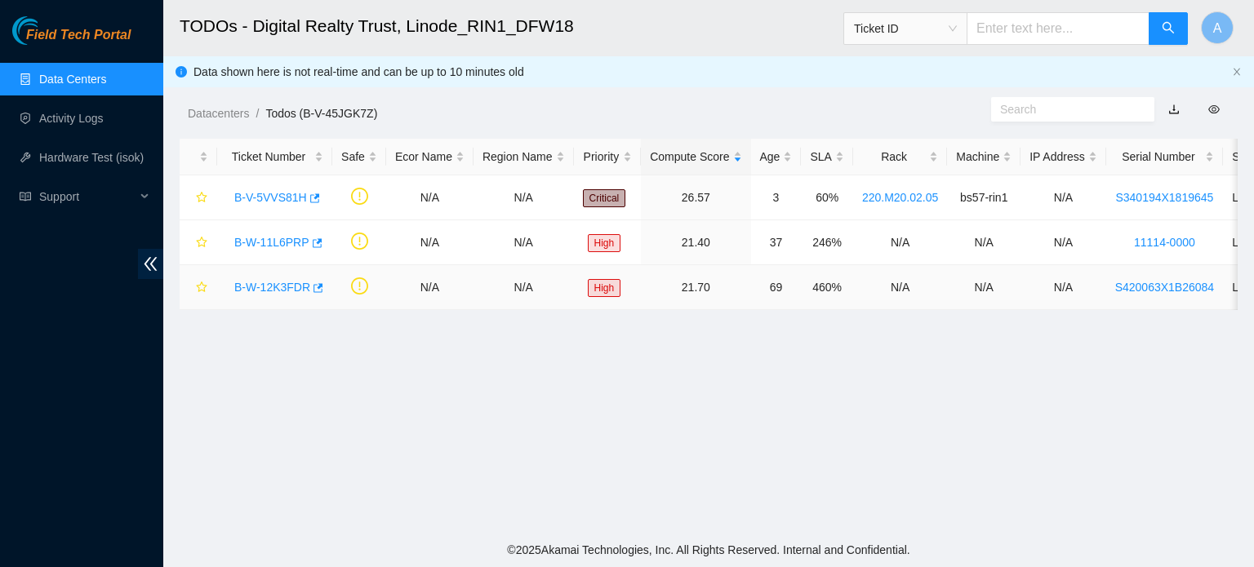
click at [277, 284] on link "B-W-12K3FDR" at bounding box center [272, 287] width 76 height 13
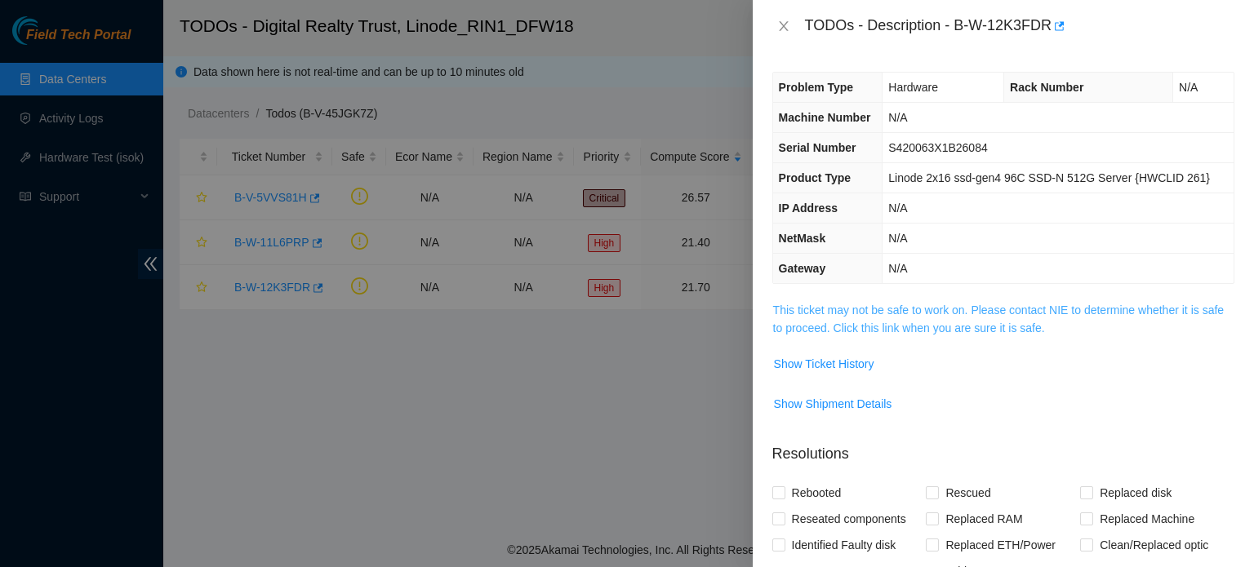
click at [998, 329] on link "This ticket may not be safe to work on. Please contact NIE to determine whether…" at bounding box center [998, 319] width 451 height 31
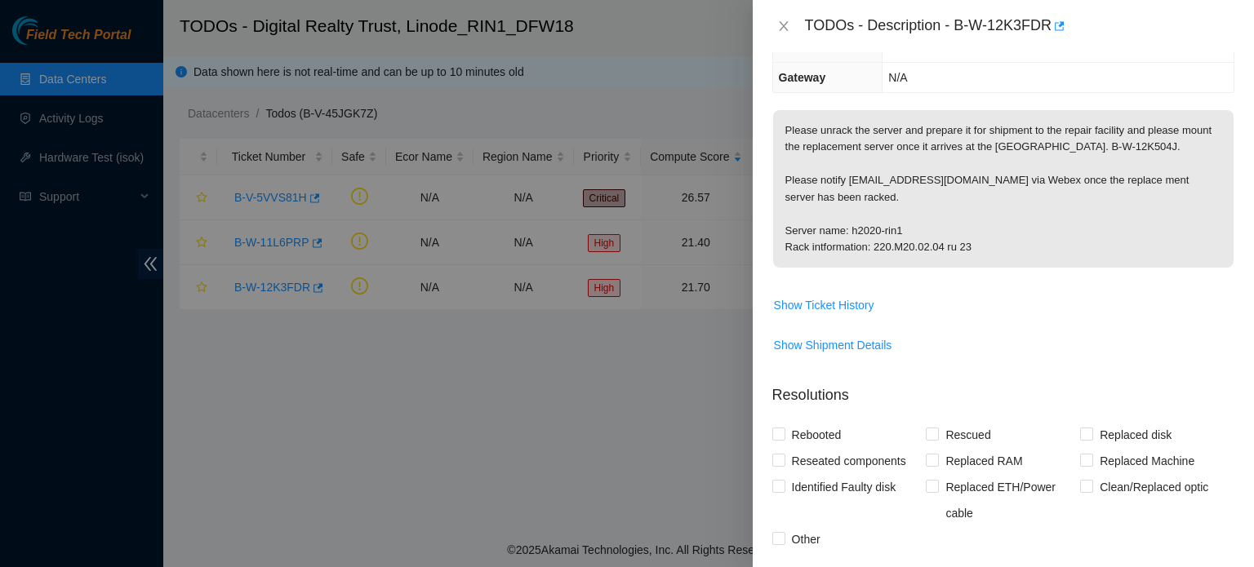
scroll to position [448, 0]
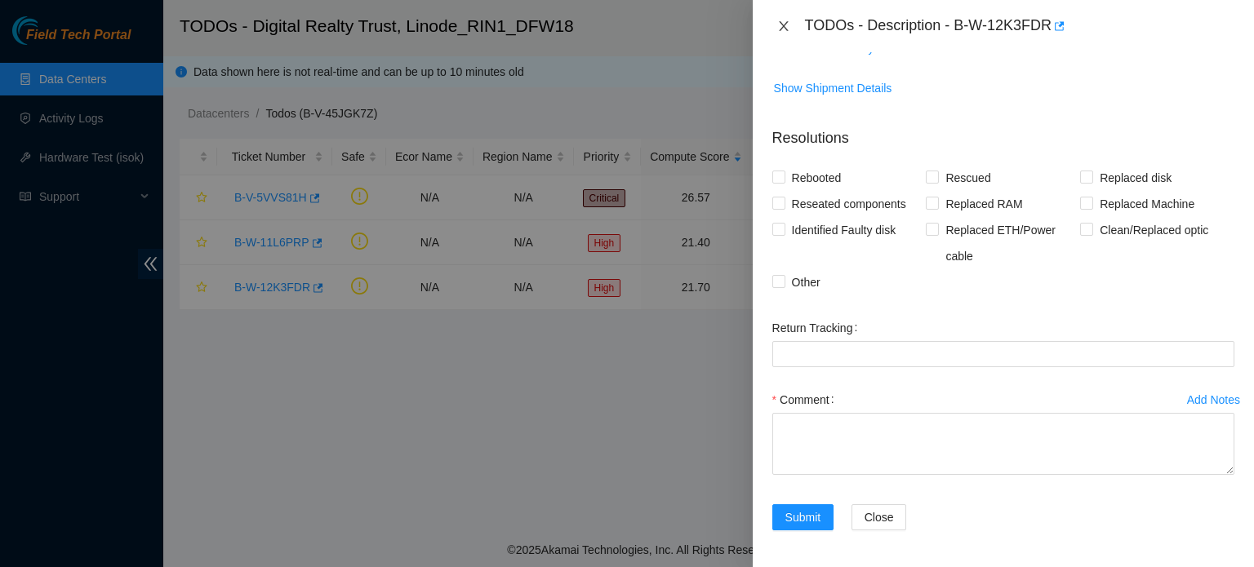
click at [774, 22] on button "Close" at bounding box center [783, 27] width 23 height 16
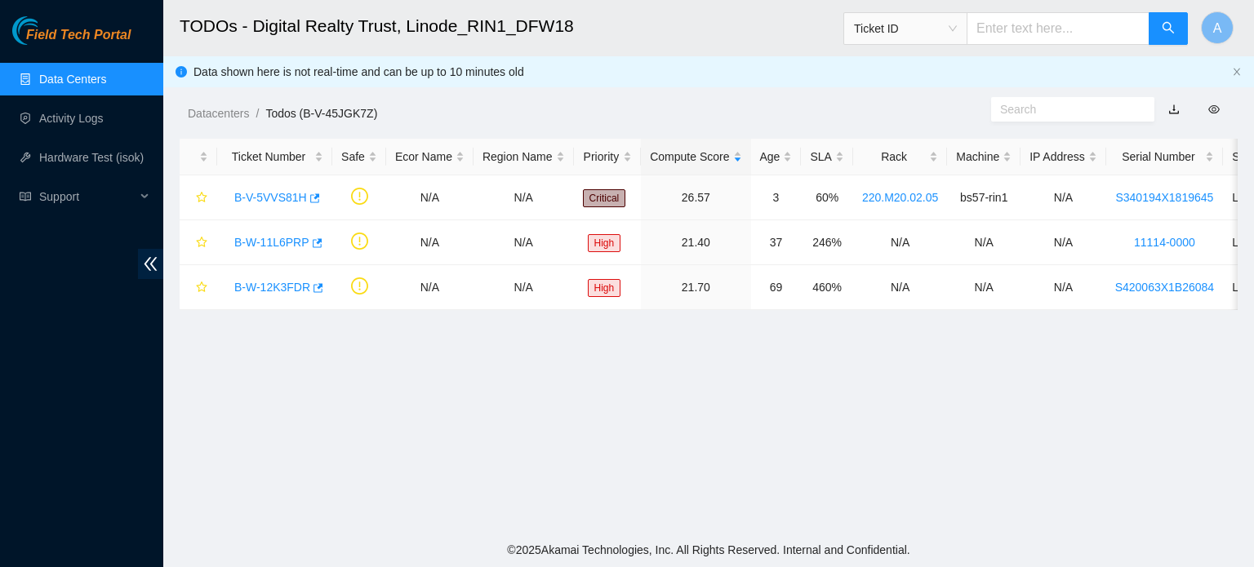
scroll to position [369, 0]
click at [296, 188] on div "B-V-5VVS81H" at bounding box center [274, 198] width 97 height 26
click at [283, 198] on link "B-V-5VVS81H" at bounding box center [270, 197] width 73 height 13
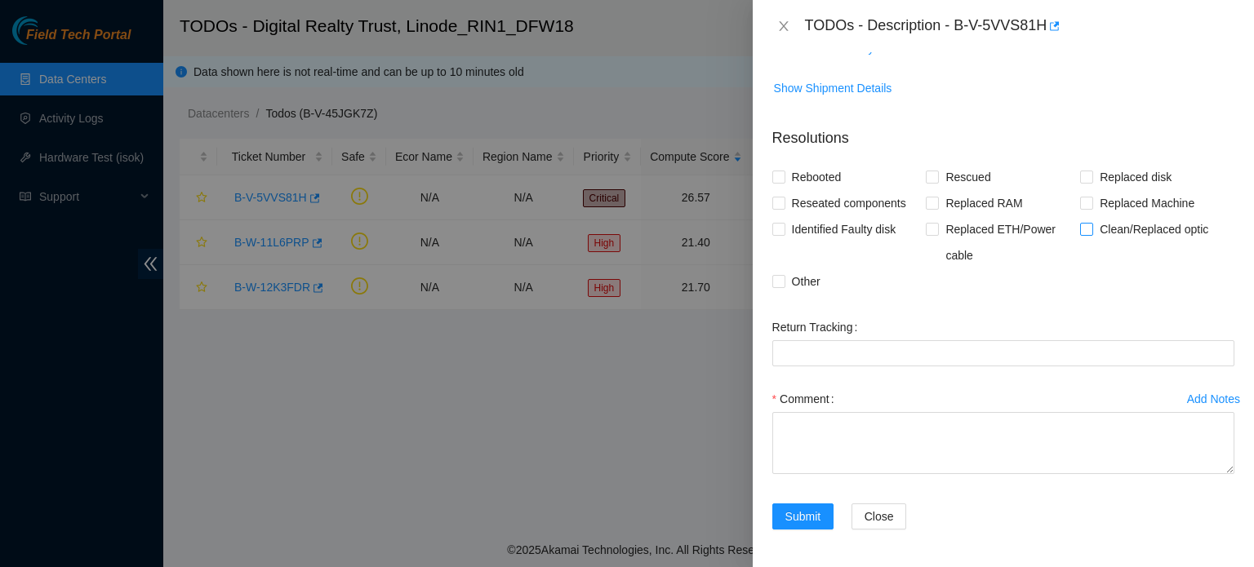
scroll to position [0, 0]
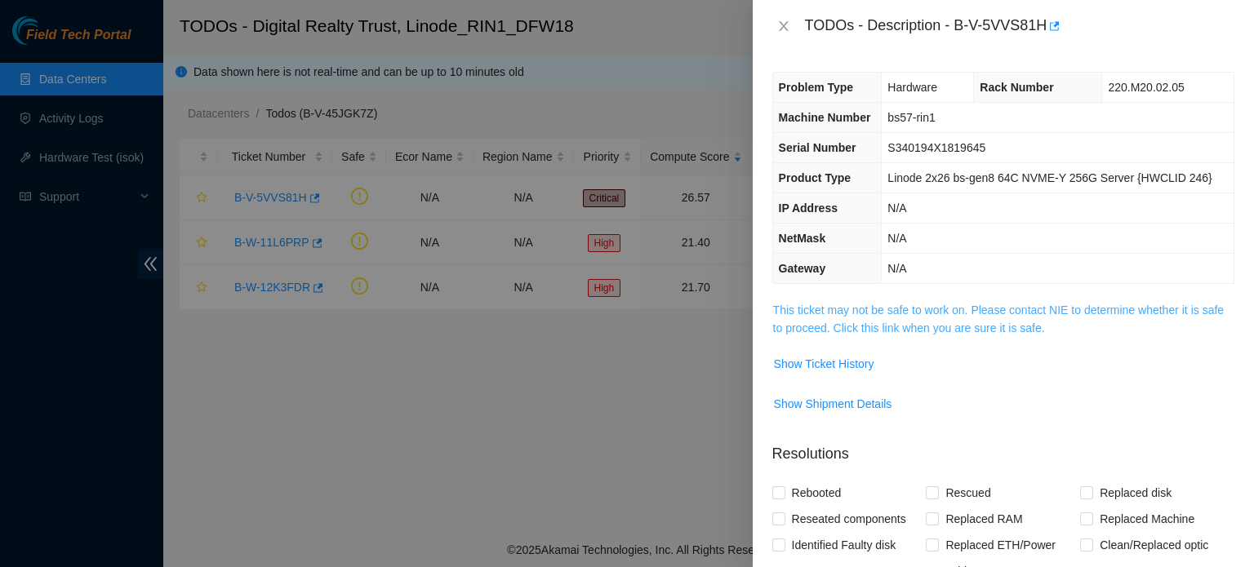
click at [1006, 314] on link "This ticket may not be safe to work on. Please contact NIE to determine whether…" at bounding box center [998, 319] width 451 height 31
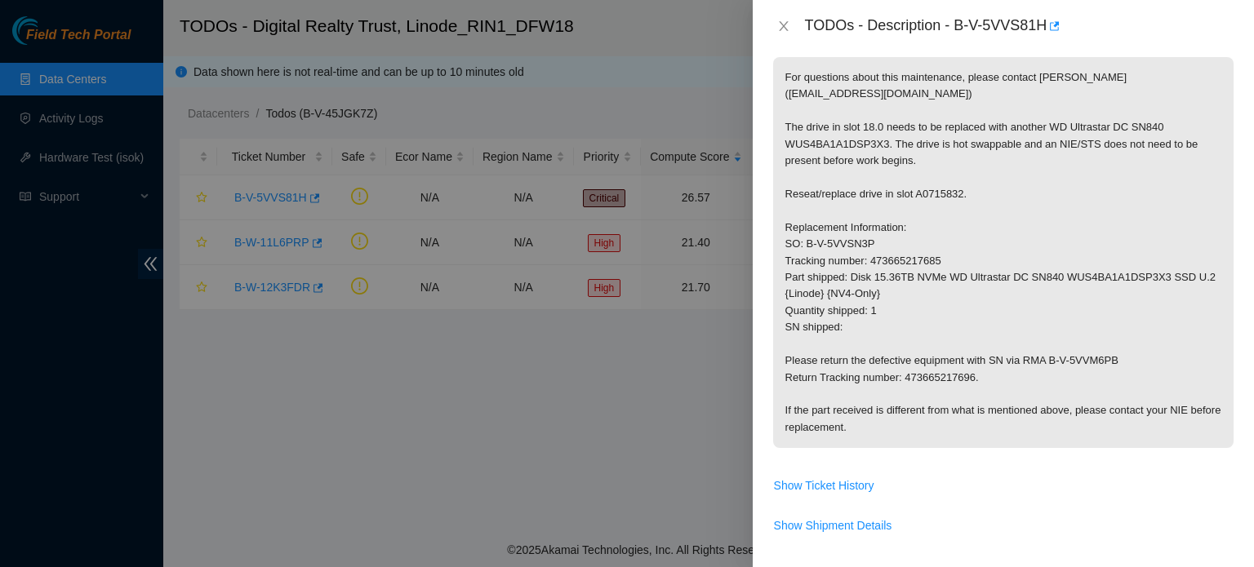
scroll to position [682, 0]
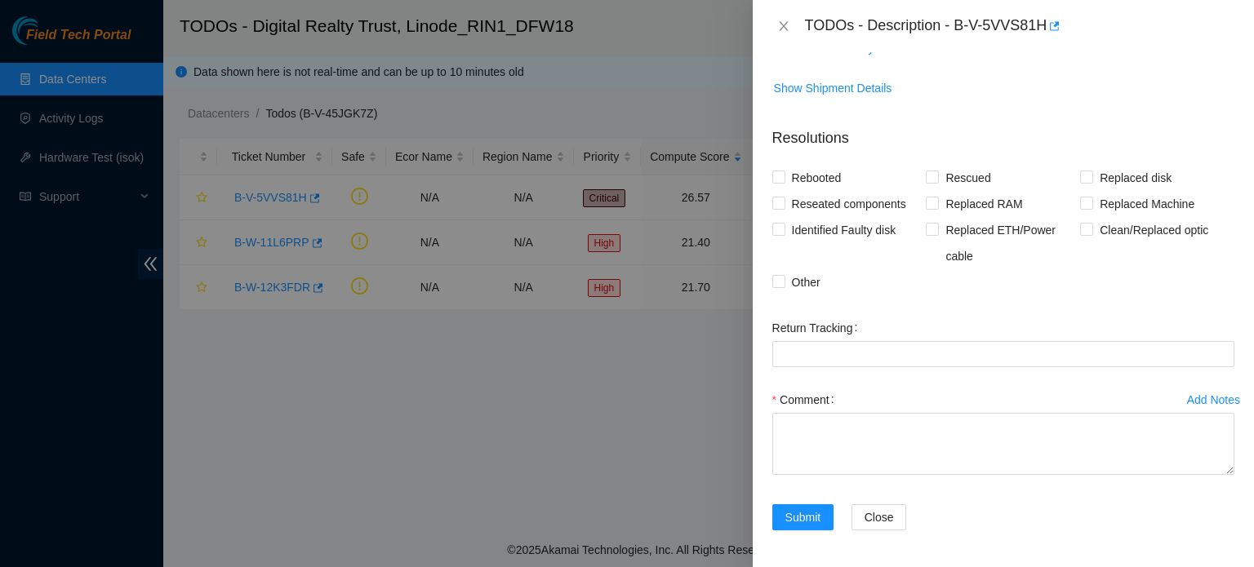
click at [587, 447] on div at bounding box center [627, 283] width 1254 height 567
click at [78, 58] on div at bounding box center [627, 283] width 1254 height 567
click at [278, 145] on div at bounding box center [627, 283] width 1254 height 567
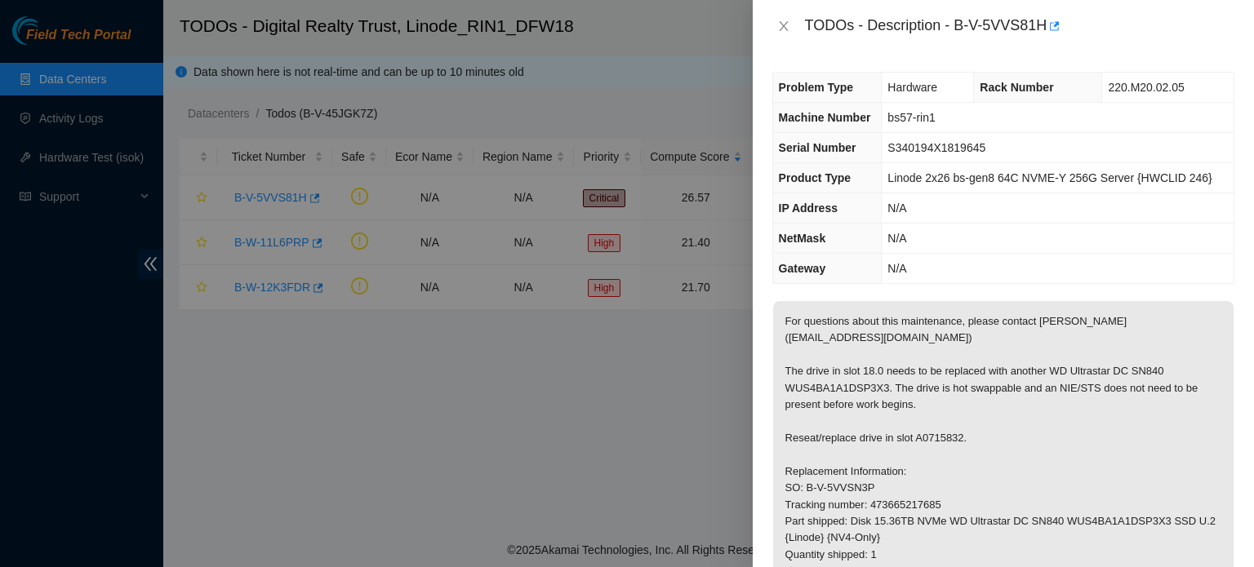
click at [781, 34] on div "TODOs - Description - B-V-5VVS81H" at bounding box center [1003, 26] width 462 height 26
click at [781, 29] on icon "close" at bounding box center [783, 26] width 9 height 10
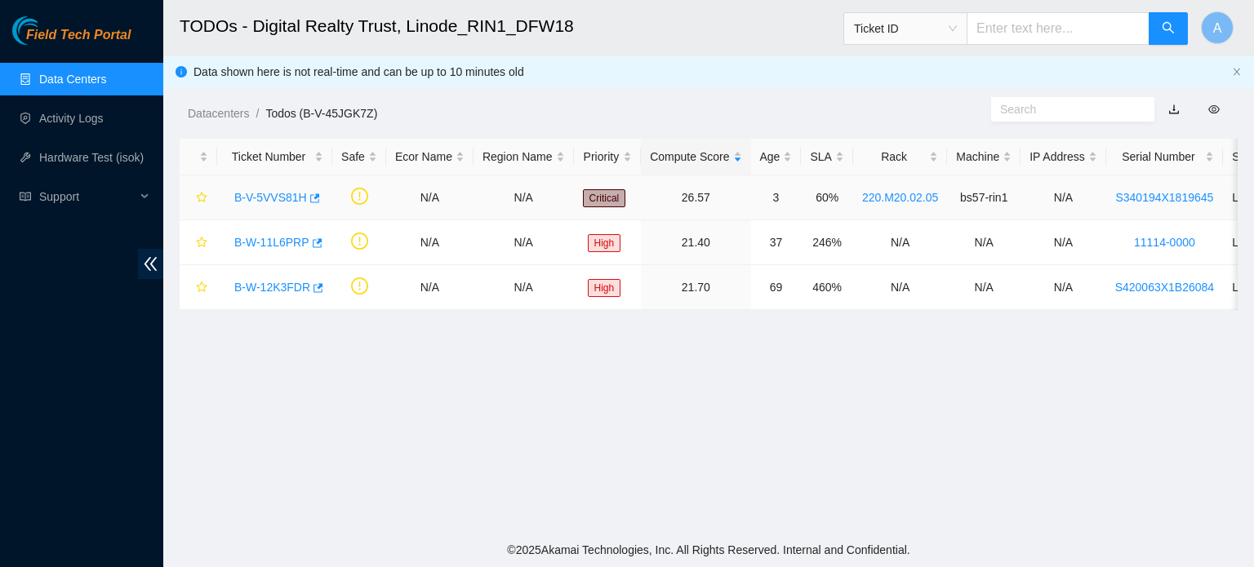
click at [289, 201] on link "B-V-5VVS81H" at bounding box center [270, 197] width 73 height 13
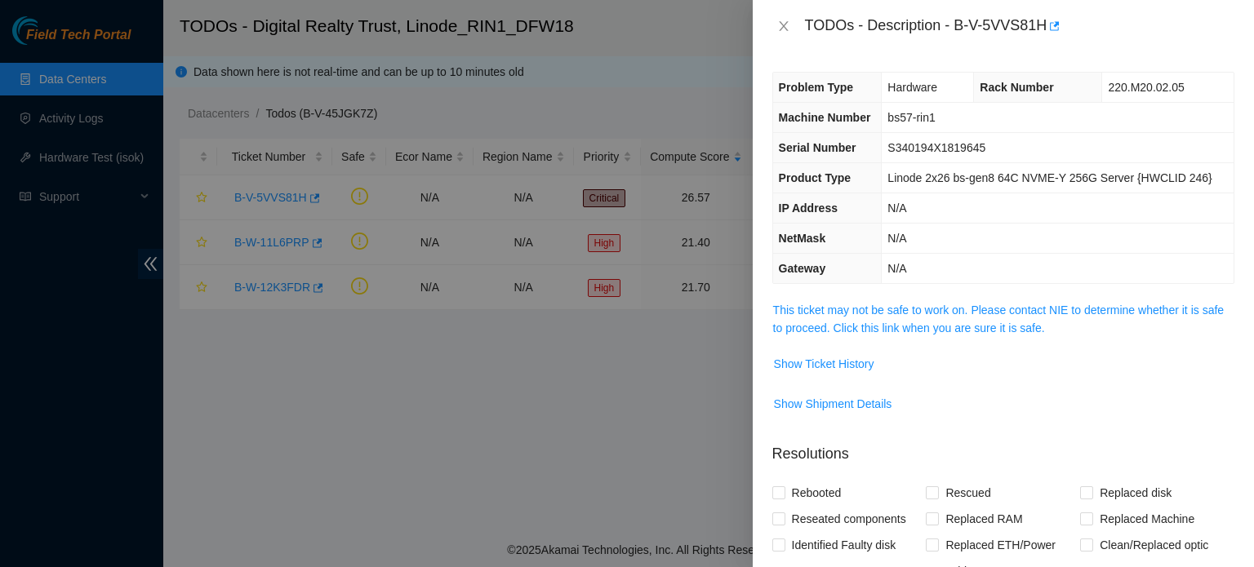
click at [914, 318] on span "This ticket may not be safe to work on. Please contact NIE to determine whether…" at bounding box center [1003, 319] width 461 height 36
click at [910, 311] on link "This ticket may not be safe to work on. Please contact NIE to determine whether…" at bounding box center [998, 319] width 451 height 31
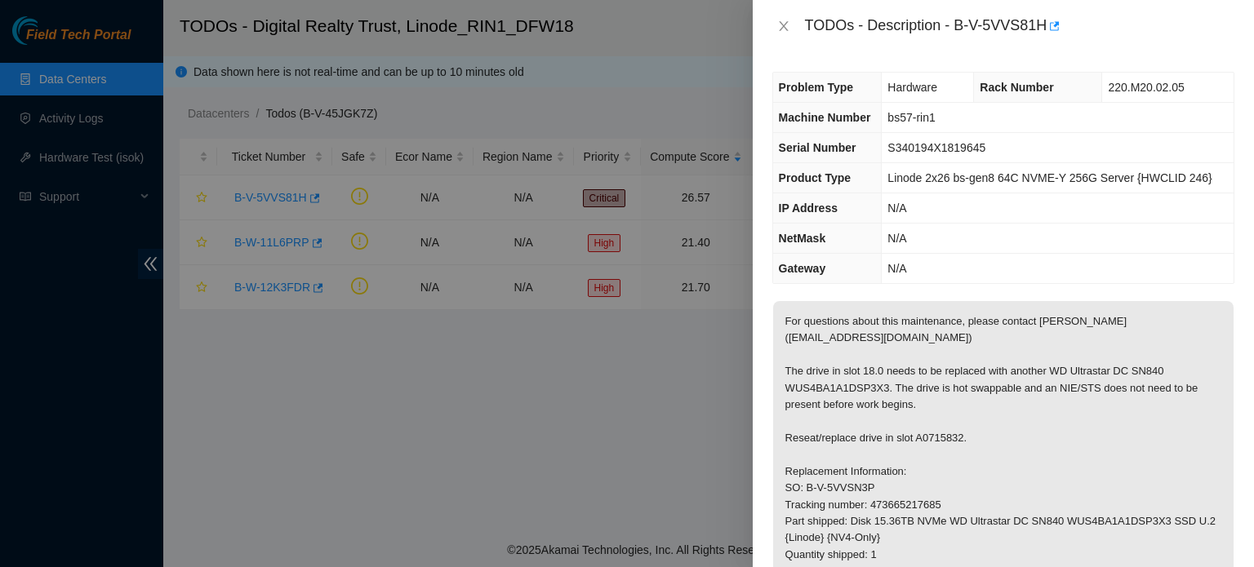
click at [817, 176] on span "Product Type" at bounding box center [815, 177] width 72 height 13
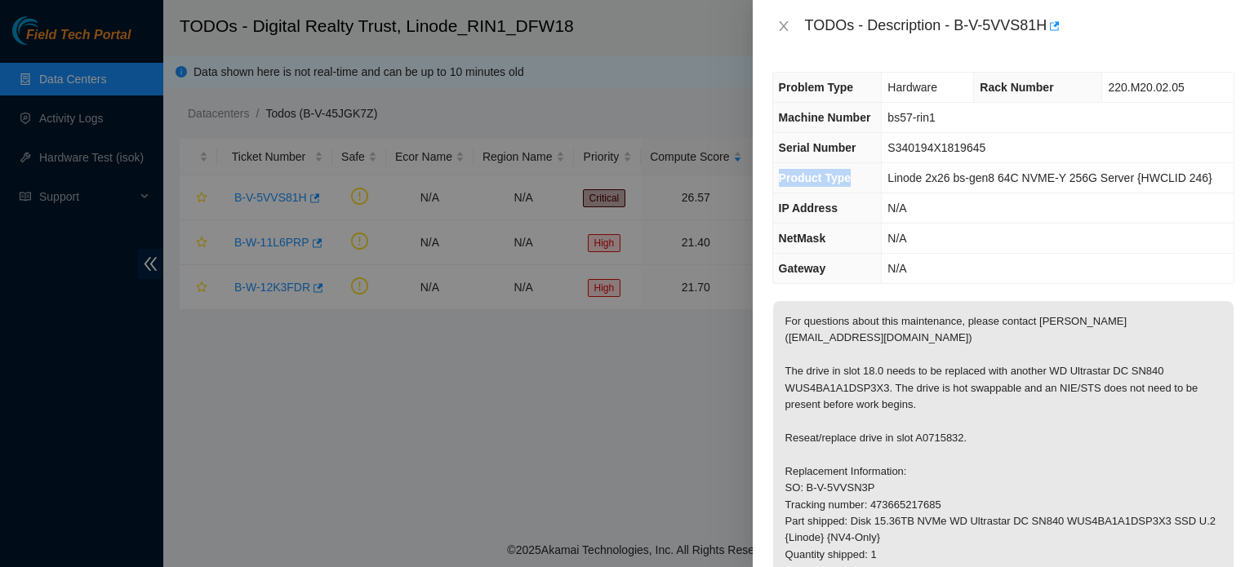
click at [817, 176] on span "Product Type" at bounding box center [815, 177] width 72 height 13
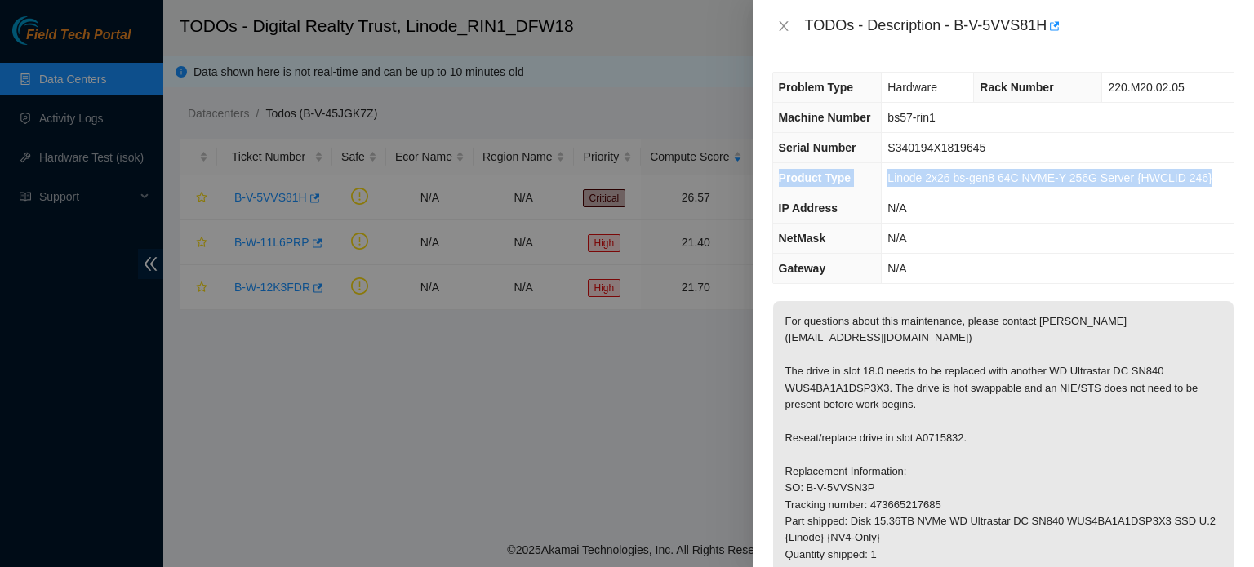
drag, startPoint x: 817, startPoint y: 176, endPoint x: 890, endPoint y: 185, distance: 73.3
click at [890, 185] on tr "Product Type Linode 2x26 bs-gen8 64C NVME-Y 256G Server {HWCLID 246}" at bounding box center [1003, 178] width 461 height 30
click at [890, 185] on td "Linode 2x26 bs-gen8 64C NVME-Y 256G Server {HWCLID 246}" at bounding box center [1058, 178] width 352 height 30
drag, startPoint x: 772, startPoint y: 140, endPoint x: 1129, endPoint y: 251, distance: 373.7
click at [1129, 251] on tbody "Problem Type Hardware Rack Number 220.M20.02.05 Machine Number bs57-rin1 Serial…" at bounding box center [1003, 178] width 461 height 211
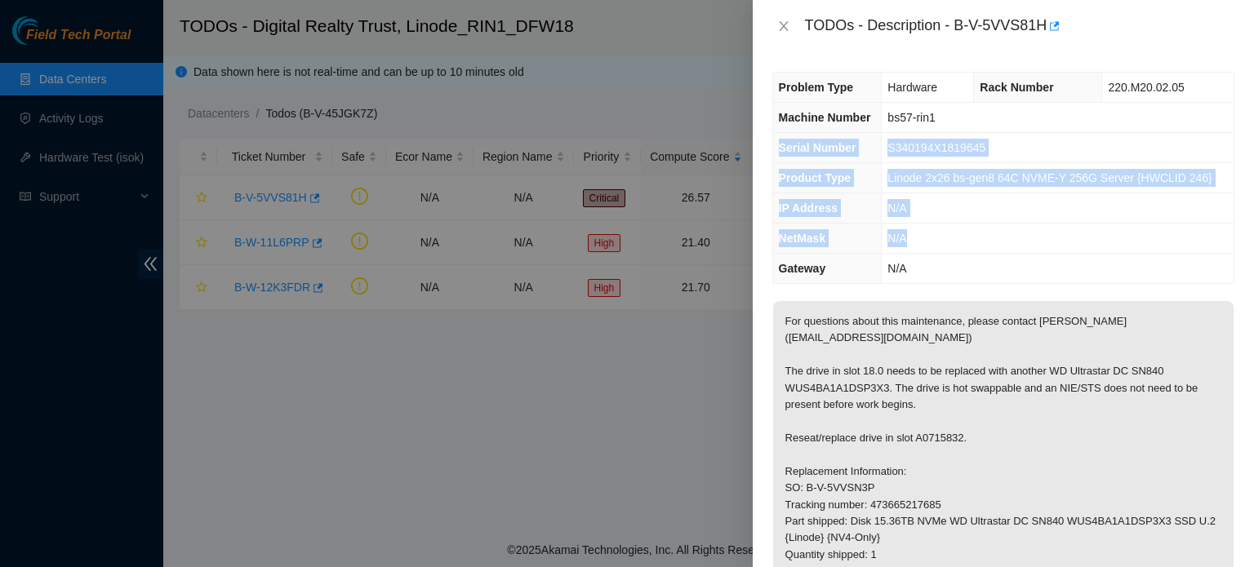
click at [1058, 210] on td "N/A" at bounding box center [1058, 209] width 352 height 30
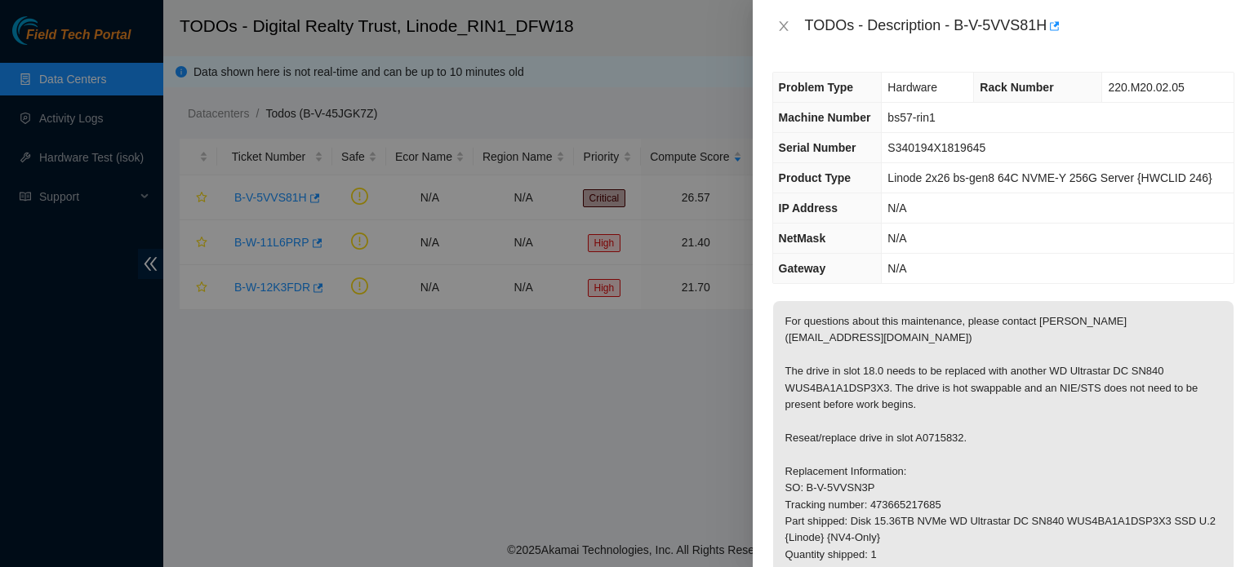
click at [787, 17] on div "TODOs - Description - B-V-5VVS81H" at bounding box center [1003, 26] width 462 height 26
click at [777, 26] on icon "close" at bounding box center [783, 26] width 13 height 13
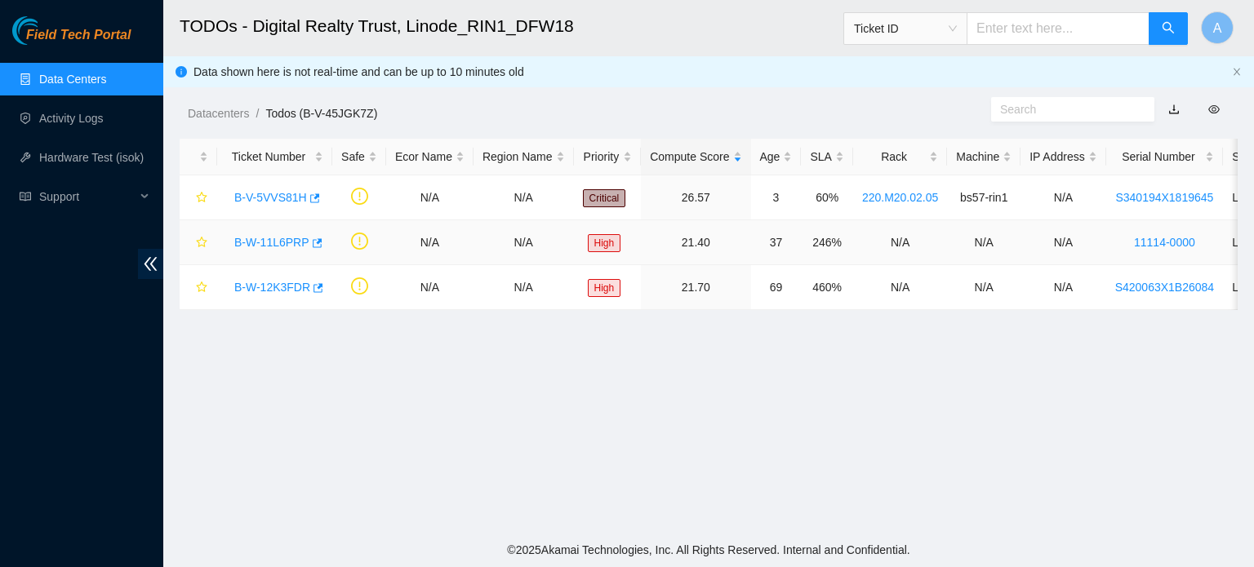
click at [281, 239] on link "B-W-11L6PRP" at bounding box center [271, 242] width 75 height 13
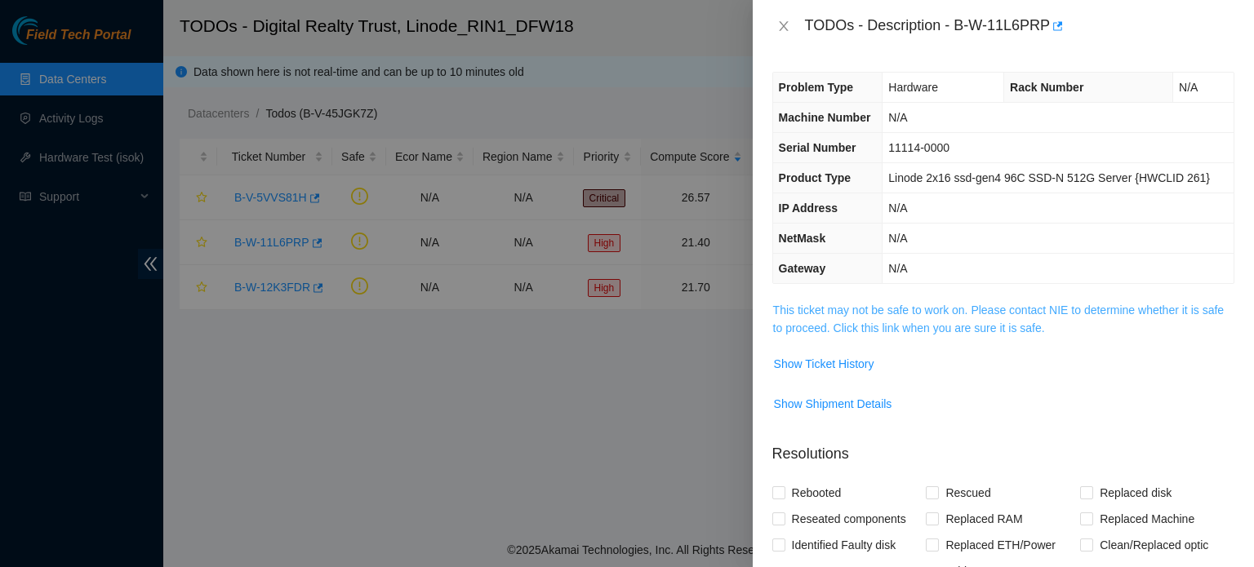
click at [941, 322] on link "This ticket may not be safe to work on. Please contact NIE to determine whether…" at bounding box center [998, 319] width 451 height 31
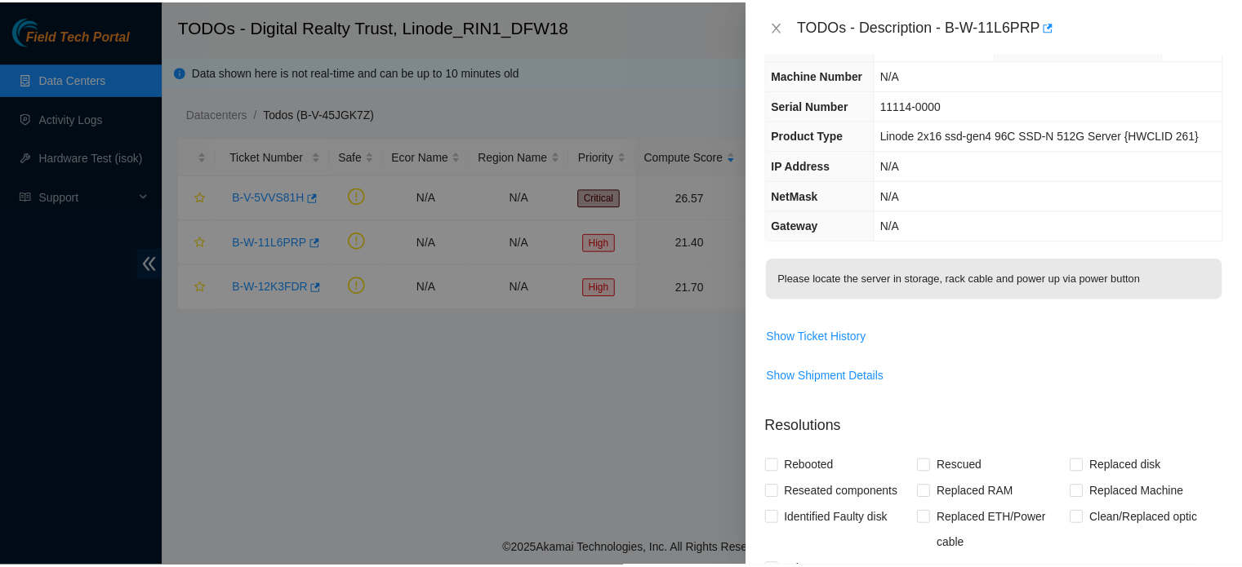
scroll to position [42, 0]
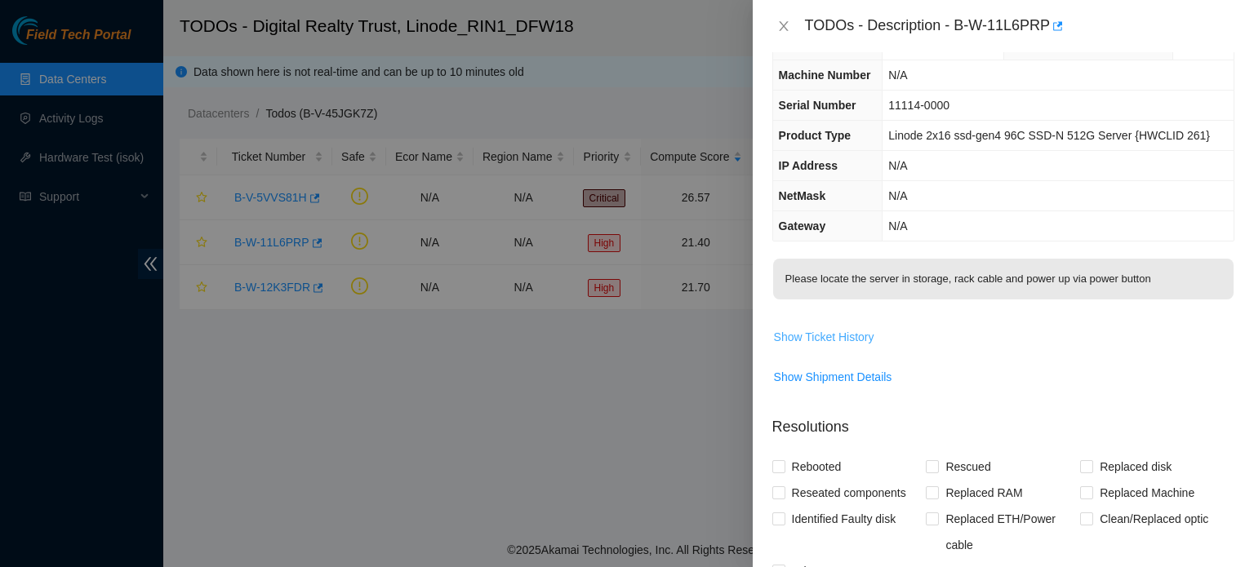
click at [813, 331] on span "Show Ticket History" at bounding box center [824, 337] width 100 height 18
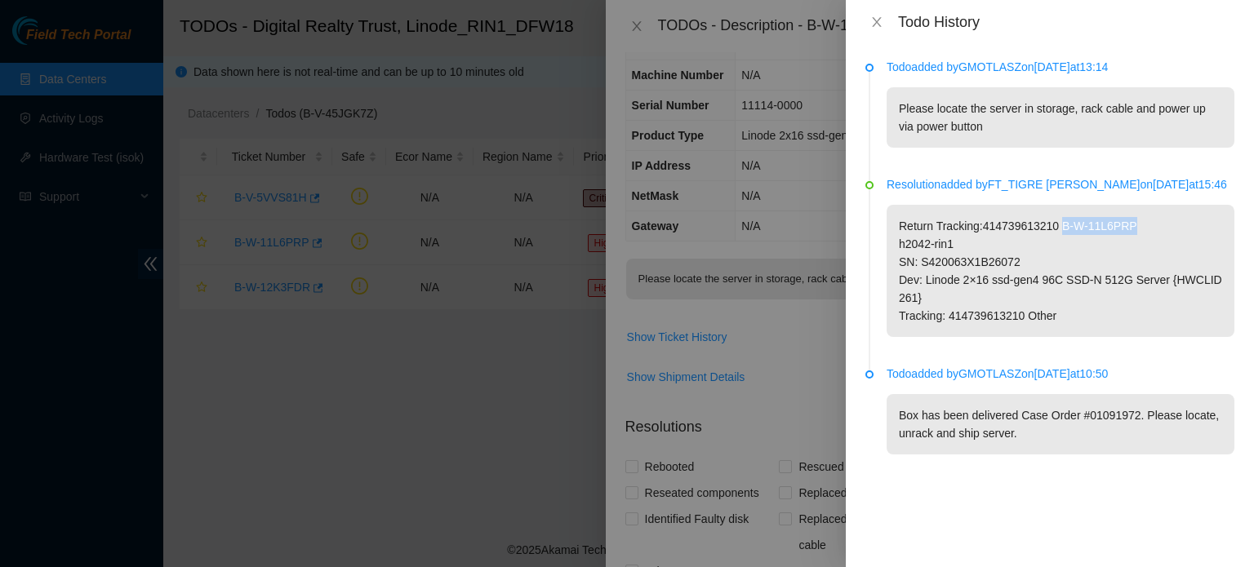
drag, startPoint x: 1057, startPoint y: 227, endPoint x: 1137, endPoint y: 223, distance: 80.1
click at [1137, 223] on p "Return Tracking:414739613210 B-W-11L6PRP h2042-rin1 SN: S420063X1B26072 Dev: Li…" at bounding box center [1061, 271] width 348 height 132
copy p "B-W-11L6PRP"
click at [878, 21] on icon "close" at bounding box center [876, 22] width 9 height 10
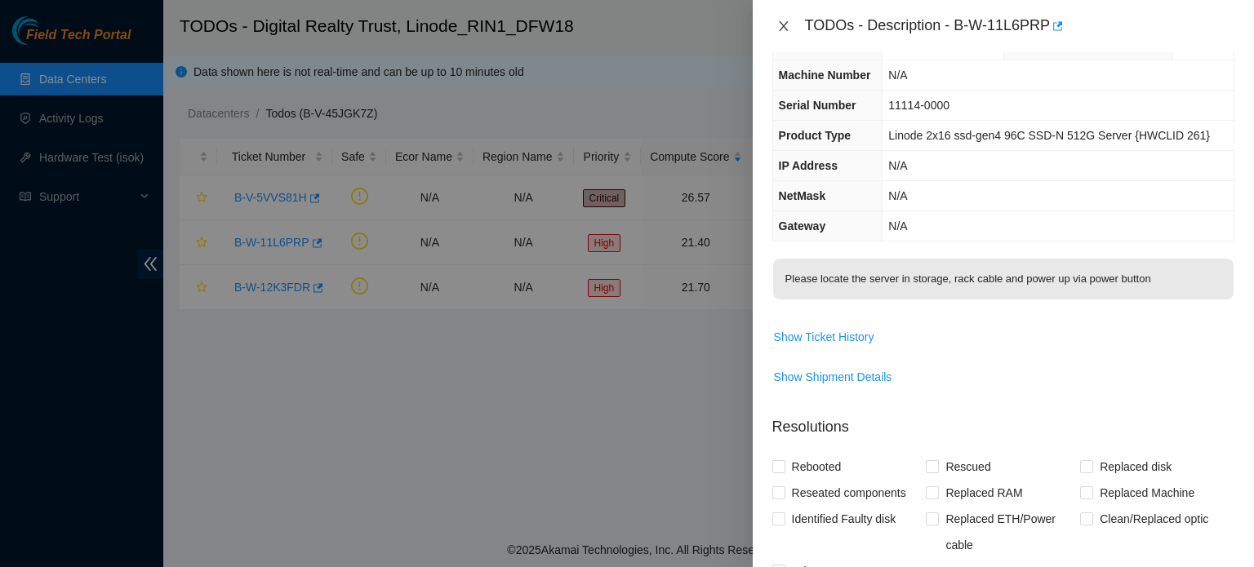
click at [789, 25] on icon "close" at bounding box center [783, 26] width 13 height 13
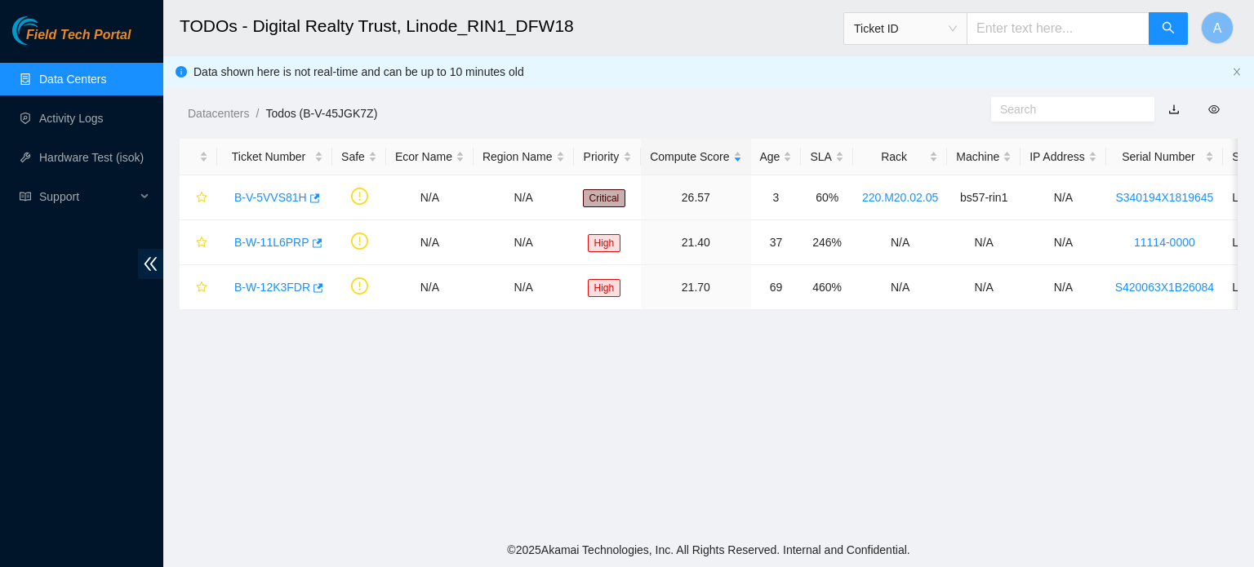
click at [1017, 33] on input "text" at bounding box center [1058, 28] width 183 height 33
paste input "B-W-11L6PRP"
type input "B-W-11L6PRP"
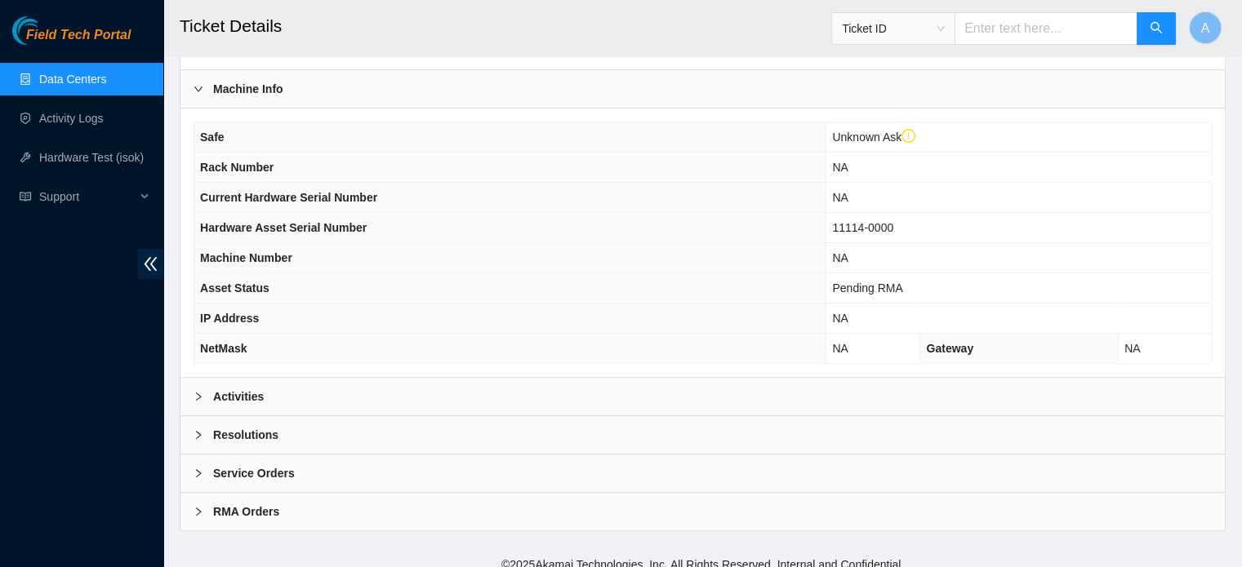
scroll to position [477, 0]
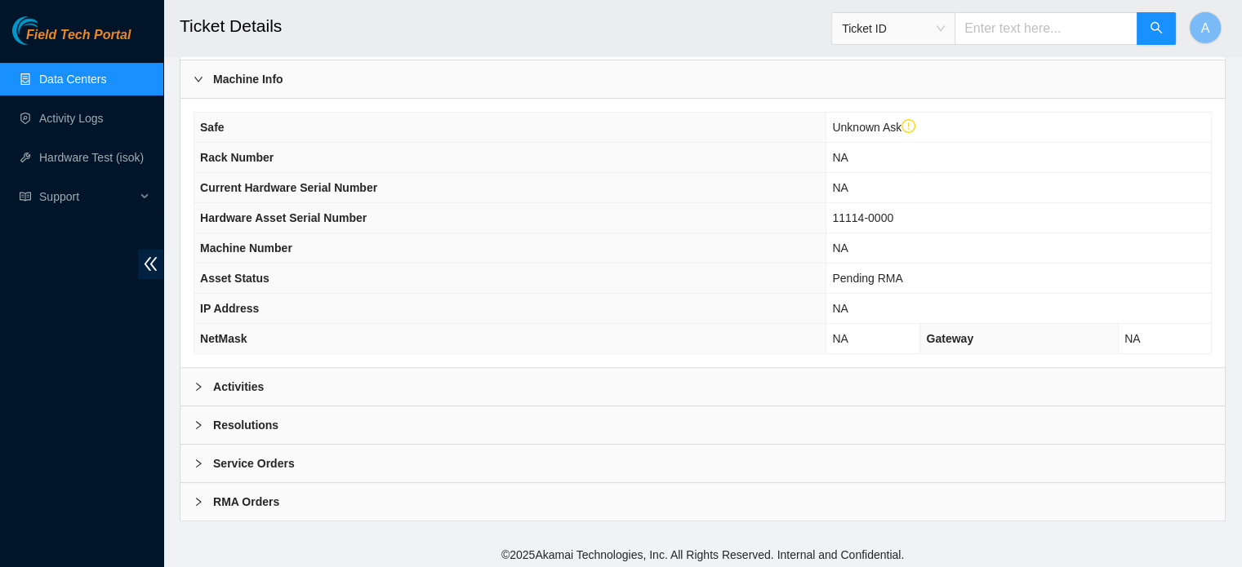
click at [581, 381] on div "Activities" at bounding box center [702, 387] width 1044 height 38
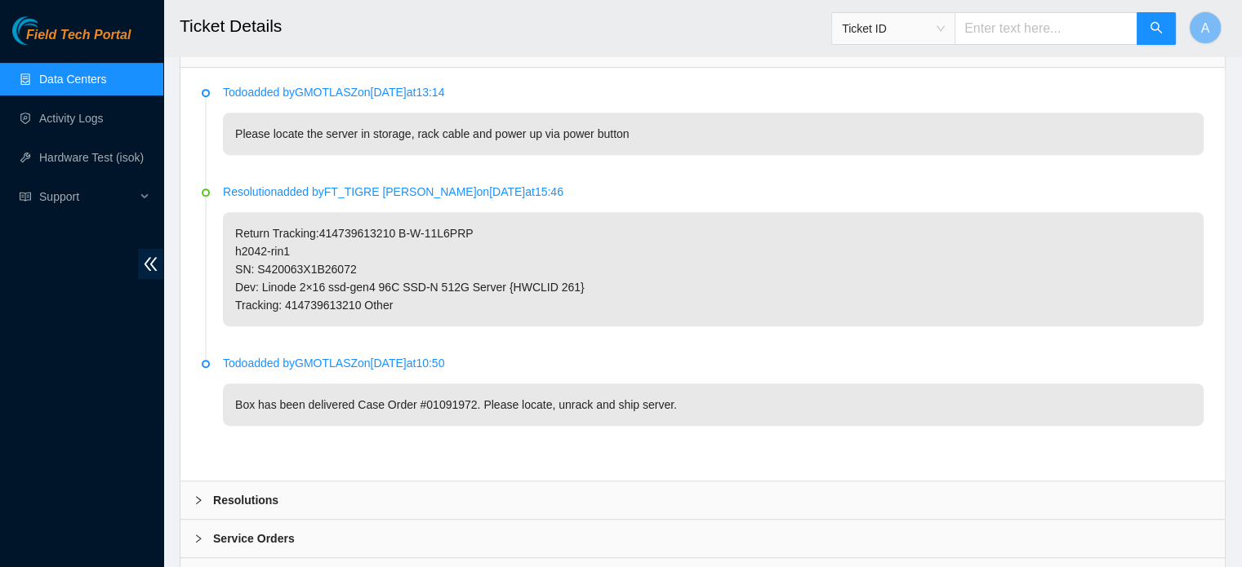
scroll to position [890, 0]
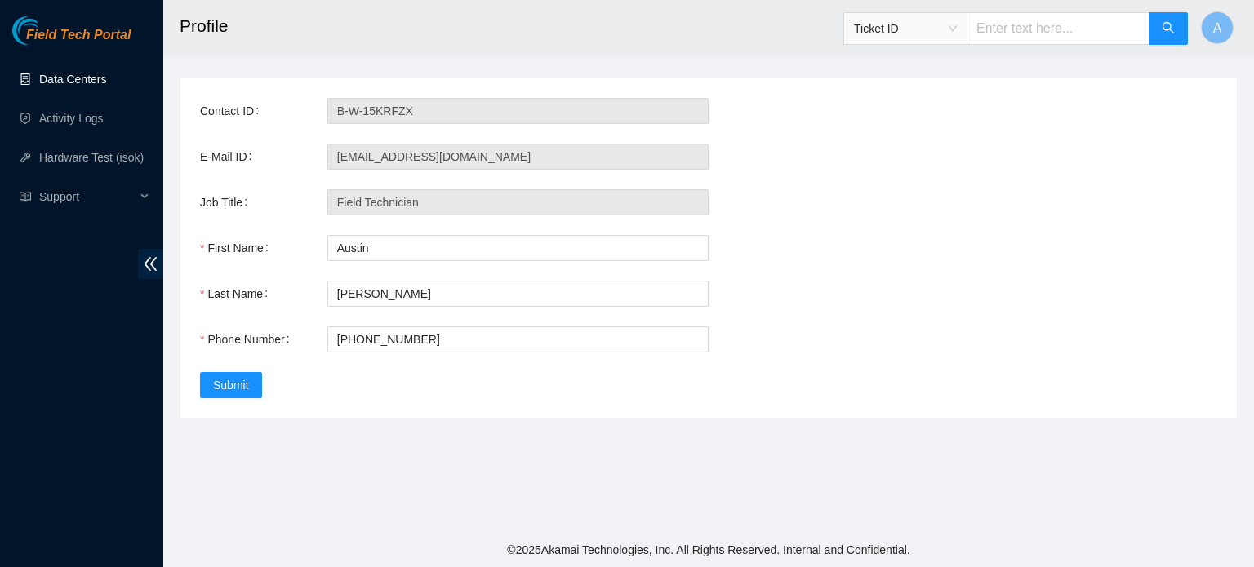
click at [76, 86] on link "Data Centers" at bounding box center [72, 79] width 67 height 13
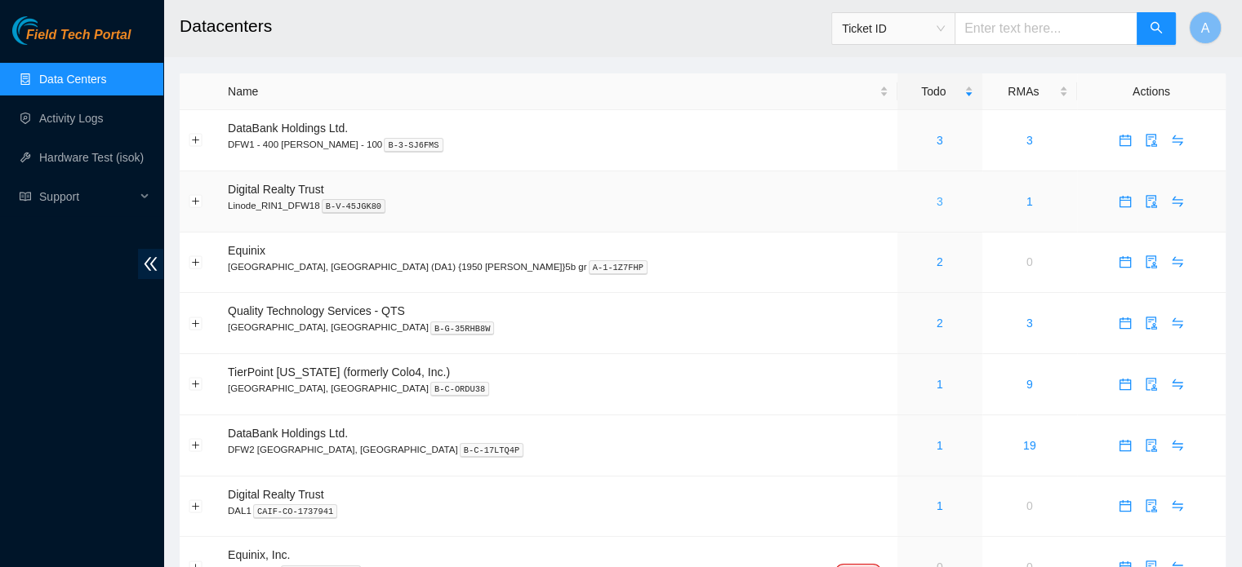
click at [937, 206] on link "3" at bounding box center [940, 201] width 7 height 13
